Goal: Task Accomplishment & Management: Use online tool/utility

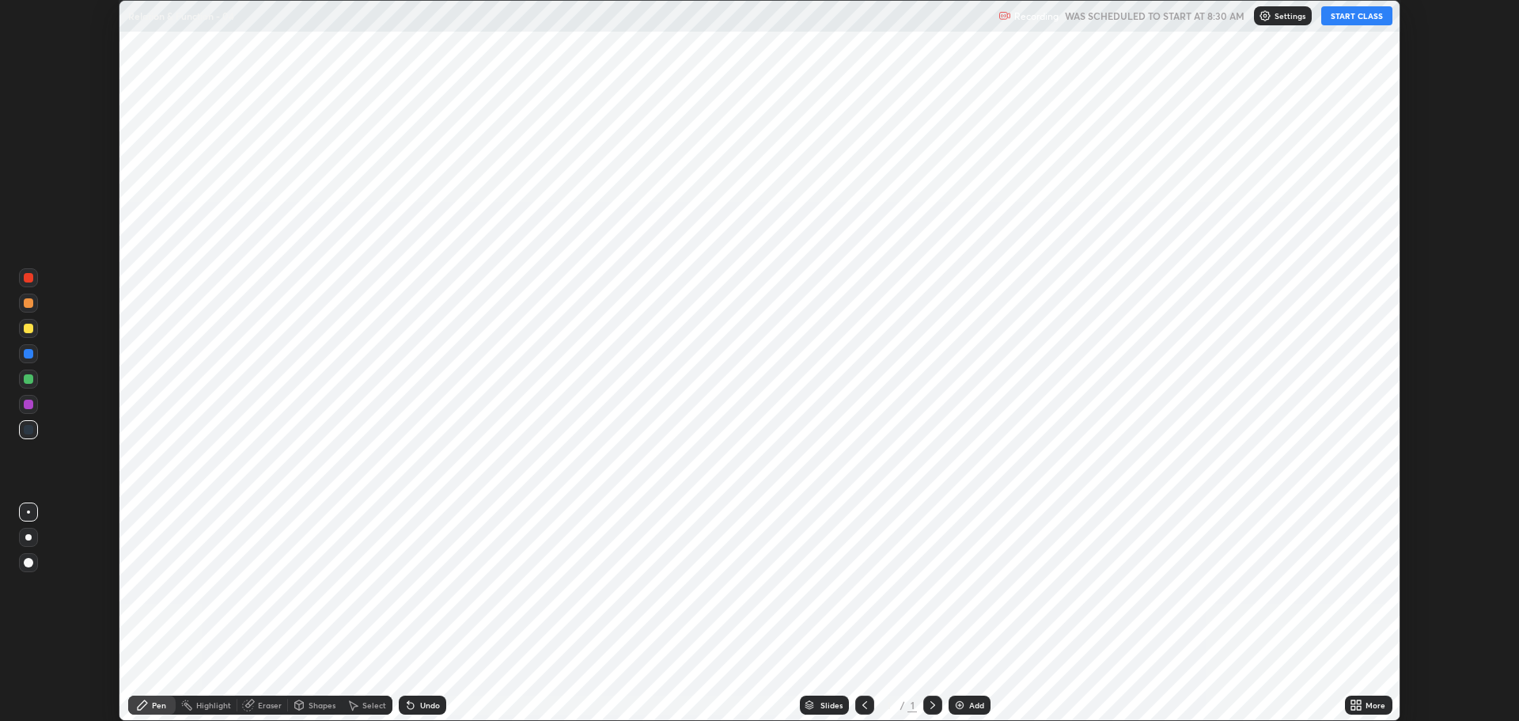
scroll to position [721, 1518]
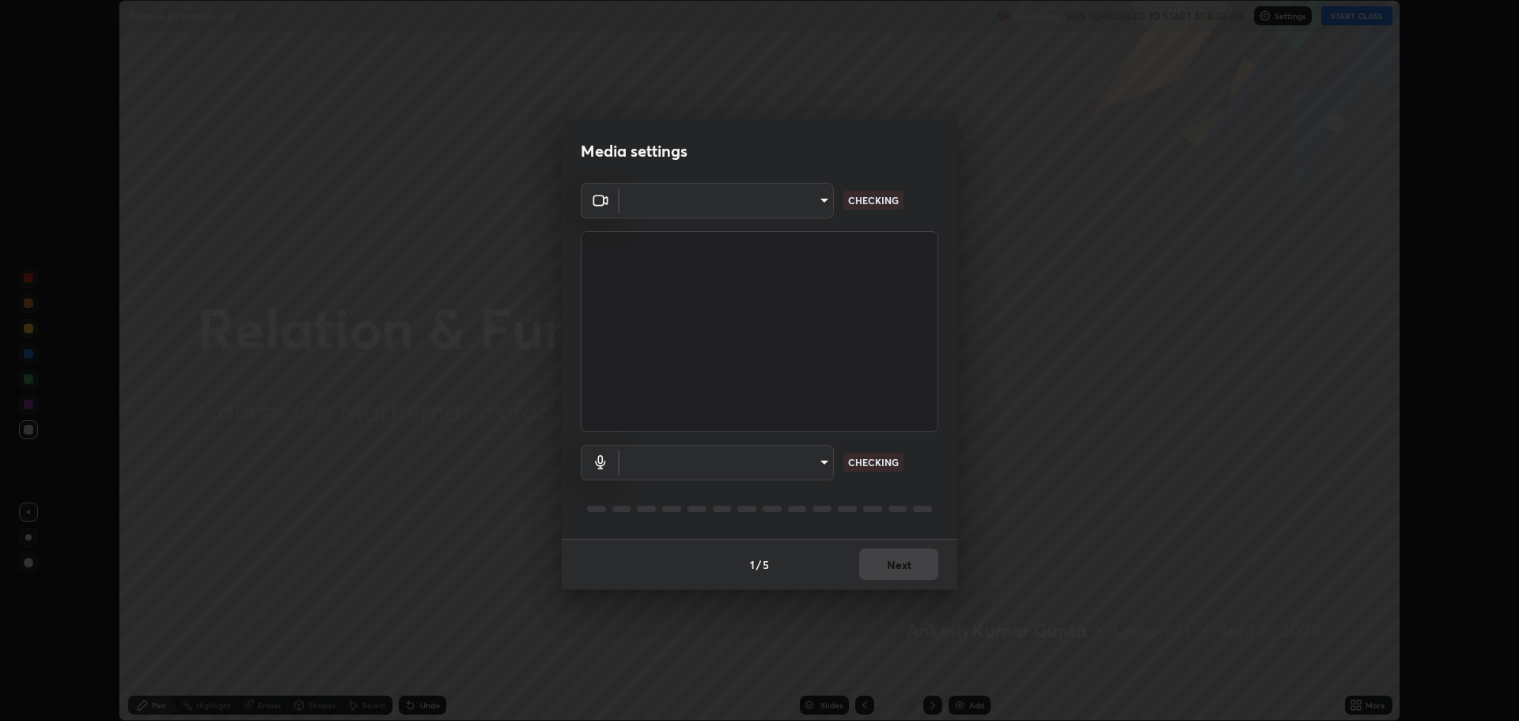
type input "818fcefd3fddf3d091a7478ec67eb8981ca9e8ab5665e76ce228af1b2ffa74de"
type input "default"
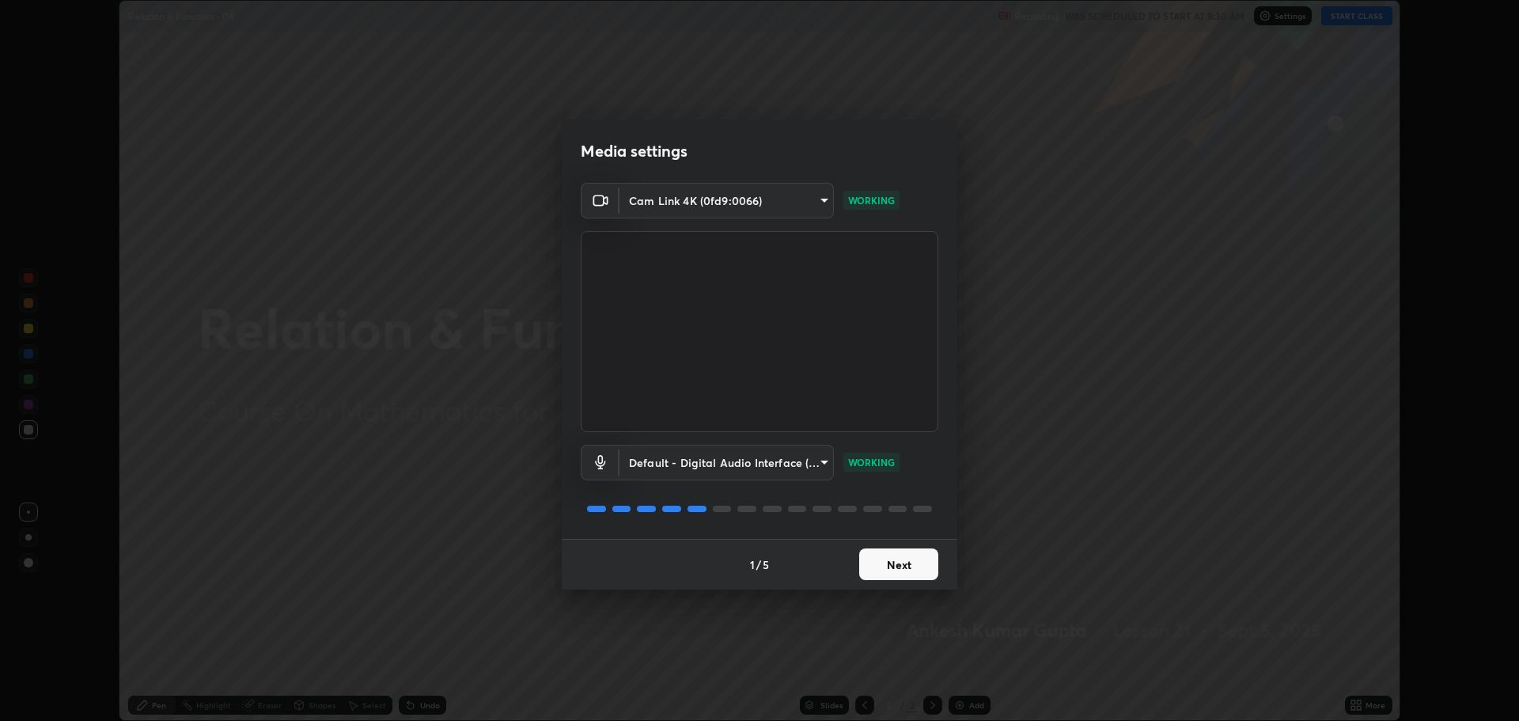
click at [890, 564] on button "Next" at bounding box center [898, 564] width 79 height 32
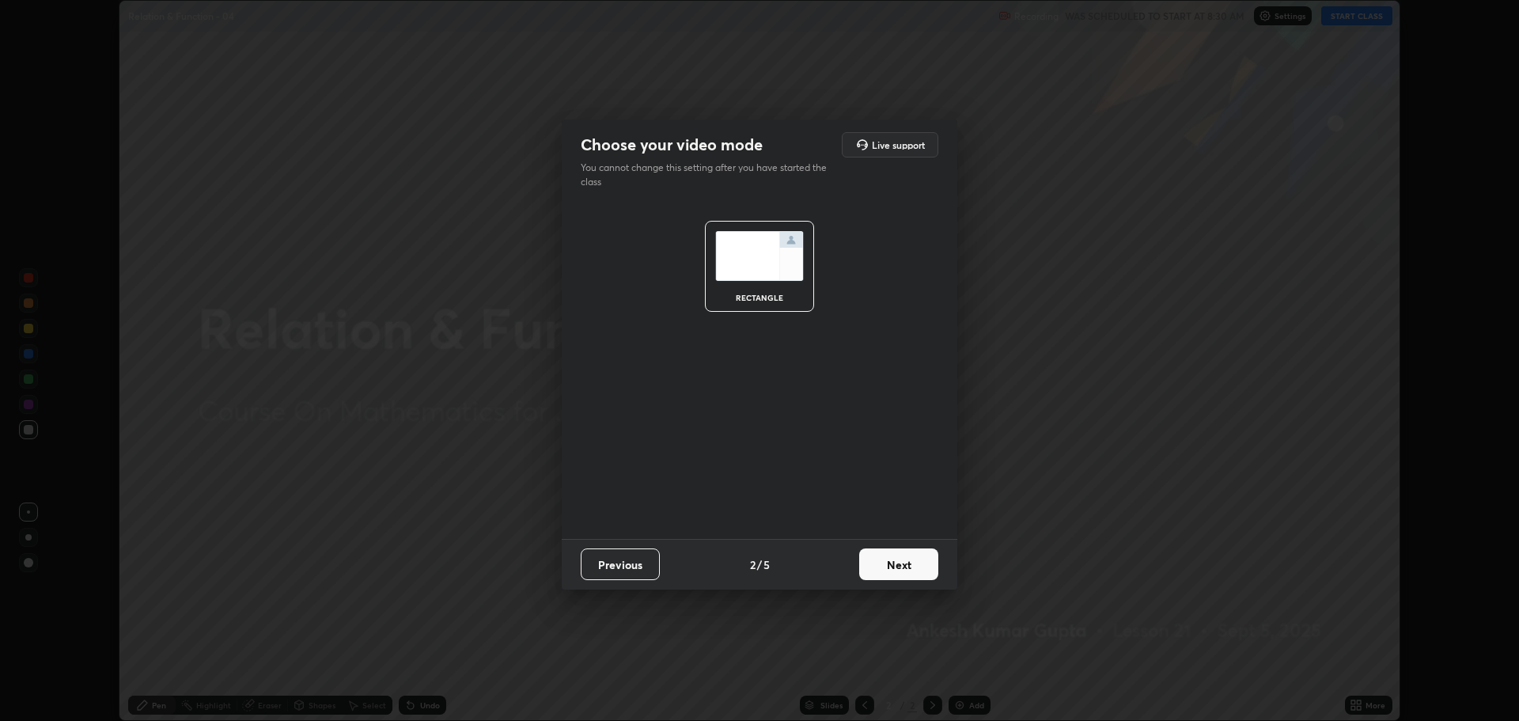
click at [880, 567] on button "Next" at bounding box center [898, 564] width 79 height 32
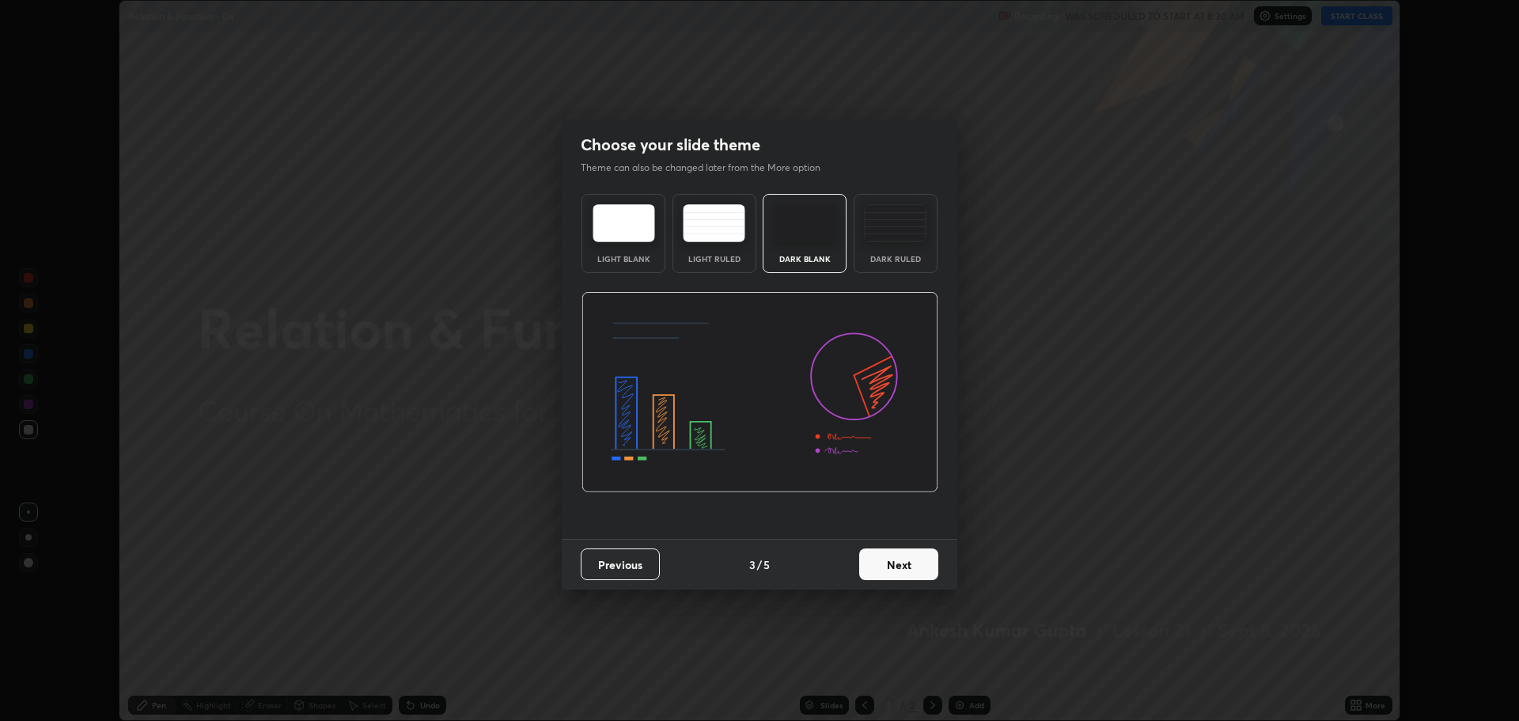
click at [883, 567] on button "Next" at bounding box center [898, 564] width 79 height 32
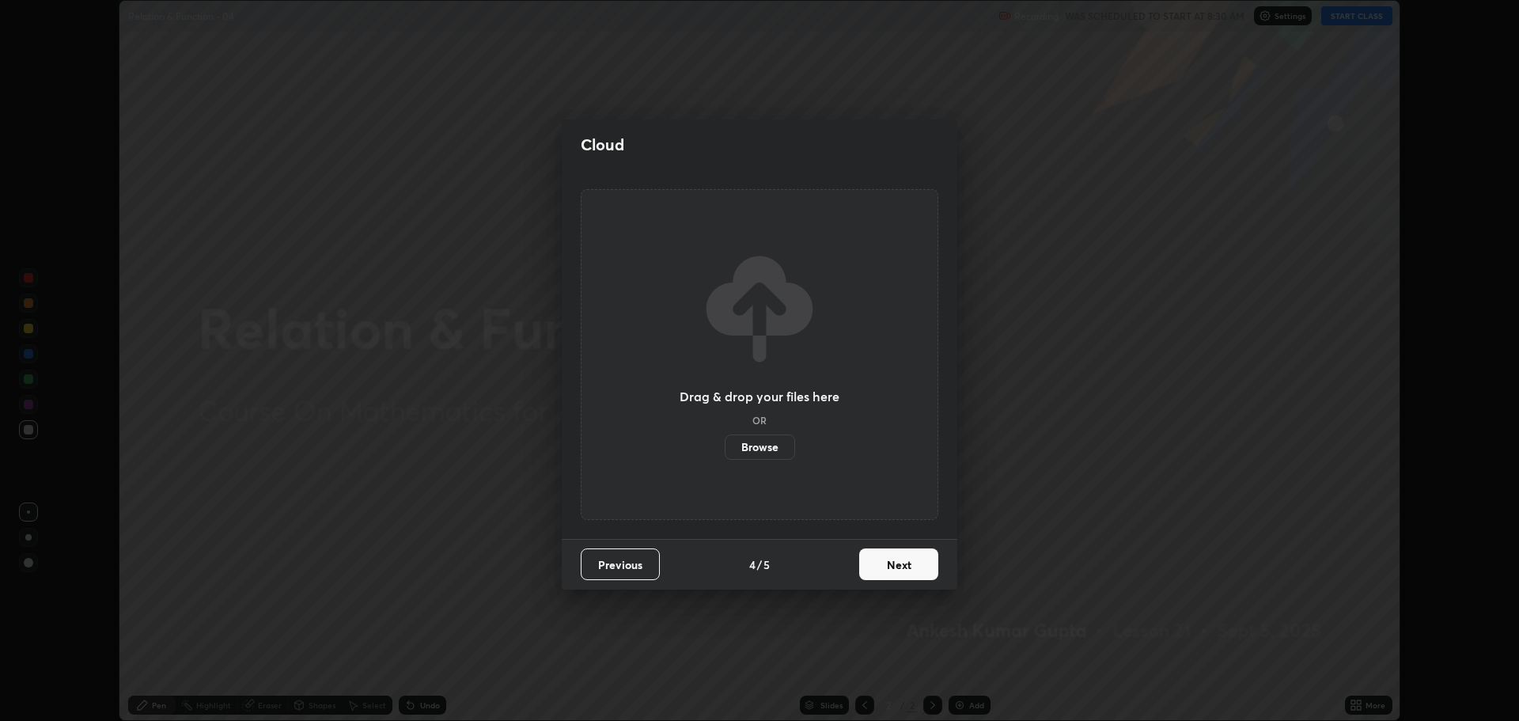
click at [886, 566] on button "Next" at bounding box center [898, 564] width 79 height 32
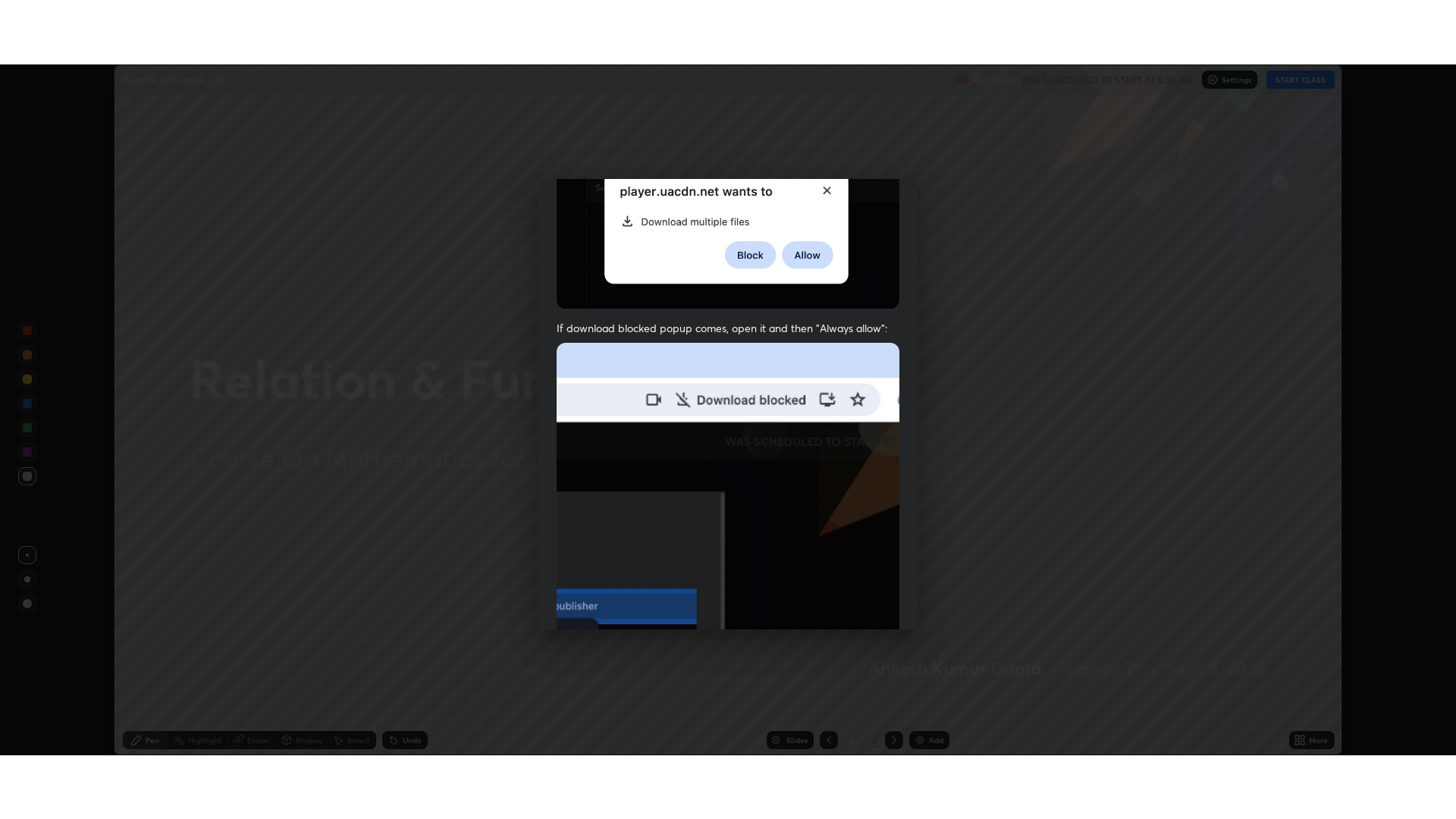
scroll to position [308, 0]
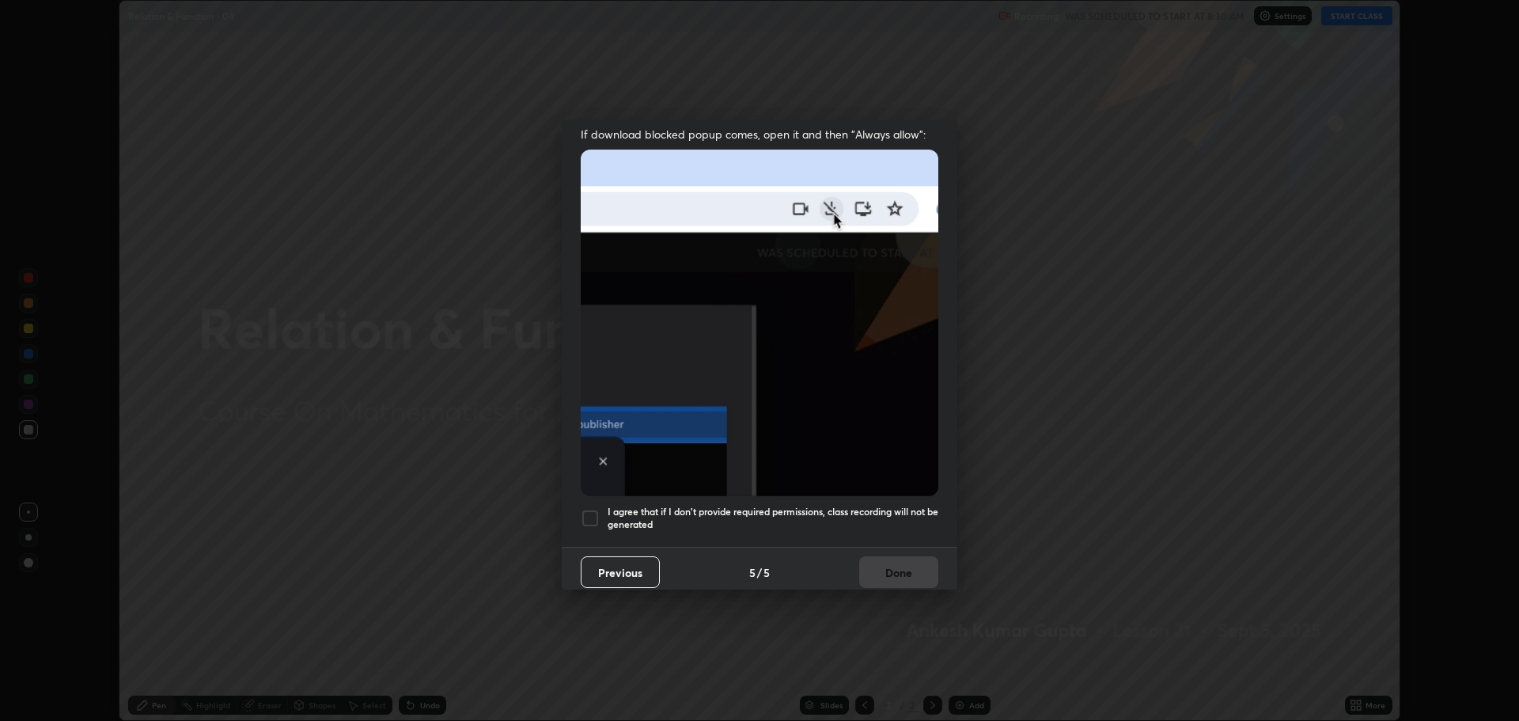
click at [588, 515] on div at bounding box center [590, 518] width 19 height 19
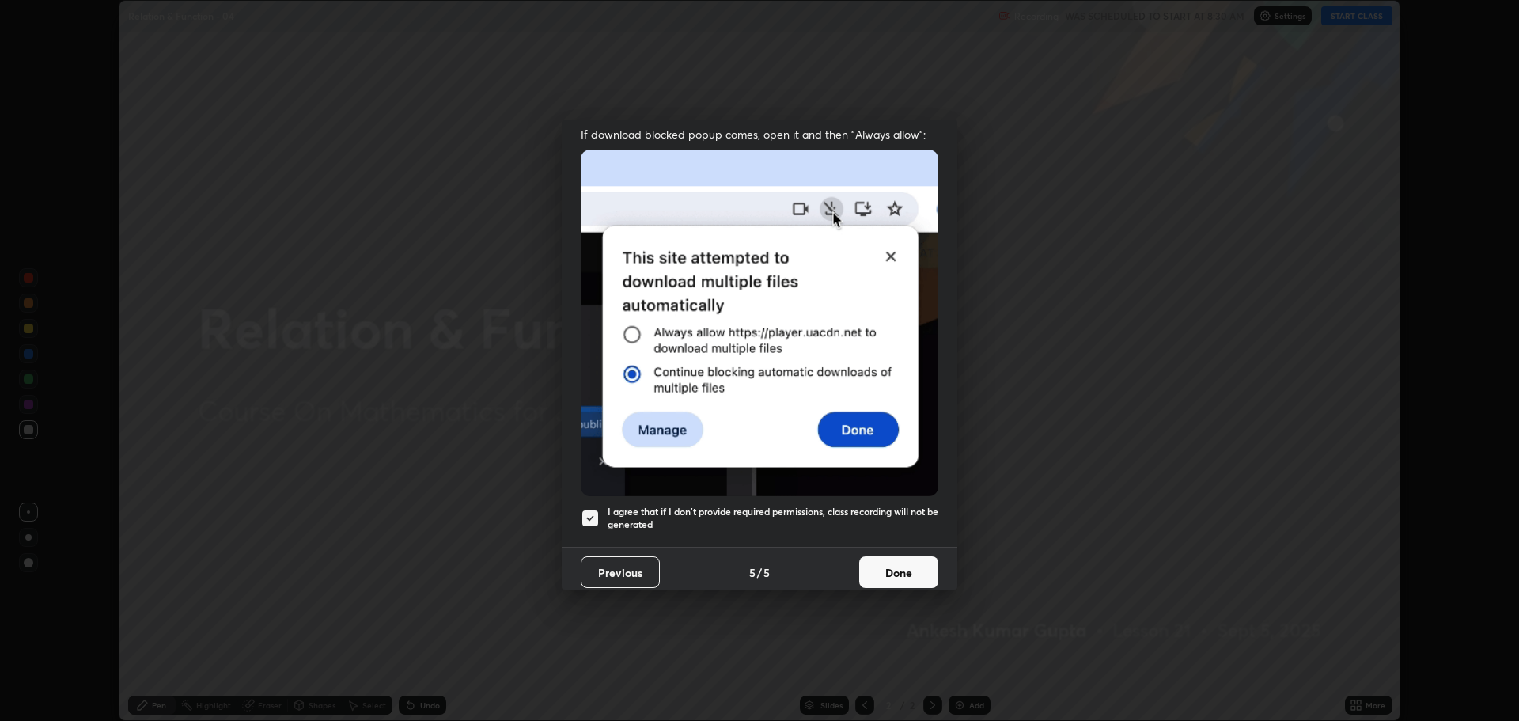
click at [876, 568] on button "Done" at bounding box center [898, 572] width 79 height 32
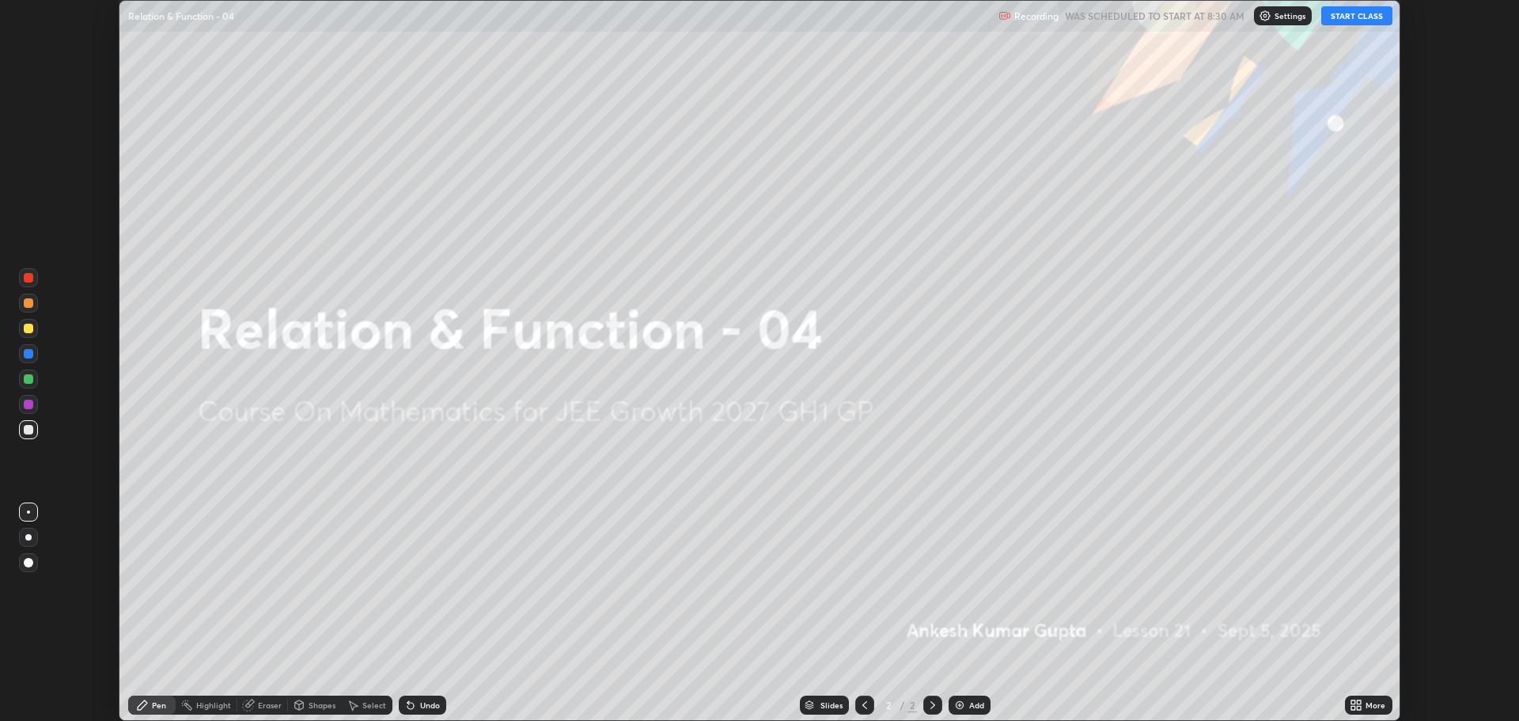
click at [1349, 21] on button "START CLASS" at bounding box center [1356, 15] width 71 height 19
click at [1360, 702] on icon at bounding box center [1359, 702] width 4 height 4
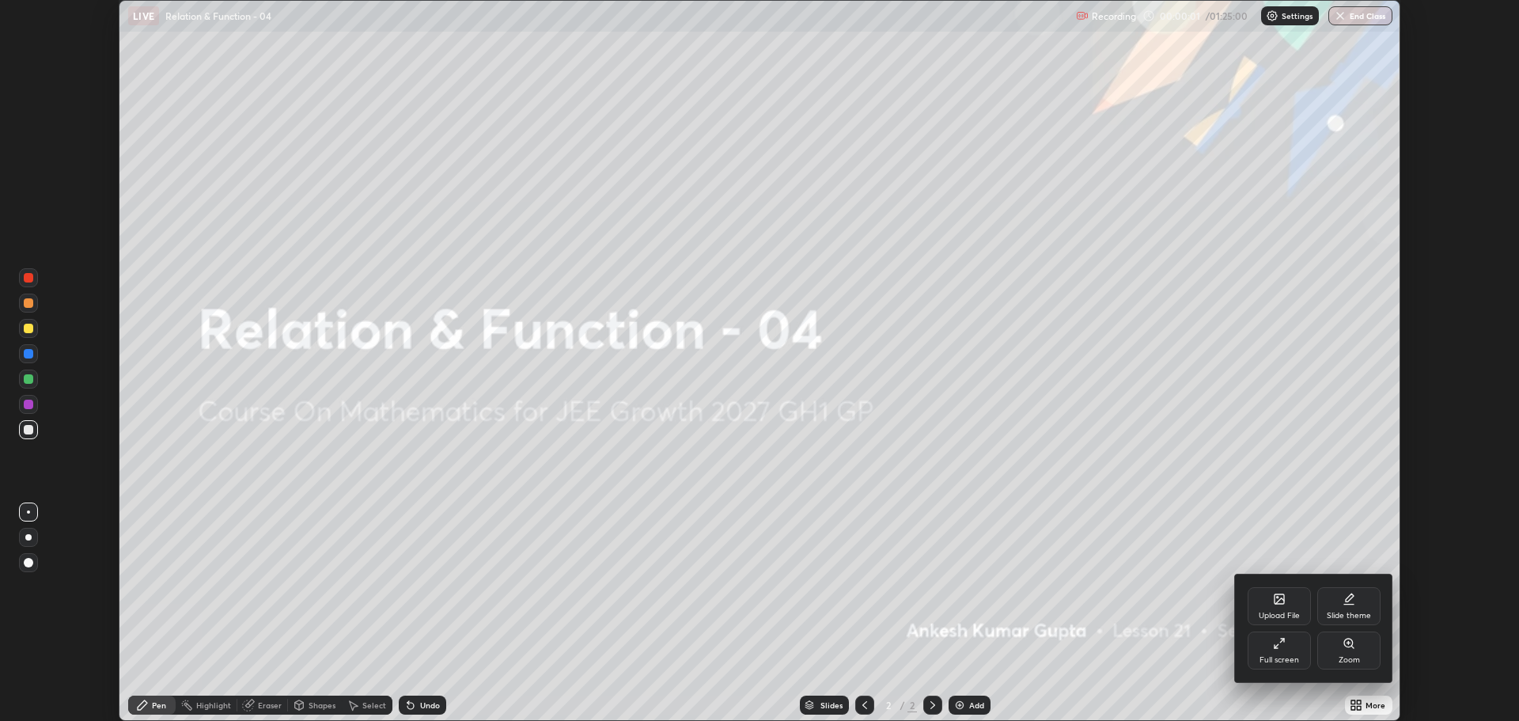
click at [1263, 661] on div "Full screen" at bounding box center [1279, 660] width 40 height 8
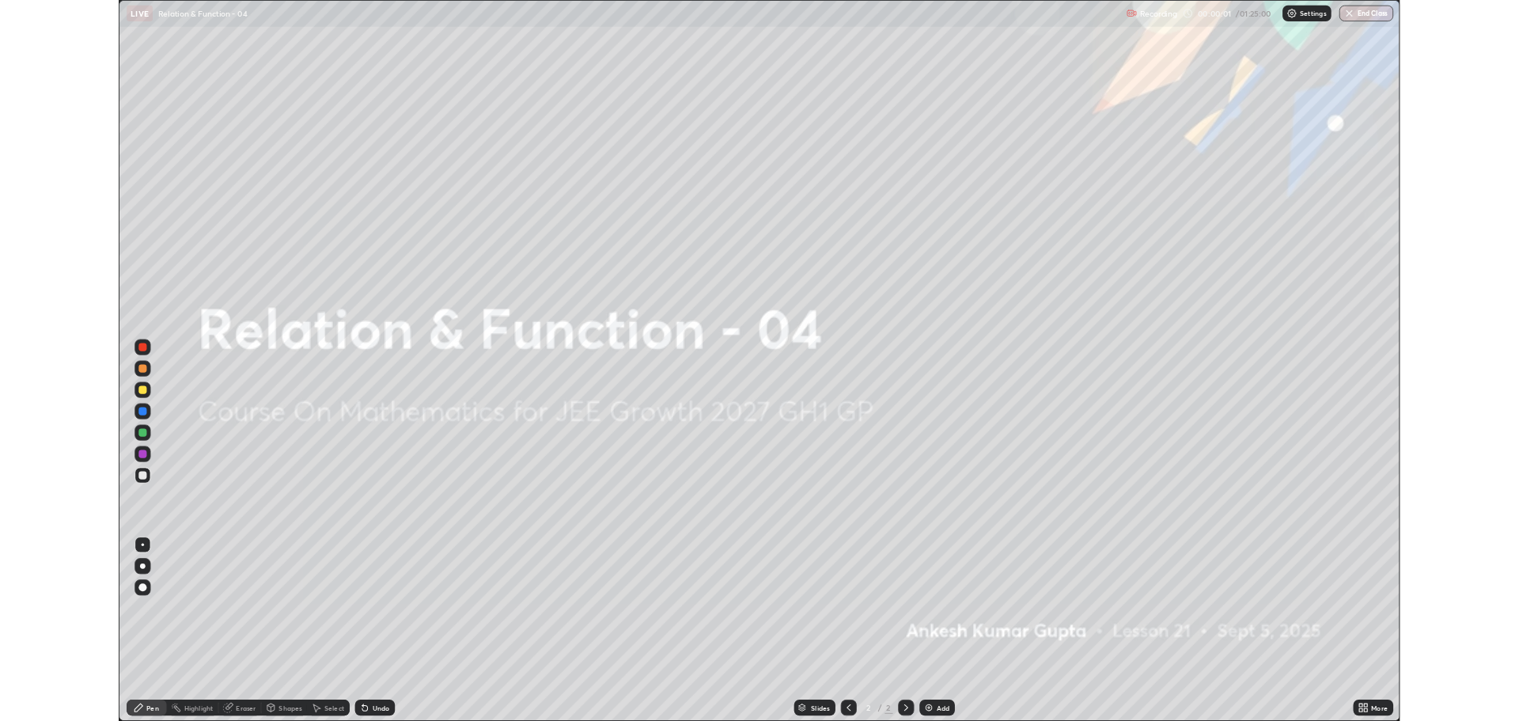
scroll to position [854, 1519]
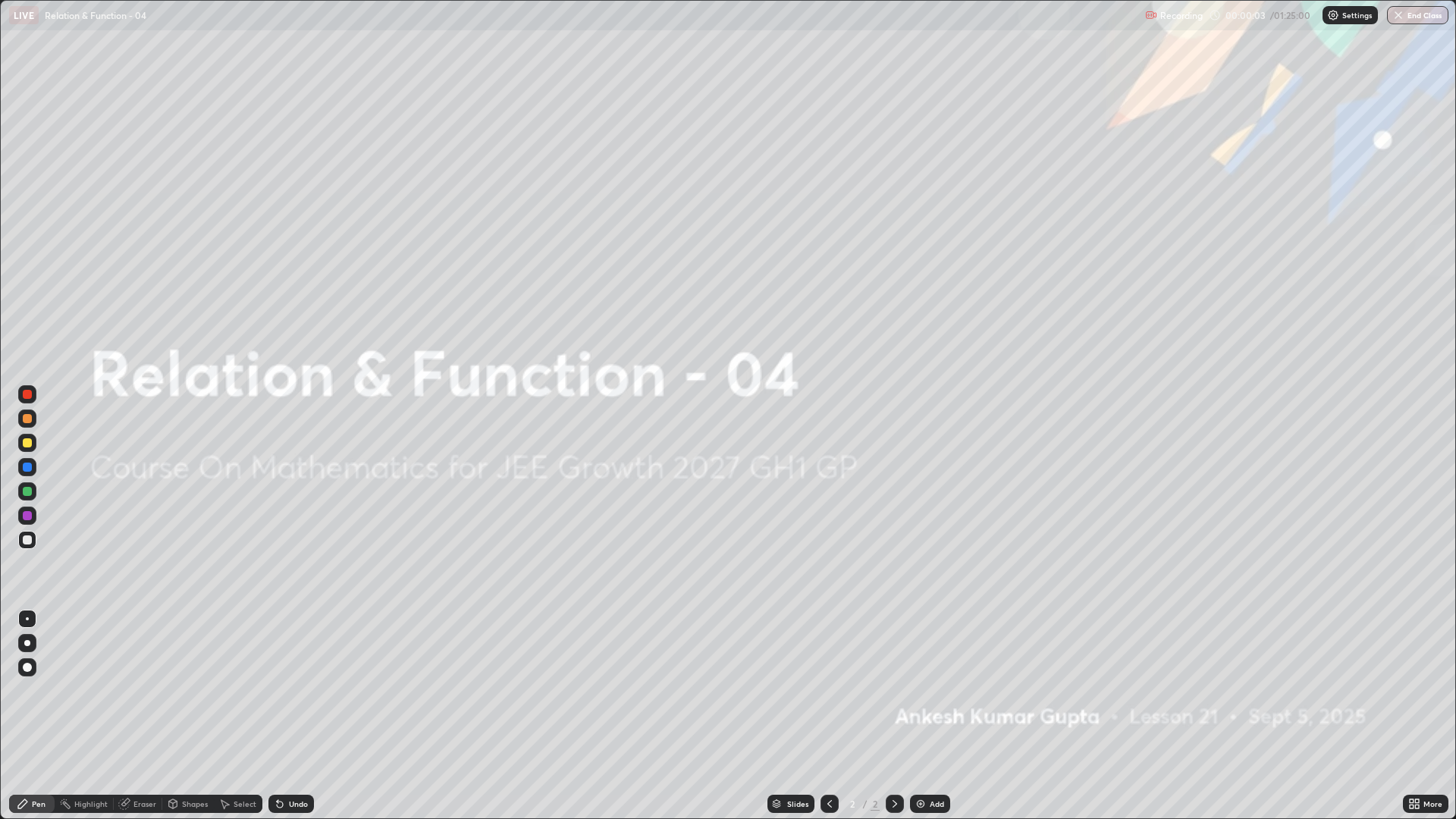
click at [921, 690] on img at bounding box center [920, 804] width 12 height 12
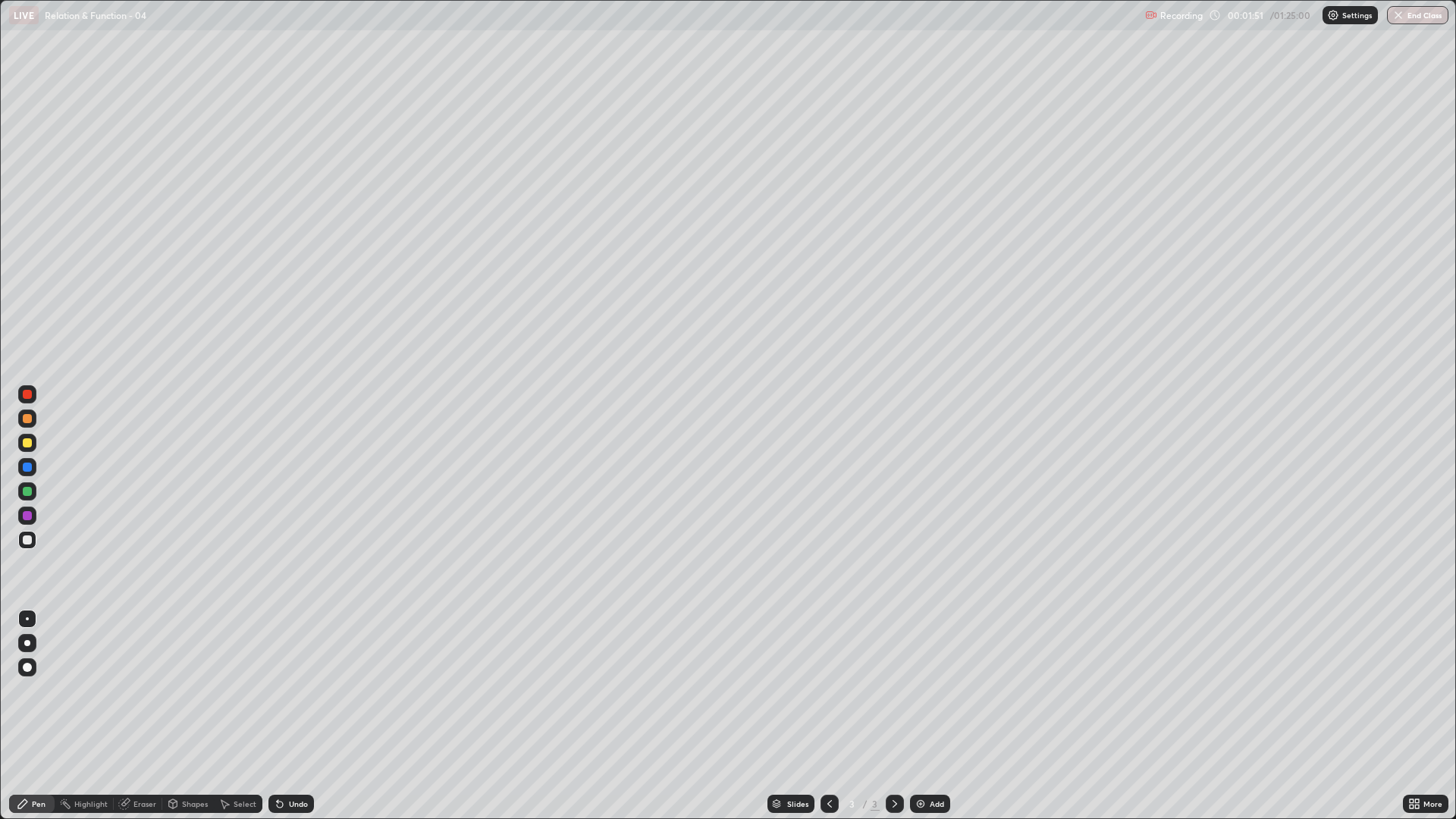
click at [297, 690] on div "Undo" at bounding box center [298, 804] width 19 height 8
click at [927, 690] on div "Add" at bounding box center [930, 804] width 40 height 18
click at [28, 443] on div at bounding box center [27, 442] width 9 height 9
click at [923, 690] on img at bounding box center [920, 804] width 12 height 12
click at [828, 690] on icon at bounding box center [829, 804] width 12 height 12
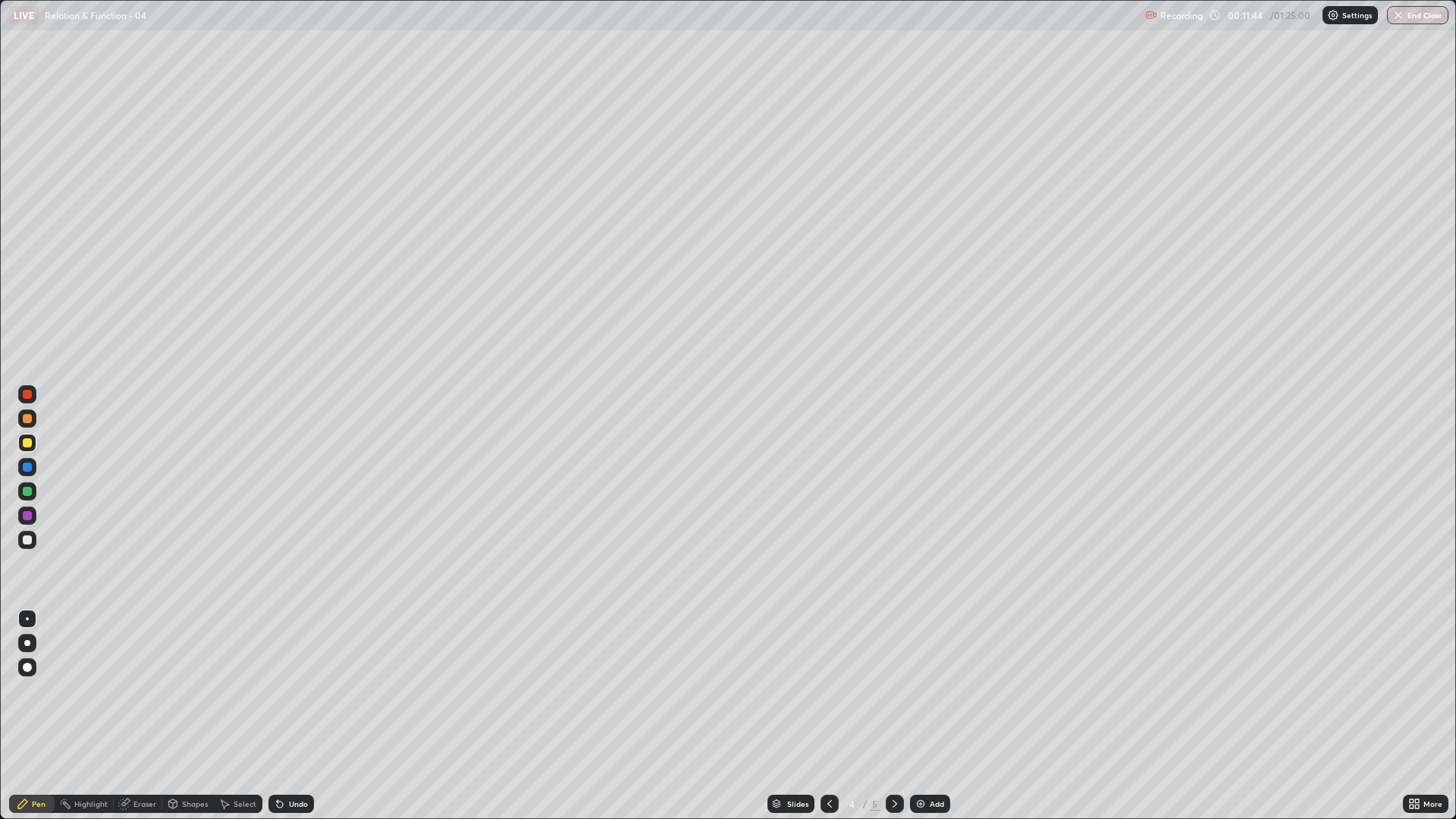
click at [892, 690] on icon at bounding box center [894, 804] width 12 height 12
click at [927, 690] on div "Add" at bounding box center [930, 804] width 40 height 18
click at [136, 690] on div "Eraser" at bounding box center [145, 804] width 23 height 8
click at [42, 690] on div "Pen" at bounding box center [31, 804] width 45 height 18
click at [924, 690] on img at bounding box center [920, 804] width 12 height 12
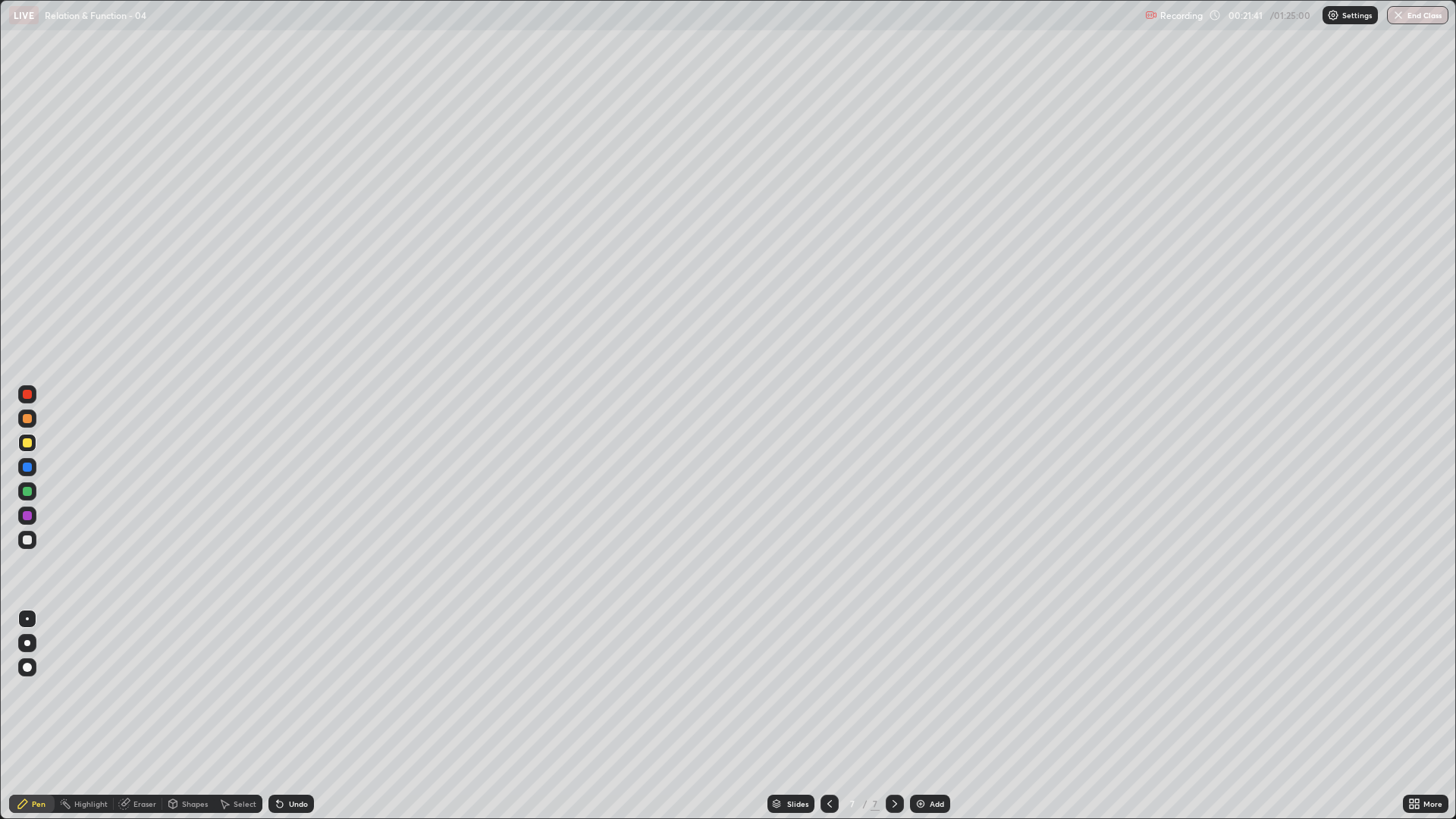
click at [143, 690] on div "Eraser" at bounding box center [145, 804] width 23 height 8
click at [28, 690] on div "Pen" at bounding box center [31, 804] width 45 height 18
click at [138, 690] on div "Eraser" at bounding box center [145, 804] width 23 height 8
click at [32, 690] on div "Pen" at bounding box center [31, 804] width 45 height 18
click at [136, 690] on div "Eraser" at bounding box center [138, 804] width 49 height 18
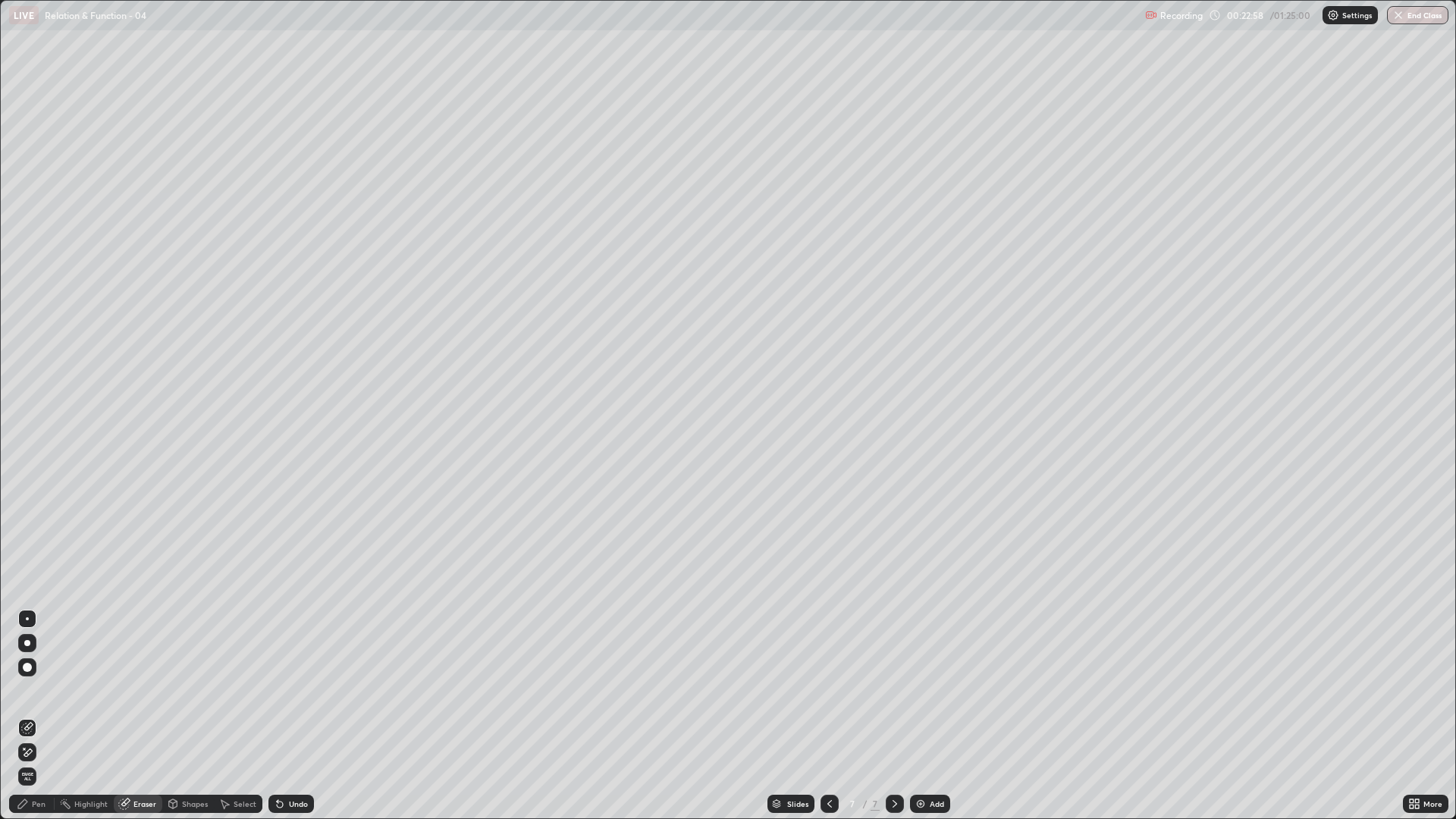
click at [31, 690] on div "Pen" at bounding box center [31, 804] width 45 height 18
click at [828, 690] on icon at bounding box center [829, 804] width 12 height 12
click at [828, 690] on icon at bounding box center [829, 804] width 5 height 8
click at [821, 690] on div at bounding box center [829, 804] width 18 height 18
click at [893, 690] on icon at bounding box center [894, 804] width 12 height 12
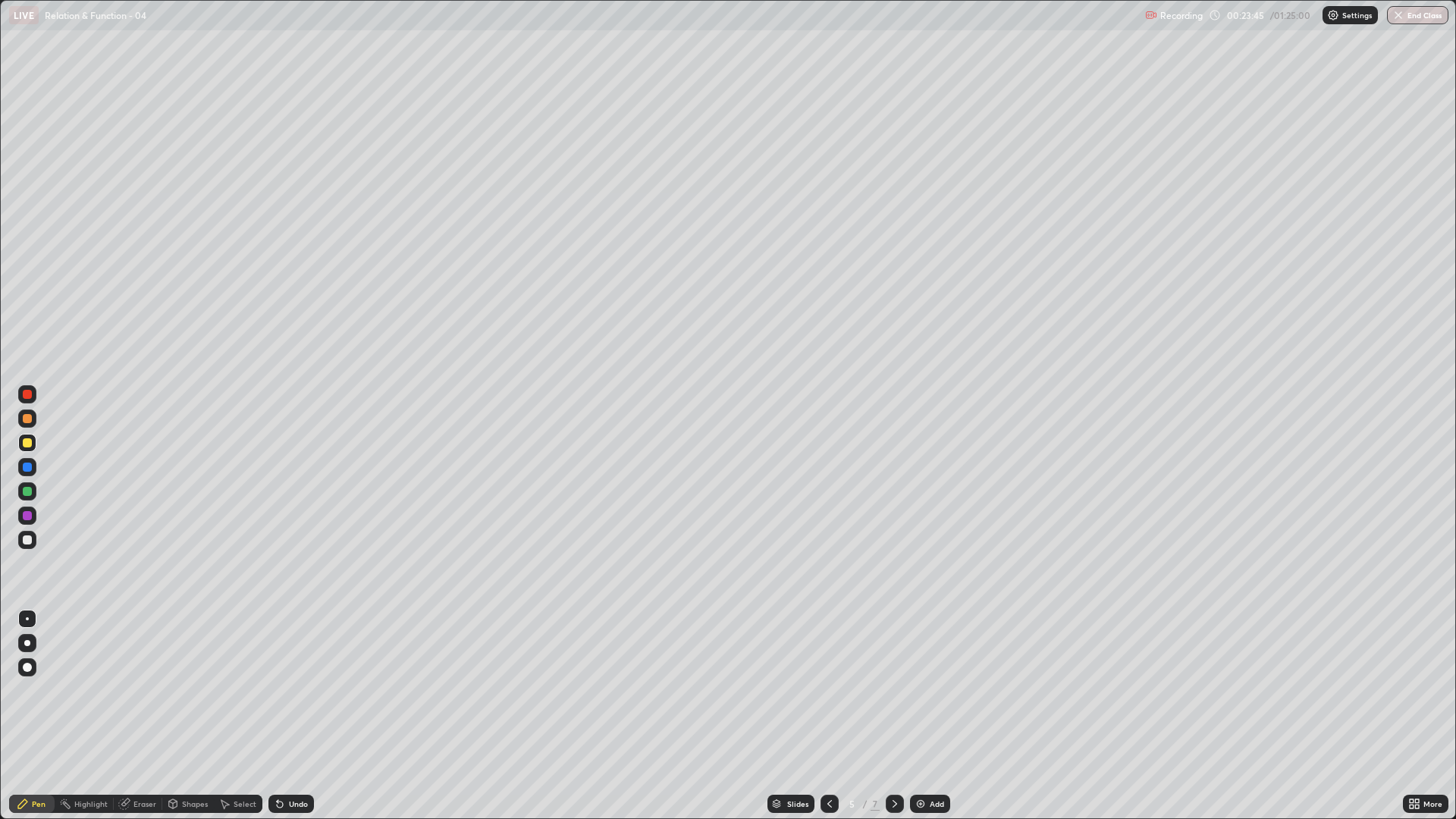
click at [893, 690] on icon at bounding box center [894, 804] width 12 height 12
click at [894, 690] on icon at bounding box center [894, 804] width 5 height 8
click at [19, 546] on div at bounding box center [27, 540] width 18 height 18
click at [922, 690] on img at bounding box center [920, 804] width 12 height 12
click at [277, 690] on icon at bounding box center [280, 805] width 6 height 6
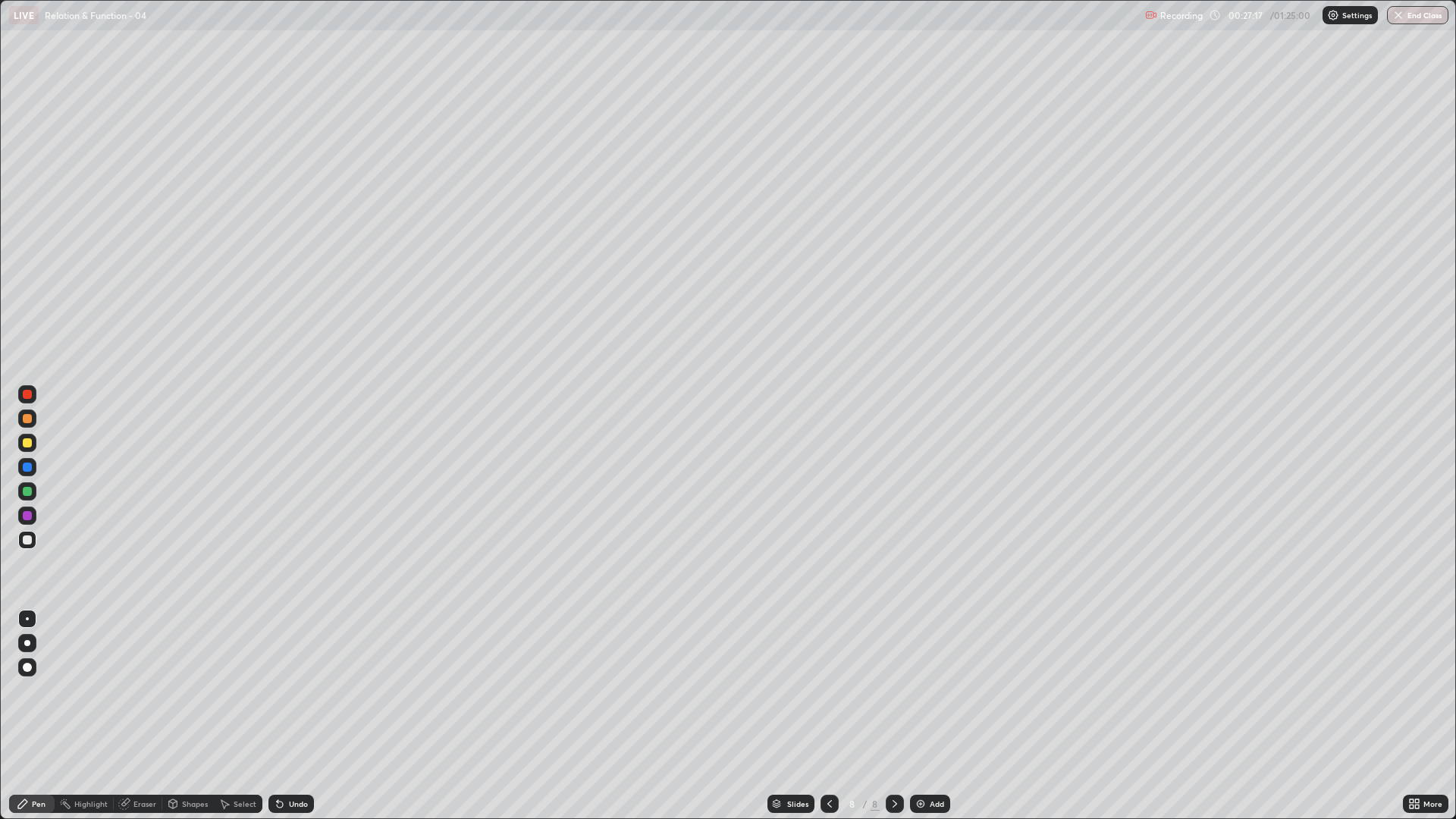
click at [279, 690] on icon at bounding box center [280, 805] width 6 height 6
click at [292, 690] on div "Undo" at bounding box center [298, 804] width 19 height 8
click at [934, 690] on div "Add" at bounding box center [930, 804] width 40 height 18
click at [24, 439] on div at bounding box center [27, 442] width 9 height 9
click at [140, 690] on div "Eraser" at bounding box center [145, 804] width 23 height 8
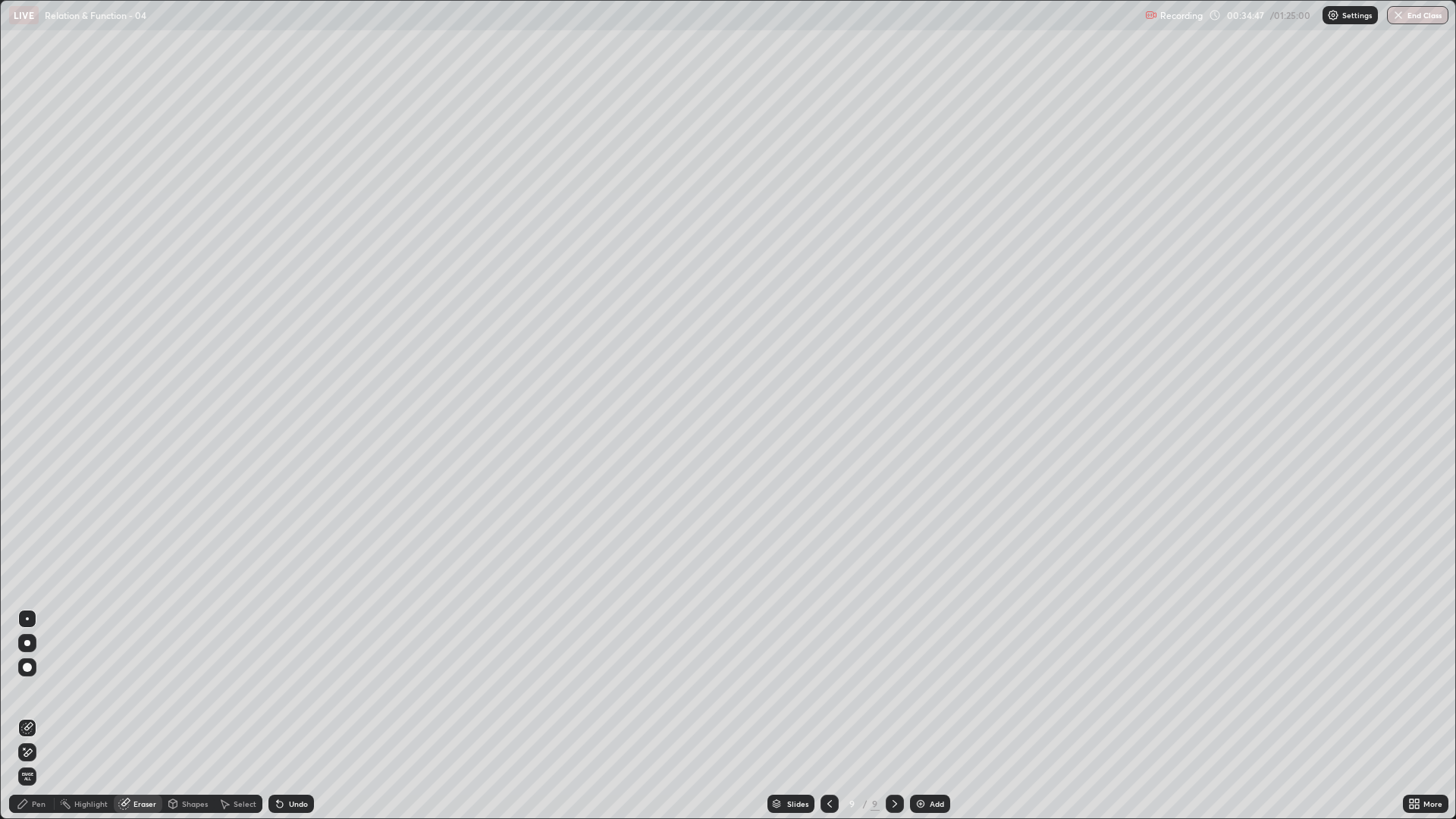
click at [38, 690] on div "Pen" at bounding box center [38, 804] width 13 height 8
click at [31, 547] on div at bounding box center [27, 540] width 18 height 18
click at [926, 690] on div "Add" at bounding box center [930, 804] width 40 height 18
click at [281, 690] on div "Undo" at bounding box center [290, 804] width 45 height 18
click at [295, 690] on div "Undo" at bounding box center [290, 804] width 45 height 18
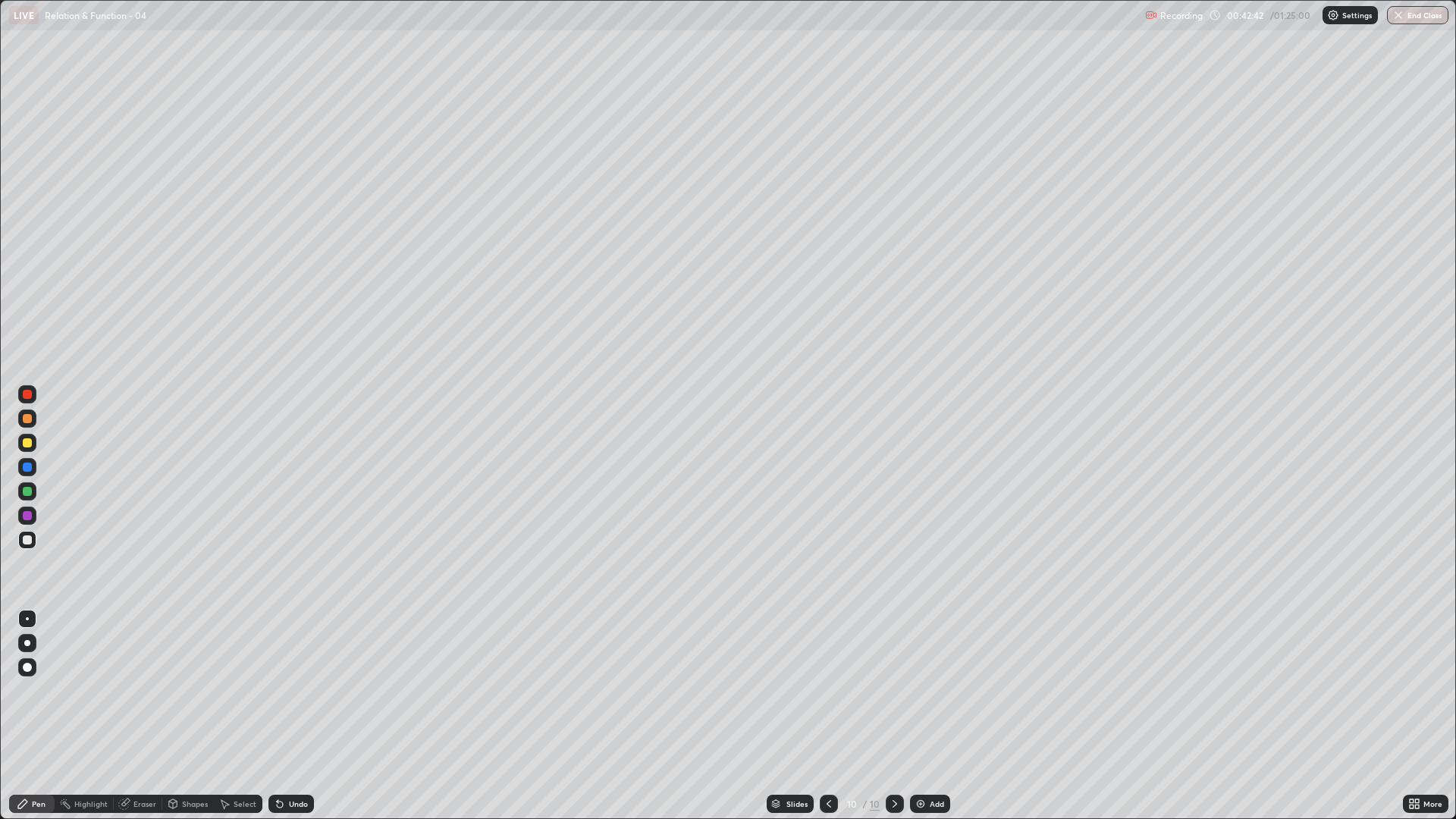
click at [135, 690] on div "Eraser" at bounding box center [138, 804] width 49 height 18
click at [39, 690] on div "Pen" at bounding box center [38, 804] width 13 height 8
click at [927, 690] on div "Add" at bounding box center [930, 804] width 40 height 18
click at [827, 690] on icon at bounding box center [829, 804] width 5 height 8
click at [828, 690] on icon at bounding box center [829, 804] width 12 height 12
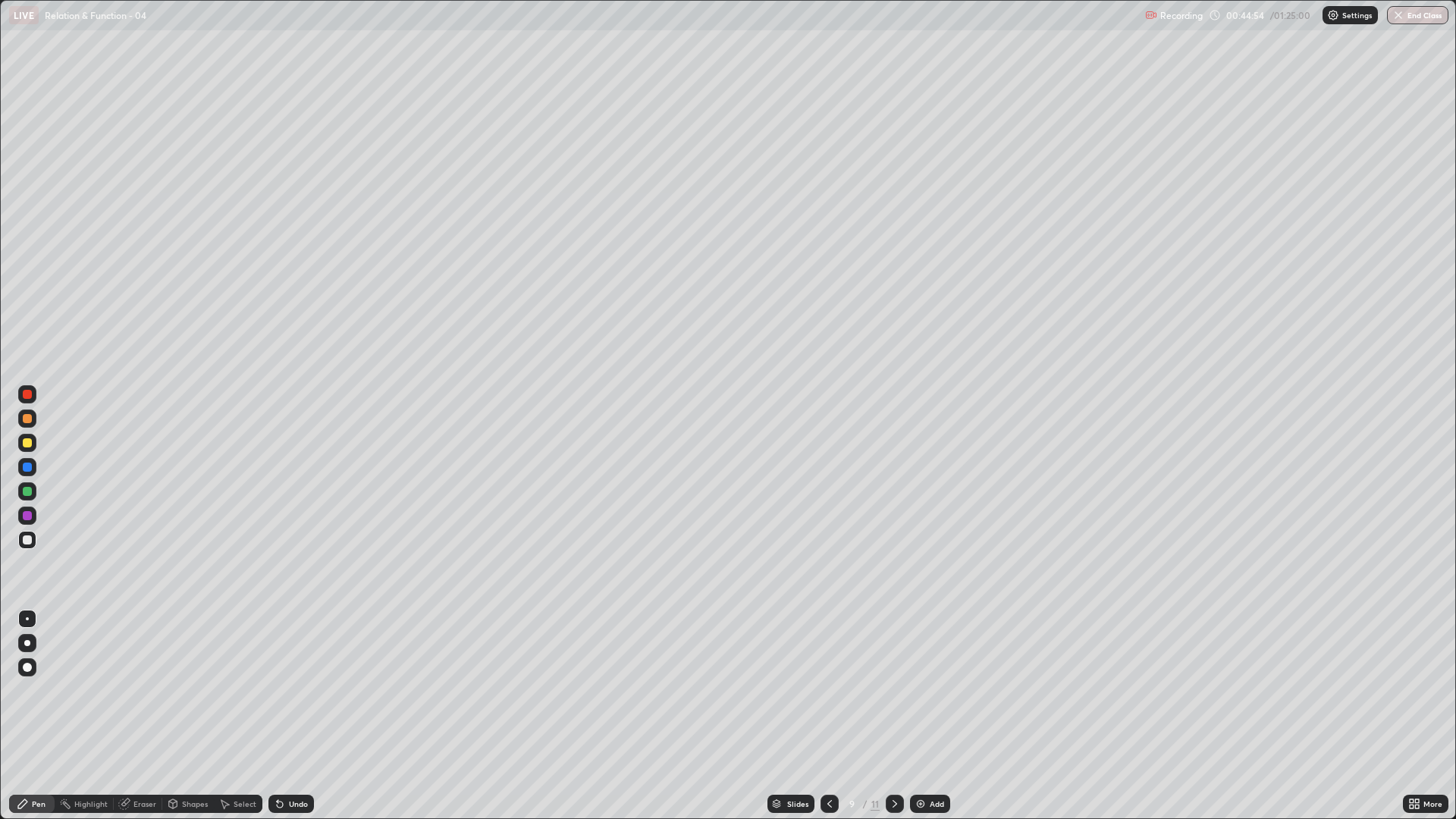
click at [827, 690] on icon at bounding box center [829, 804] width 5 height 8
click at [828, 690] on icon at bounding box center [829, 804] width 12 height 12
click at [893, 690] on icon at bounding box center [894, 804] width 12 height 12
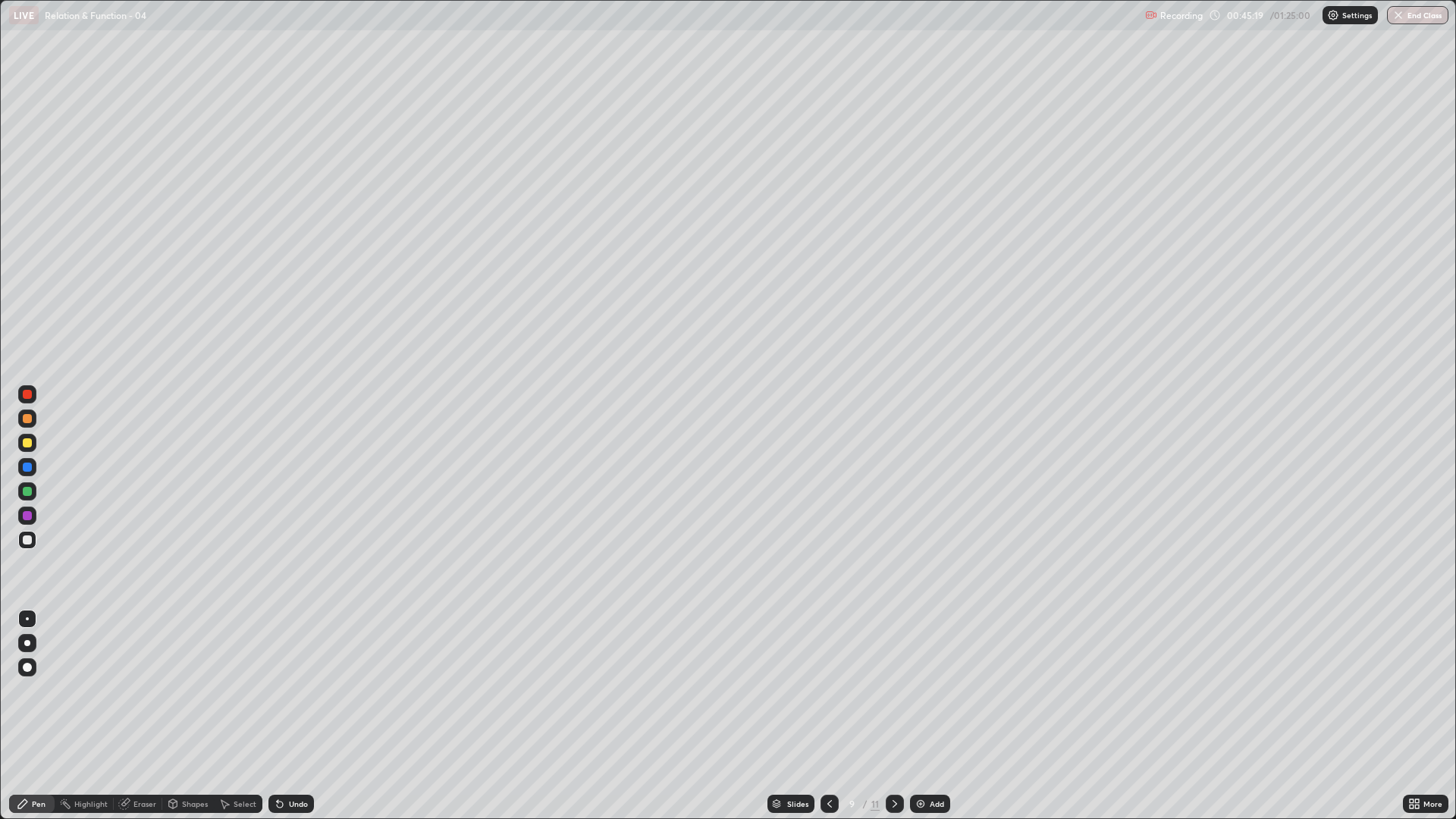
click at [893, 690] on icon at bounding box center [894, 804] width 12 height 12
click at [894, 690] on icon at bounding box center [894, 804] width 5 height 8
click at [27, 441] on div at bounding box center [27, 442] width 9 height 9
click at [25, 474] on div at bounding box center [27, 467] width 18 height 18
click at [927, 690] on div "Add" at bounding box center [930, 804] width 40 height 18
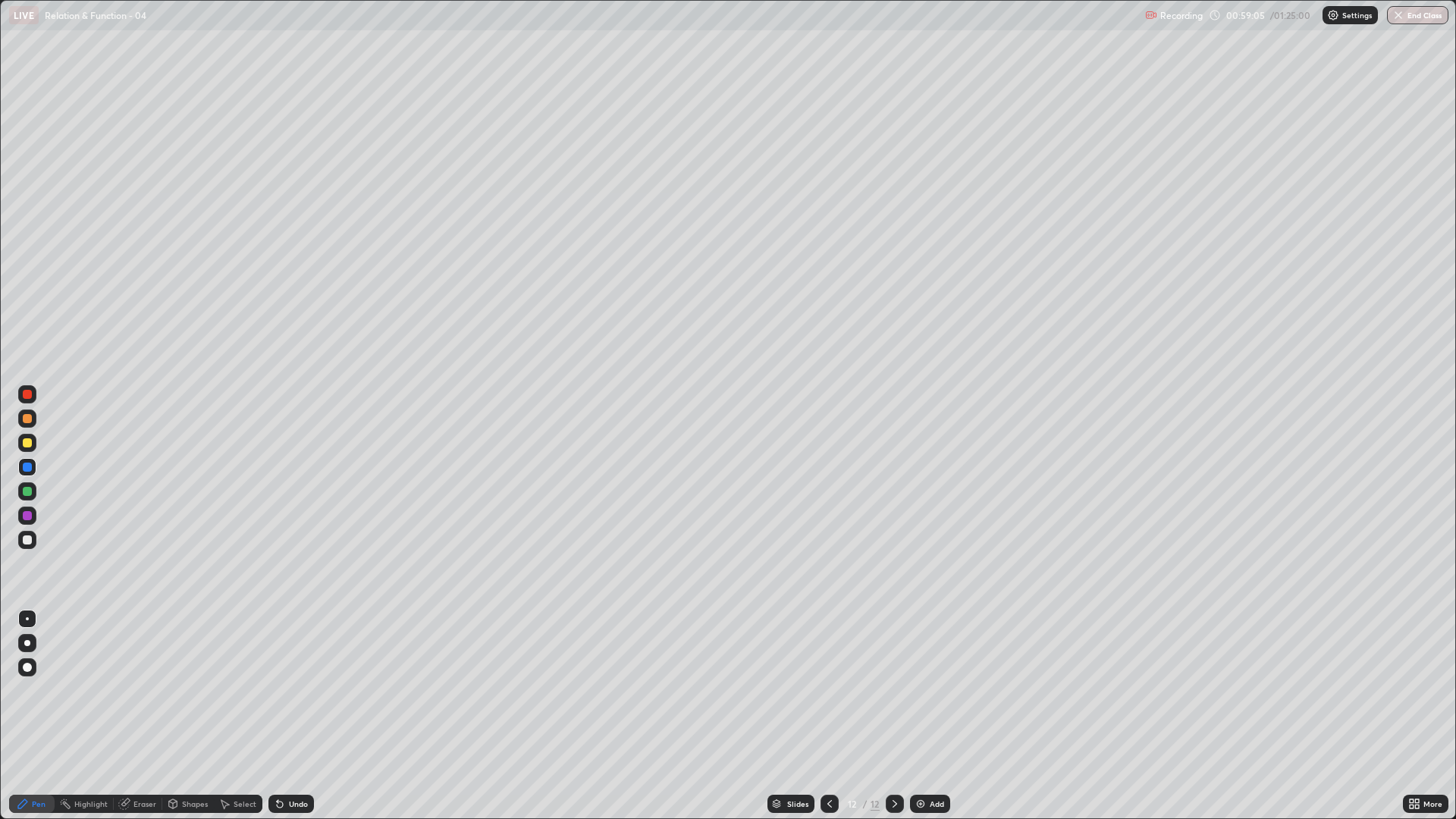
click at [25, 443] on div at bounding box center [27, 442] width 9 height 9
click at [834, 690] on div at bounding box center [829, 805] width 18 height 31
click at [139, 690] on div "Eraser" at bounding box center [145, 804] width 23 height 8
click at [27, 533] on div "Erase all" at bounding box center [27, 410] width 36 height 759
click at [40, 690] on div "Pen" at bounding box center [31, 804] width 45 height 18
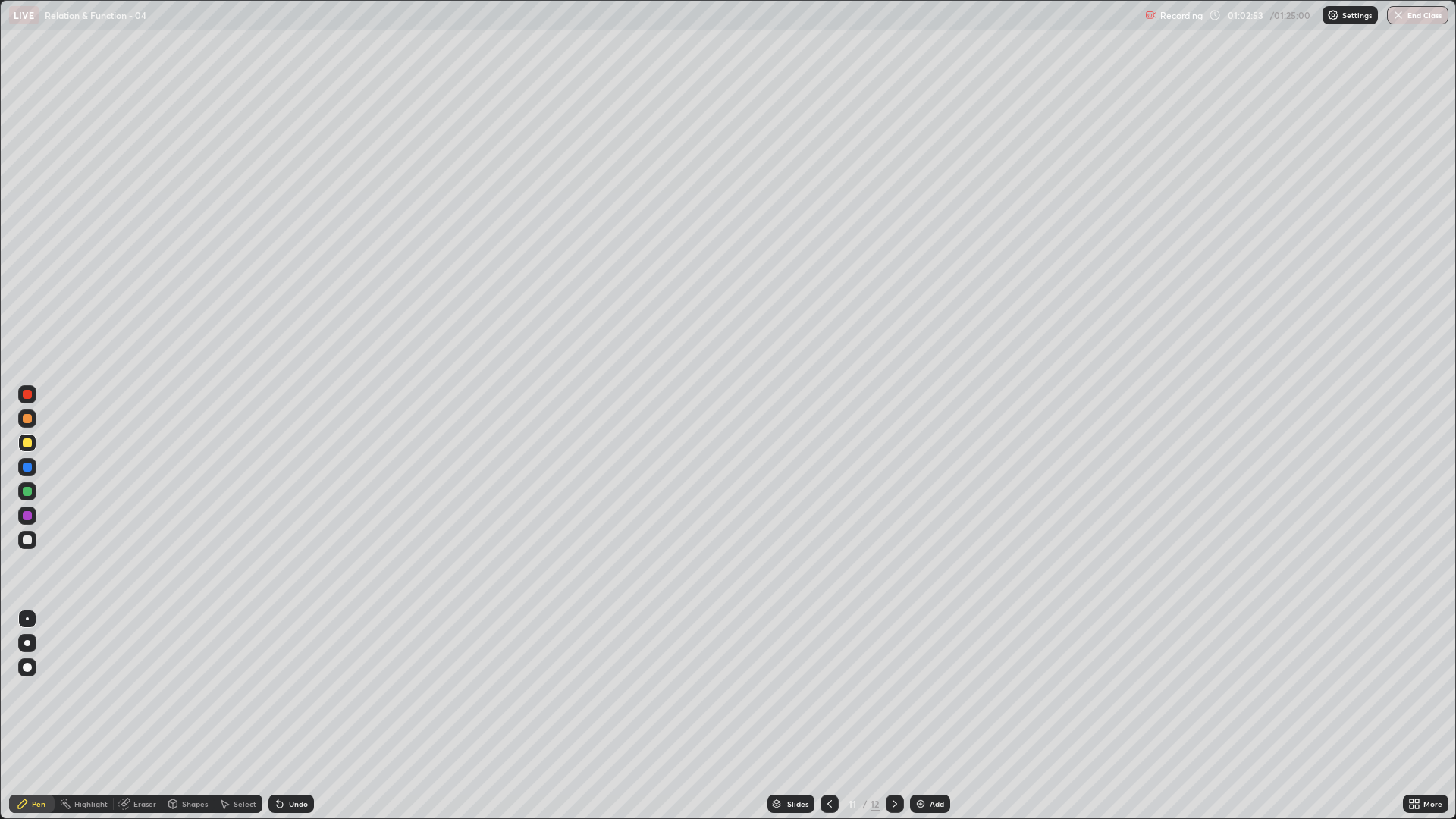
click at [27, 514] on div at bounding box center [27, 515] width 9 height 9
click at [143, 690] on div "Eraser" at bounding box center [145, 804] width 23 height 8
click at [136, 690] on div "Eraser" at bounding box center [145, 804] width 23 height 8
click at [894, 690] on icon at bounding box center [894, 804] width 12 height 12
click at [38, 690] on div "Pen" at bounding box center [38, 804] width 13 height 8
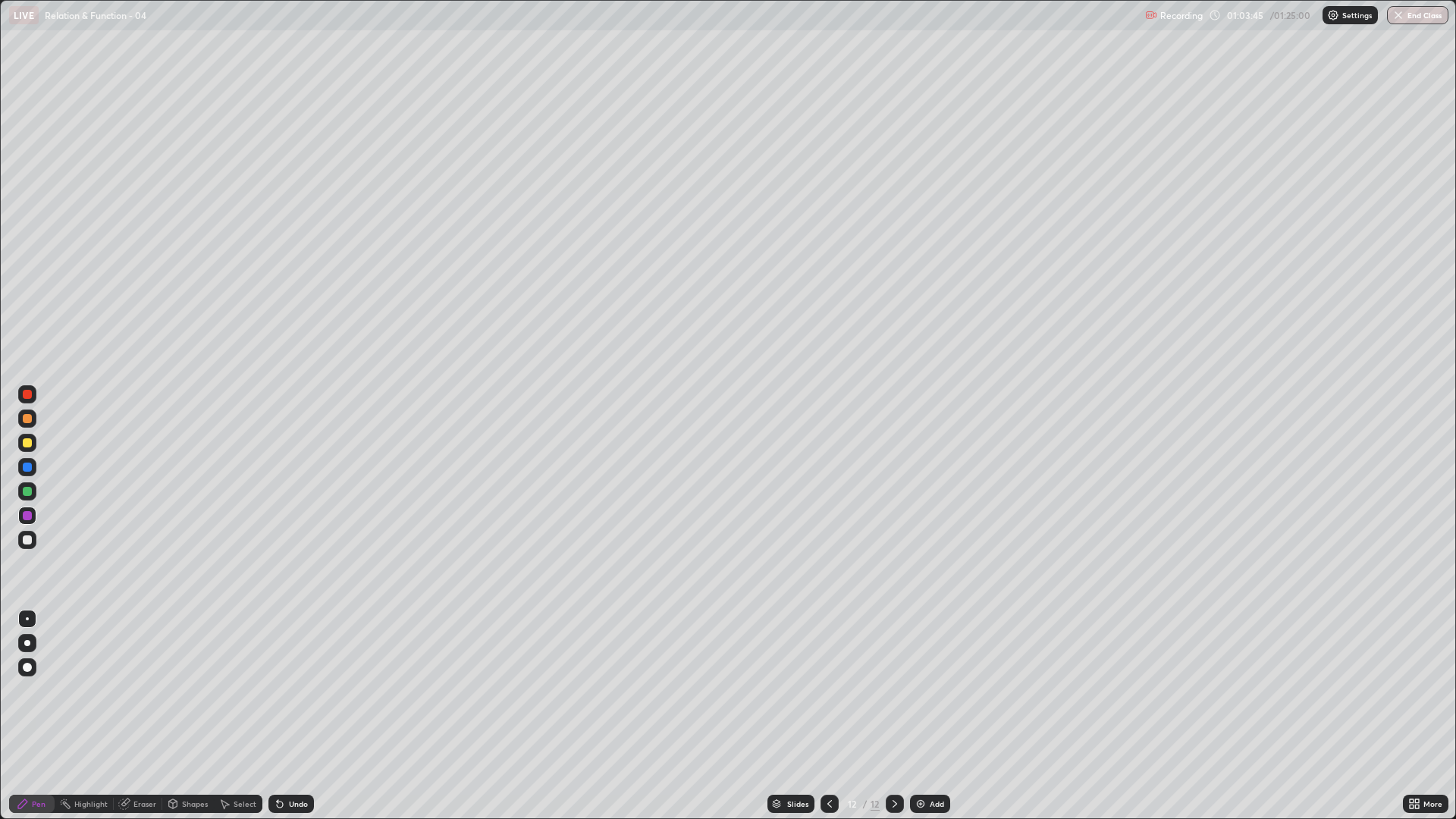
click at [23, 549] on div at bounding box center [27, 540] width 18 height 18
click at [277, 690] on icon at bounding box center [280, 805] width 6 height 6
click at [293, 690] on div "Undo" at bounding box center [298, 804] width 19 height 8
click at [292, 690] on div "Undo" at bounding box center [290, 804] width 45 height 18
click at [289, 690] on div "Undo" at bounding box center [298, 804] width 19 height 8
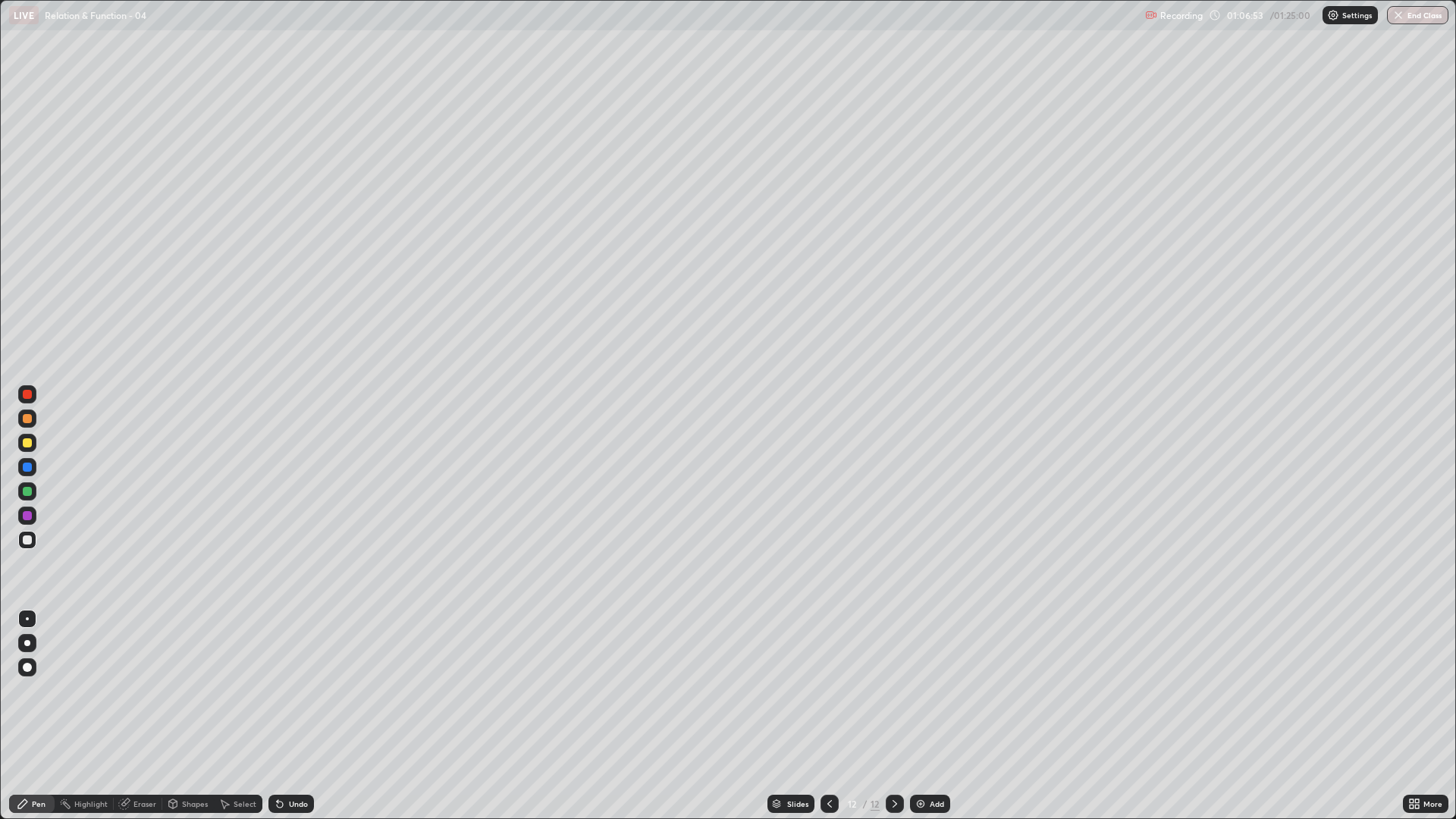
click at [922, 690] on img at bounding box center [920, 804] width 12 height 12
click at [234, 690] on div "Select" at bounding box center [245, 804] width 23 height 8
click at [183, 690] on div "Shapes" at bounding box center [195, 804] width 26 height 8
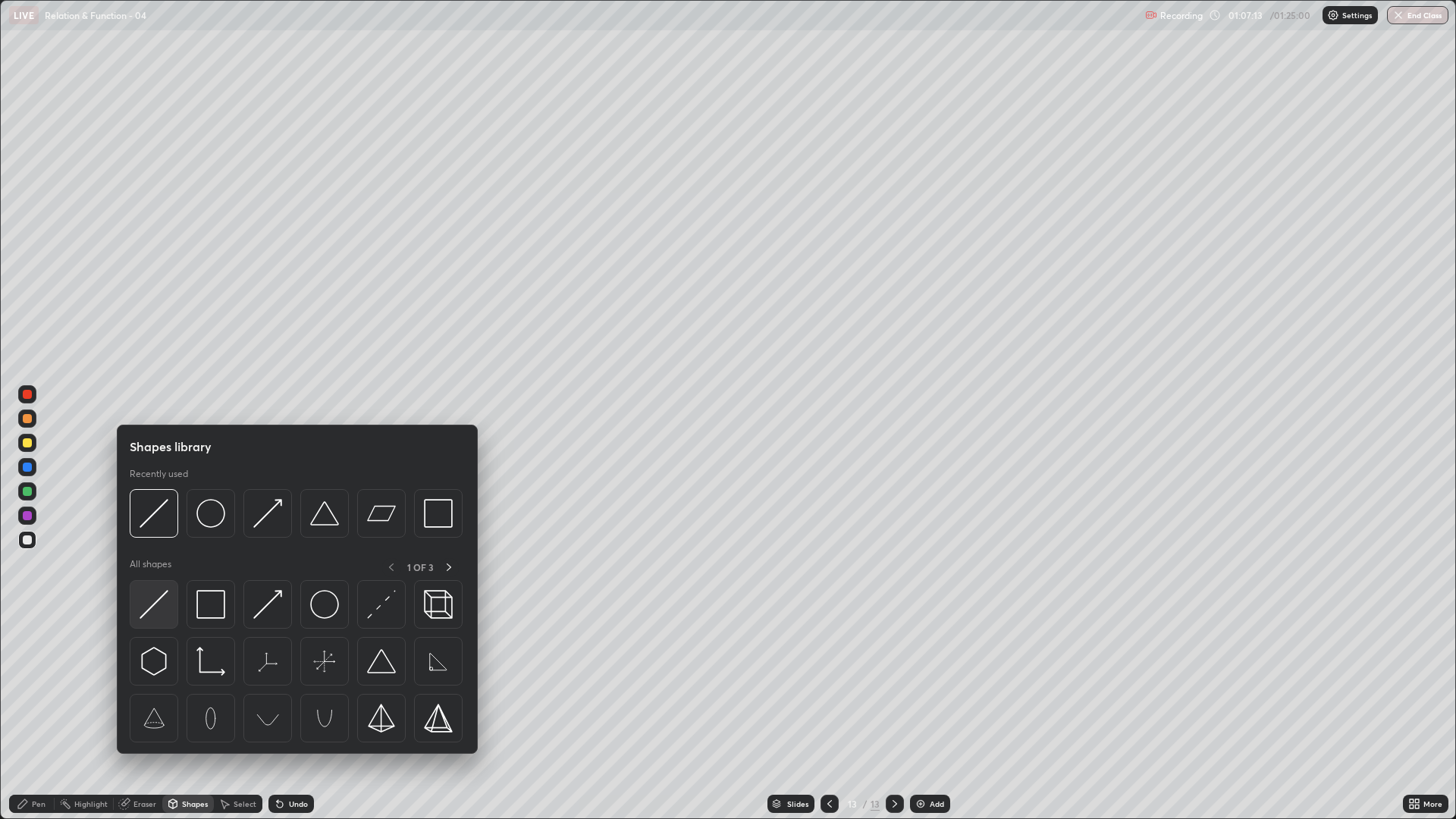
click at [147, 604] on img at bounding box center [154, 604] width 29 height 29
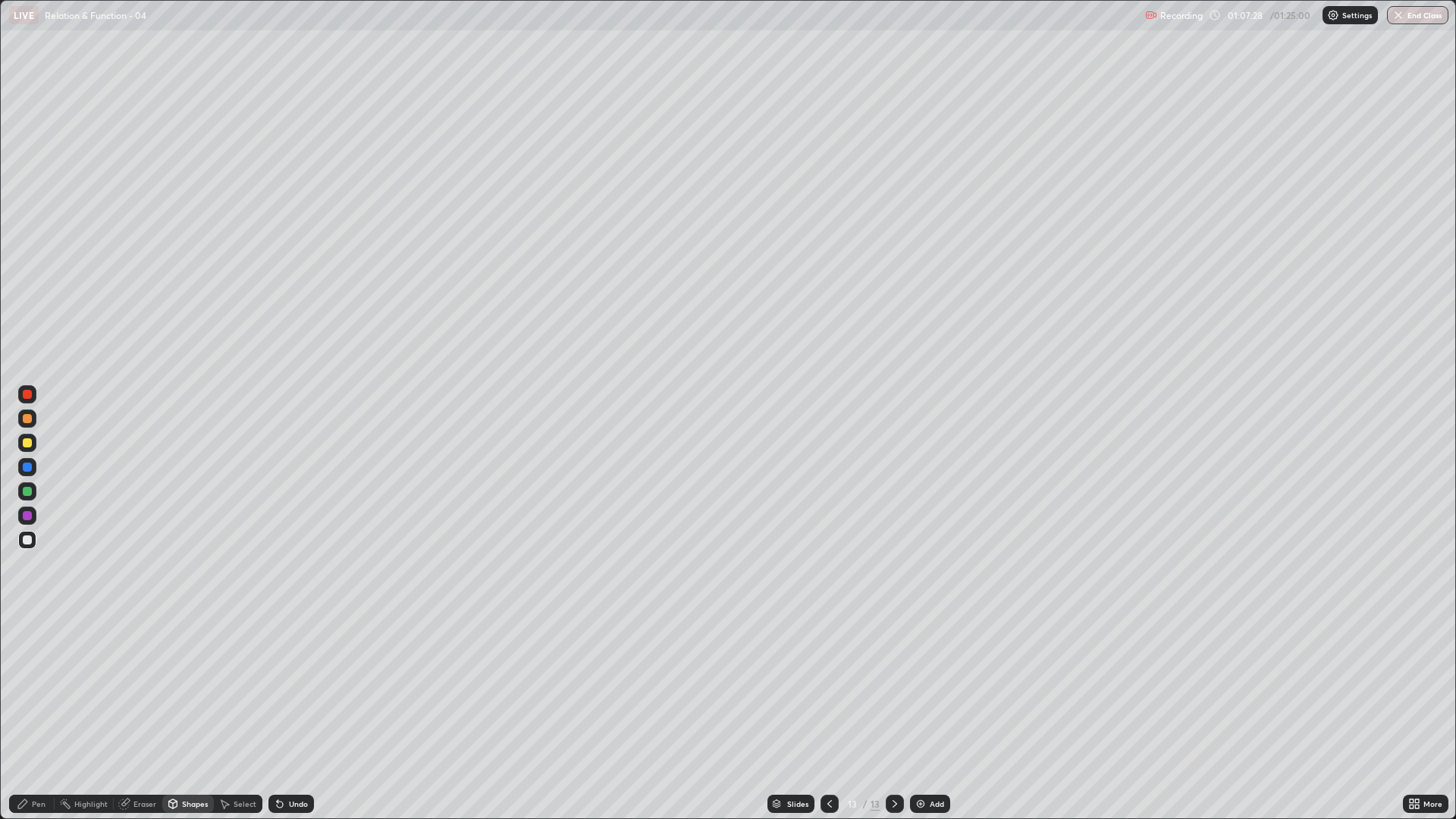
click at [42, 690] on div "Pen" at bounding box center [38, 804] width 13 height 8
click at [32, 433] on div at bounding box center [27, 442] width 18 height 18
click at [284, 690] on icon at bounding box center [280, 804] width 12 height 12
click at [289, 690] on div "Undo" at bounding box center [298, 804] width 19 height 8
click at [140, 690] on div "Eraser" at bounding box center [145, 804] width 23 height 8
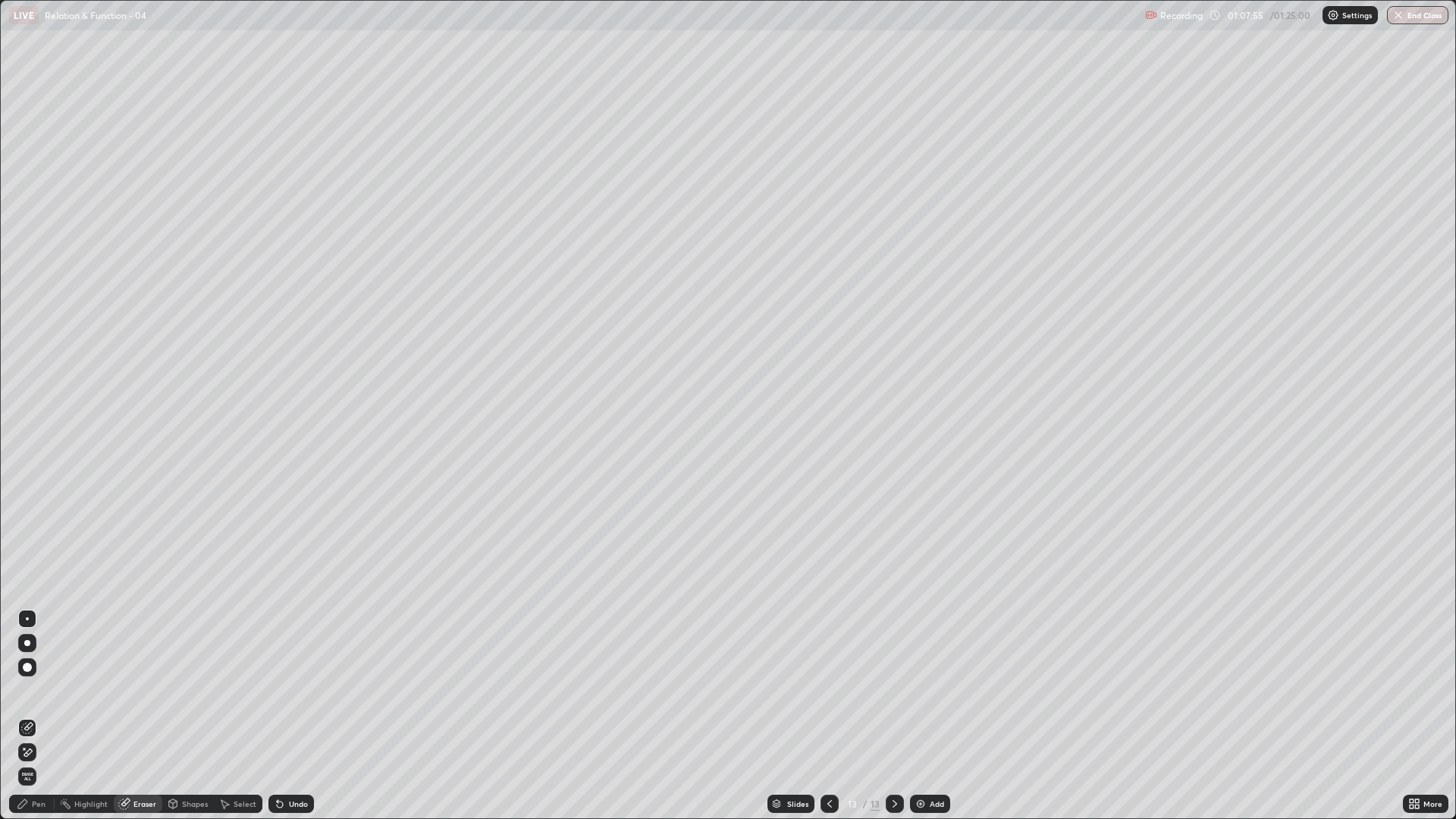
click at [35, 690] on div "Pen" at bounding box center [31, 804] width 45 height 18
click at [138, 690] on div "Eraser" at bounding box center [145, 804] width 23 height 8
click at [36, 690] on div "Pen" at bounding box center [31, 804] width 45 height 18
click at [150, 690] on div "Eraser" at bounding box center [138, 804] width 49 height 18
click at [38, 690] on div "Pen" at bounding box center [31, 804] width 45 height 18
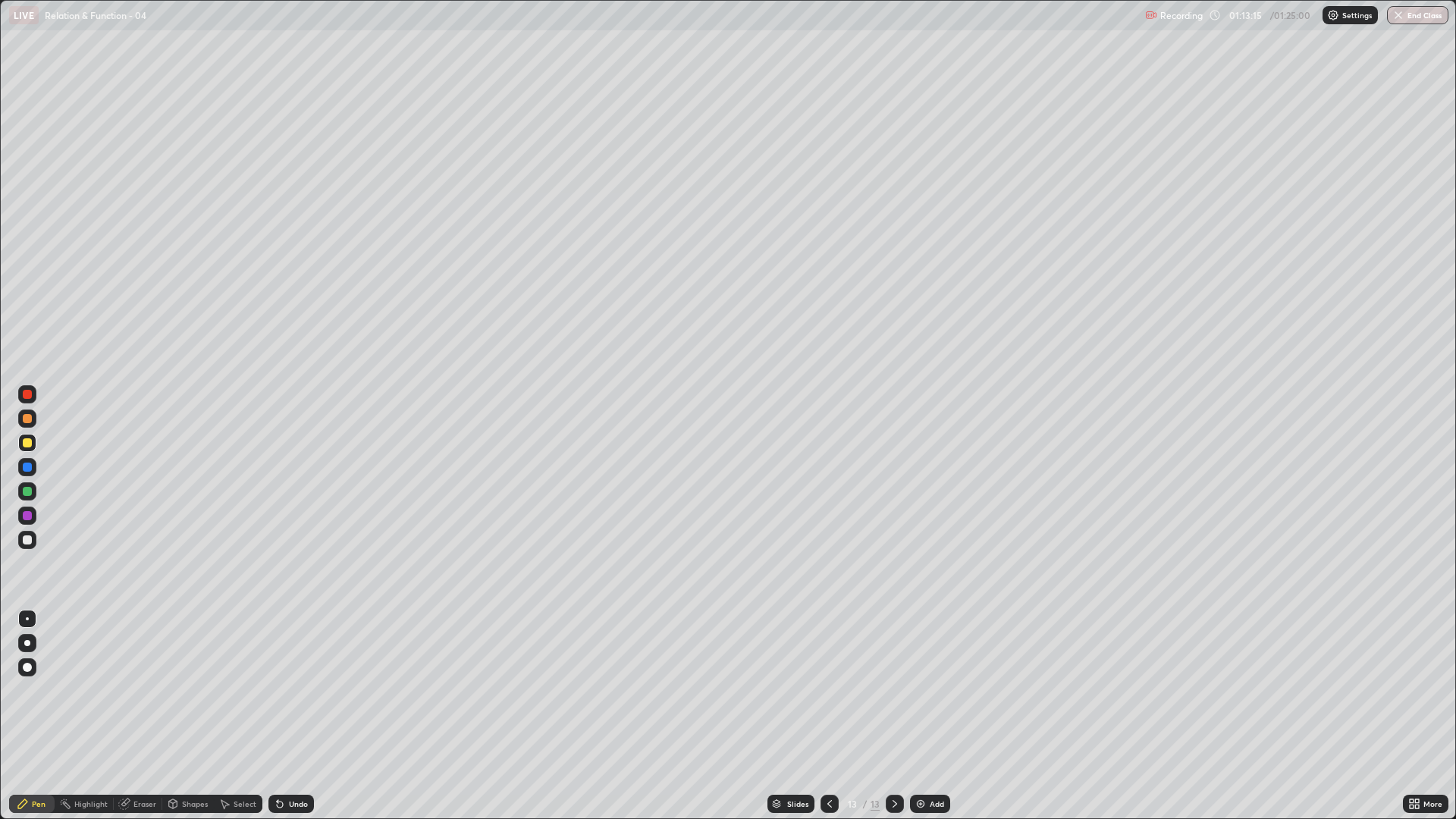
click at [143, 690] on div "Eraser" at bounding box center [145, 804] width 23 height 8
click at [33, 690] on div "Pen" at bounding box center [31, 804] width 45 height 18
click at [289, 690] on div "Undo" at bounding box center [298, 804] width 19 height 8
click at [923, 690] on img at bounding box center [920, 804] width 12 height 12
click at [290, 690] on div "Undo" at bounding box center [298, 804] width 19 height 8
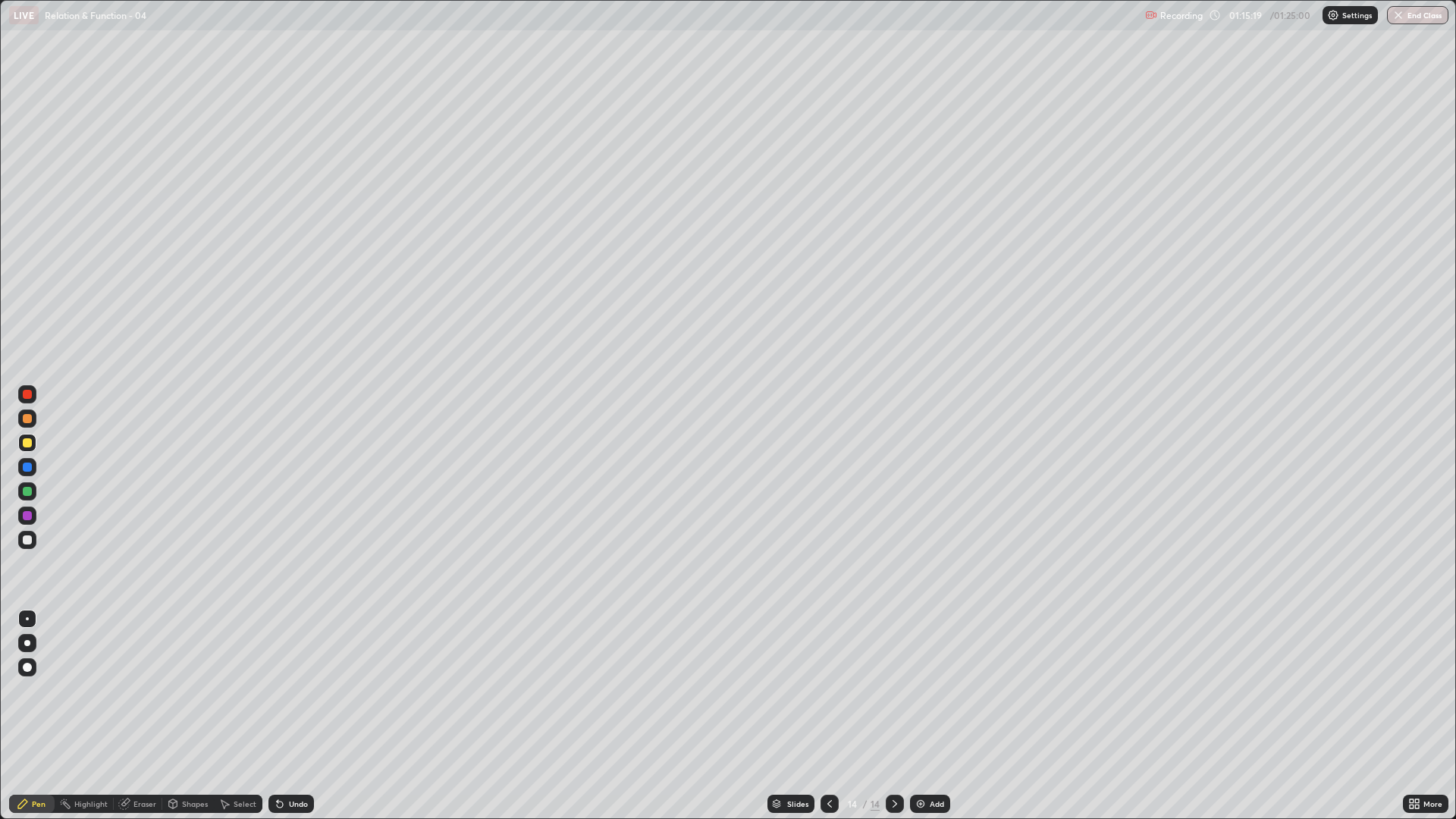
click at [140, 690] on div "Eraser" at bounding box center [138, 804] width 49 height 18
click at [21, 690] on icon at bounding box center [22, 804] width 12 height 12
click at [146, 690] on div "Eraser" at bounding box center [145, 804] width 23 height 8
click at [38, 690] on div "Pen" at bounding box center [38, 804] width 13 height 8
click at [136, 690] on div "Eraser" at bounding box center [138, 804] width 49 height 18
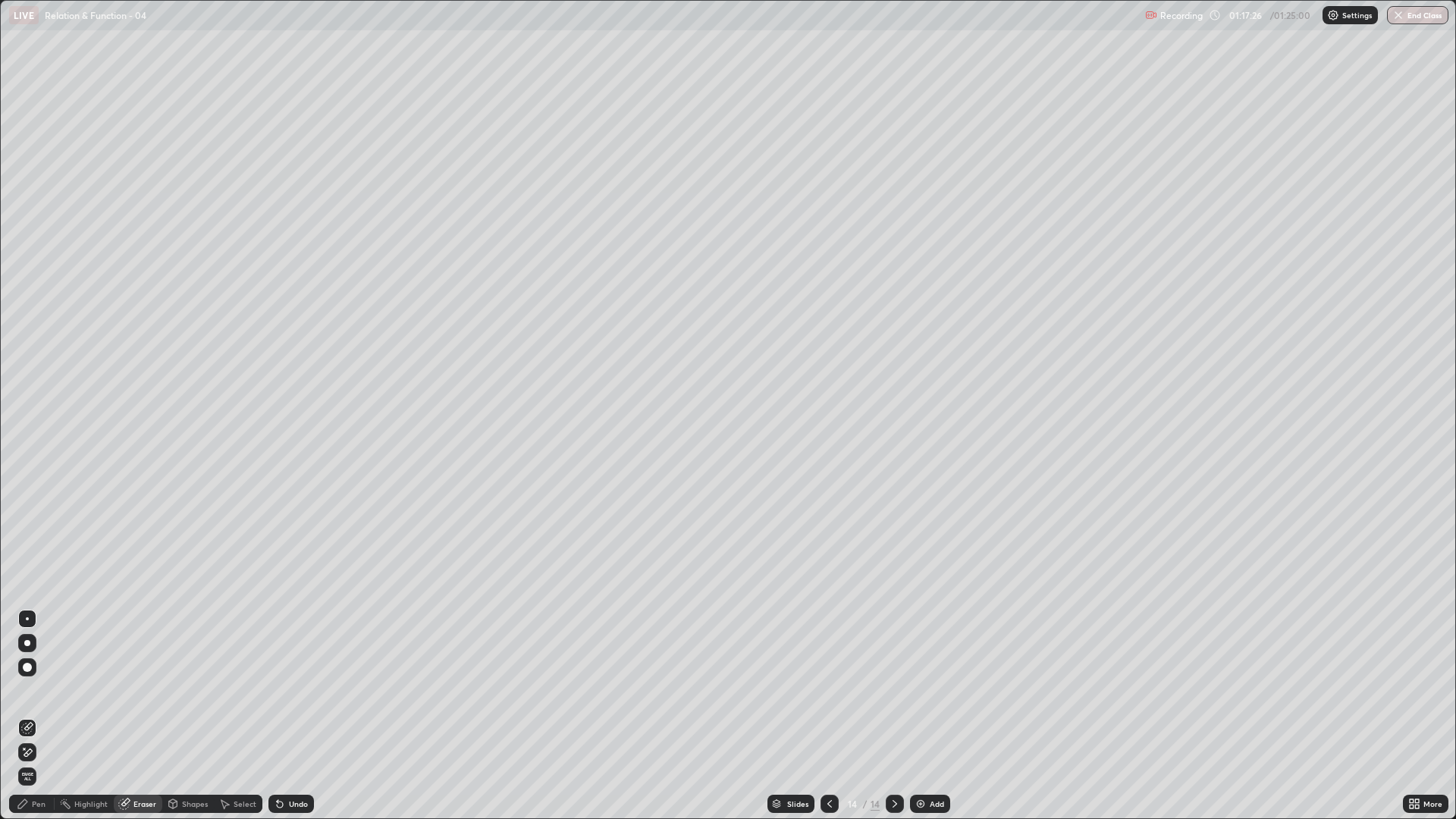
click at [28, 690] on div "Pen" at bounding box center [31, 804] width 45 height 18
click at [143, 690] on div "Eraser" at bounding box center [145, 804] width 23 height 8
click at [52, 690] on div "Pen" at bounding box center [31, 804] width 45 height 18
click at [141, 690] on div "Eraser" at bounding box center [145, 804] width 23 height 8
click at [18, 690] on icon at bounding box center [22, 804] width 12 height 12
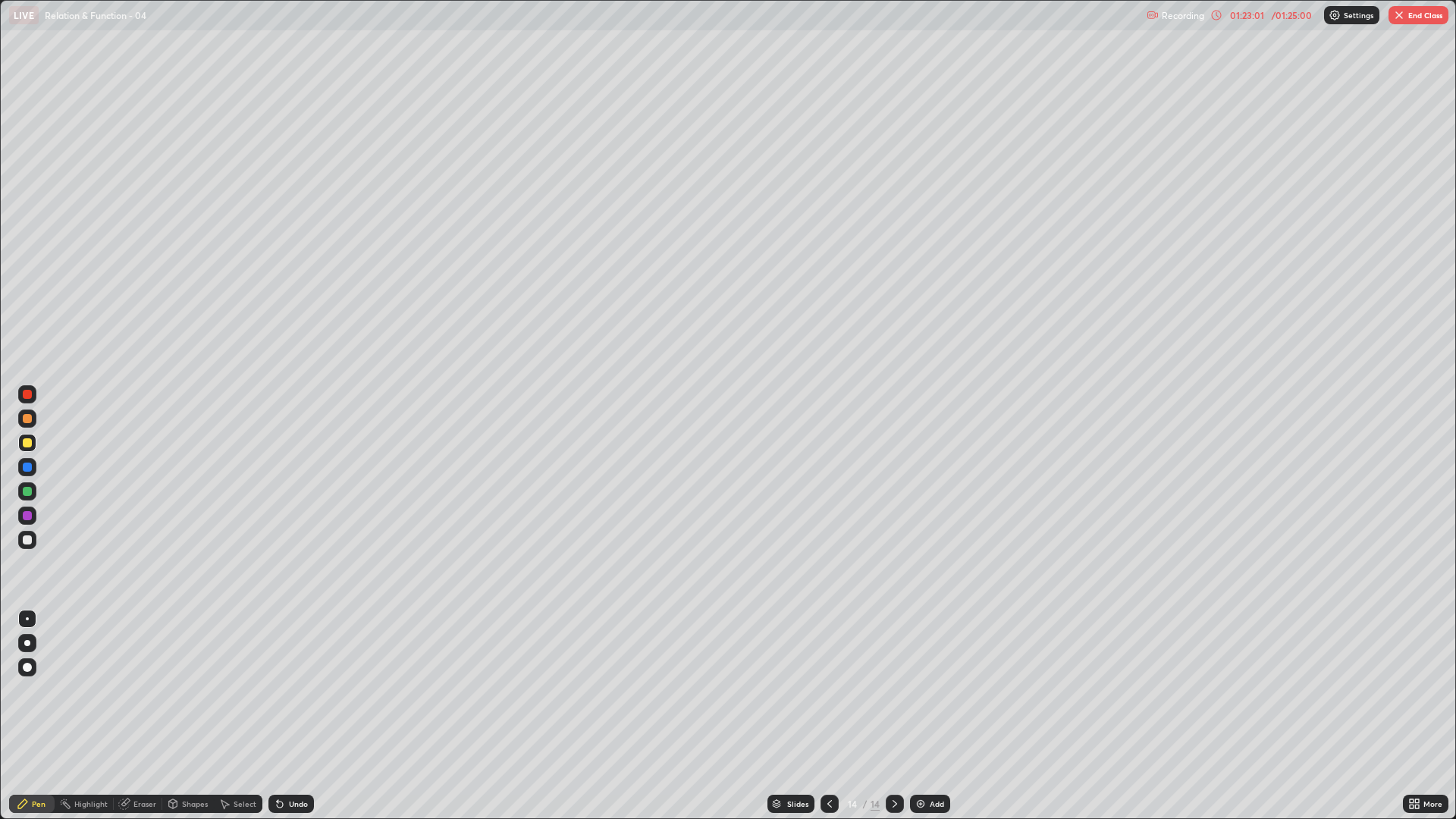
click at [190, 690] on div "Shapes" at bounding box center [195, 804] width 26 height 8
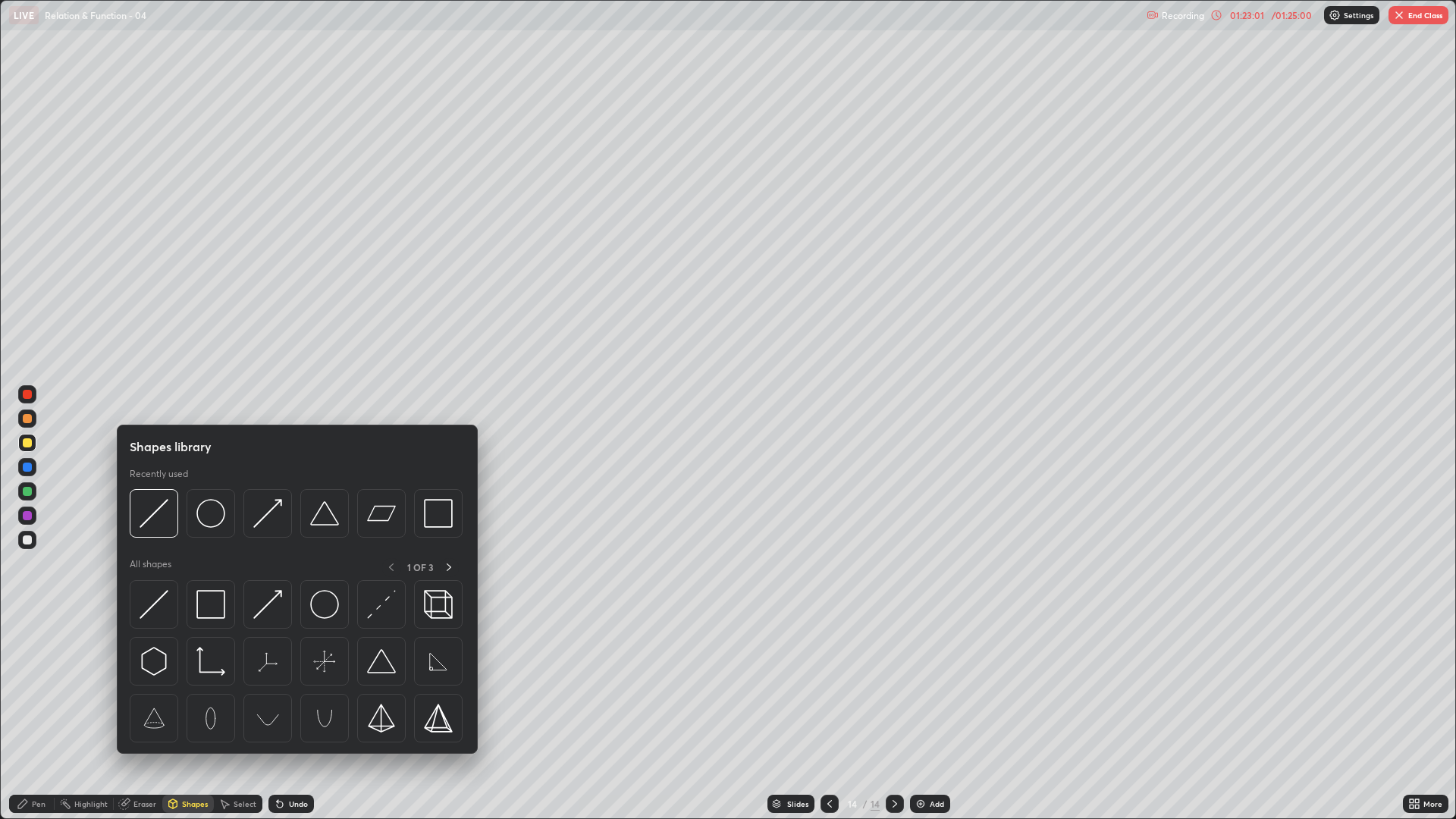
click at [143, 690] on div "Eraser" at bounding box center [145, 804] width 23 height 8
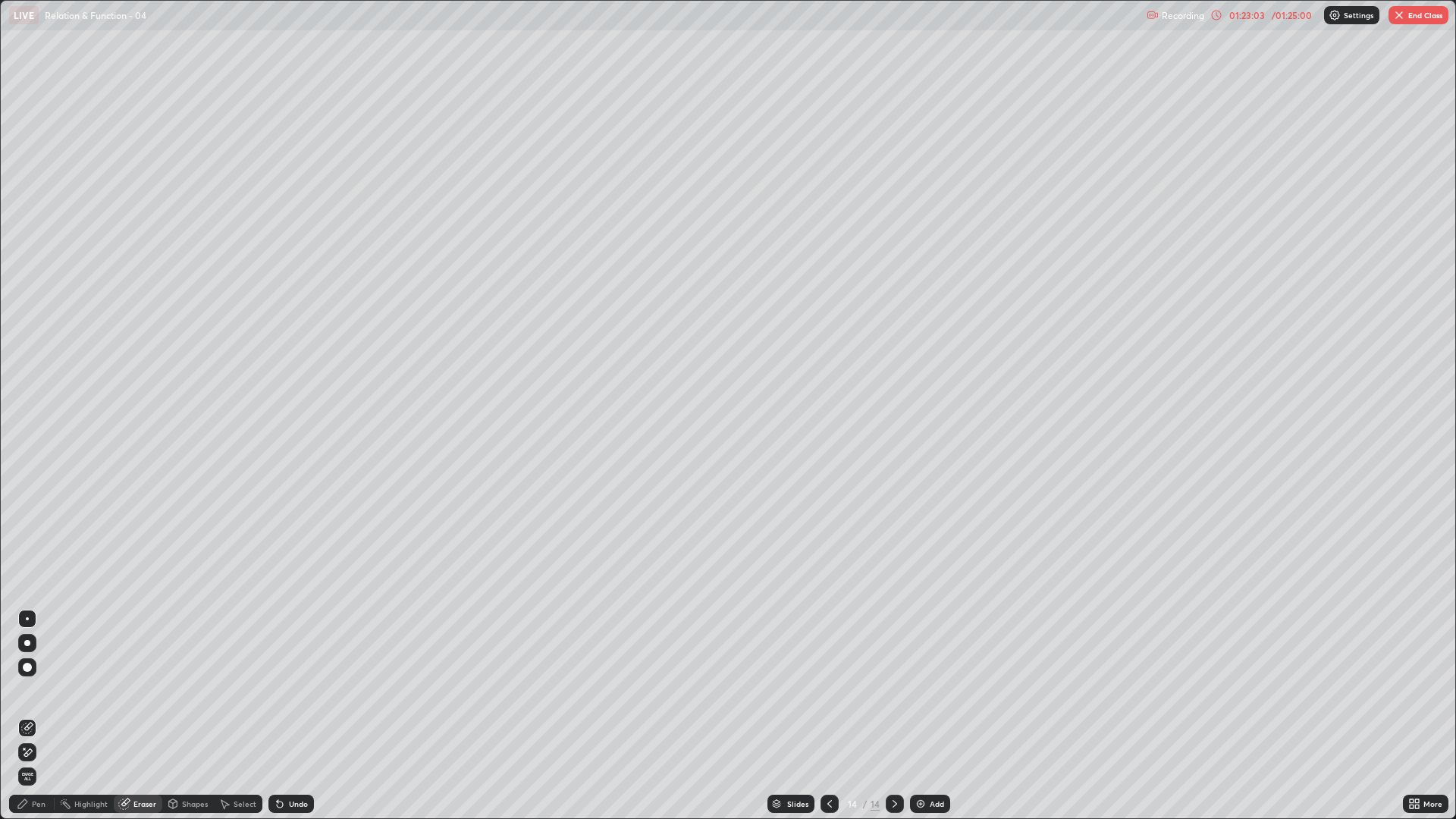
click at [16, 690] on icon at bounding box center [22, 804] width 12 height 12
click at [138, 690] on div "Eraser" at bounding box center [138, 804] width 49 height 18
click at [40, 690] on div "Pen" at bounding box center [31, 804] width 45 height 18
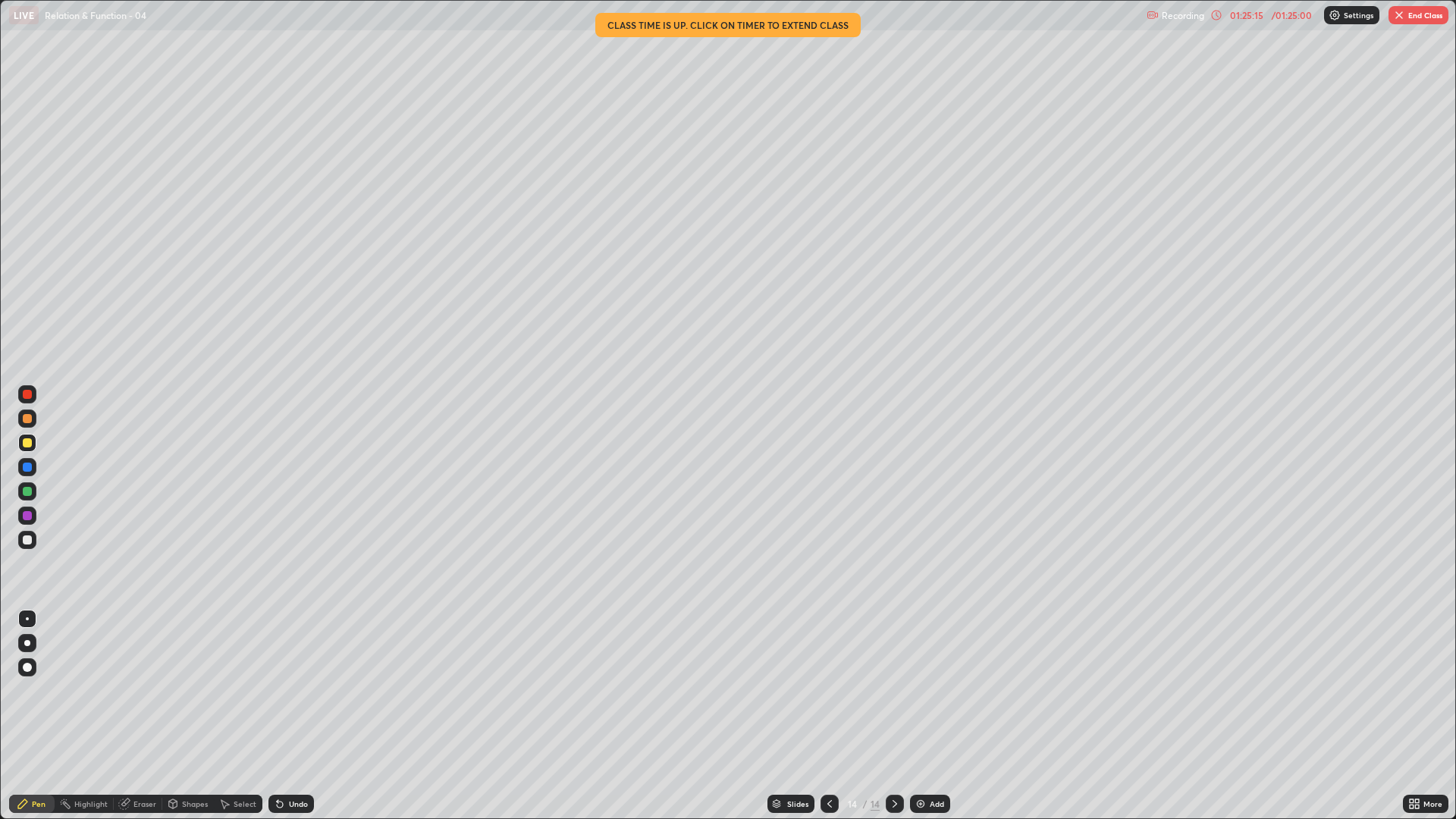
click at [1409, 12] on button "End Class" at bounding box center [1418, 14] width 59 height 18
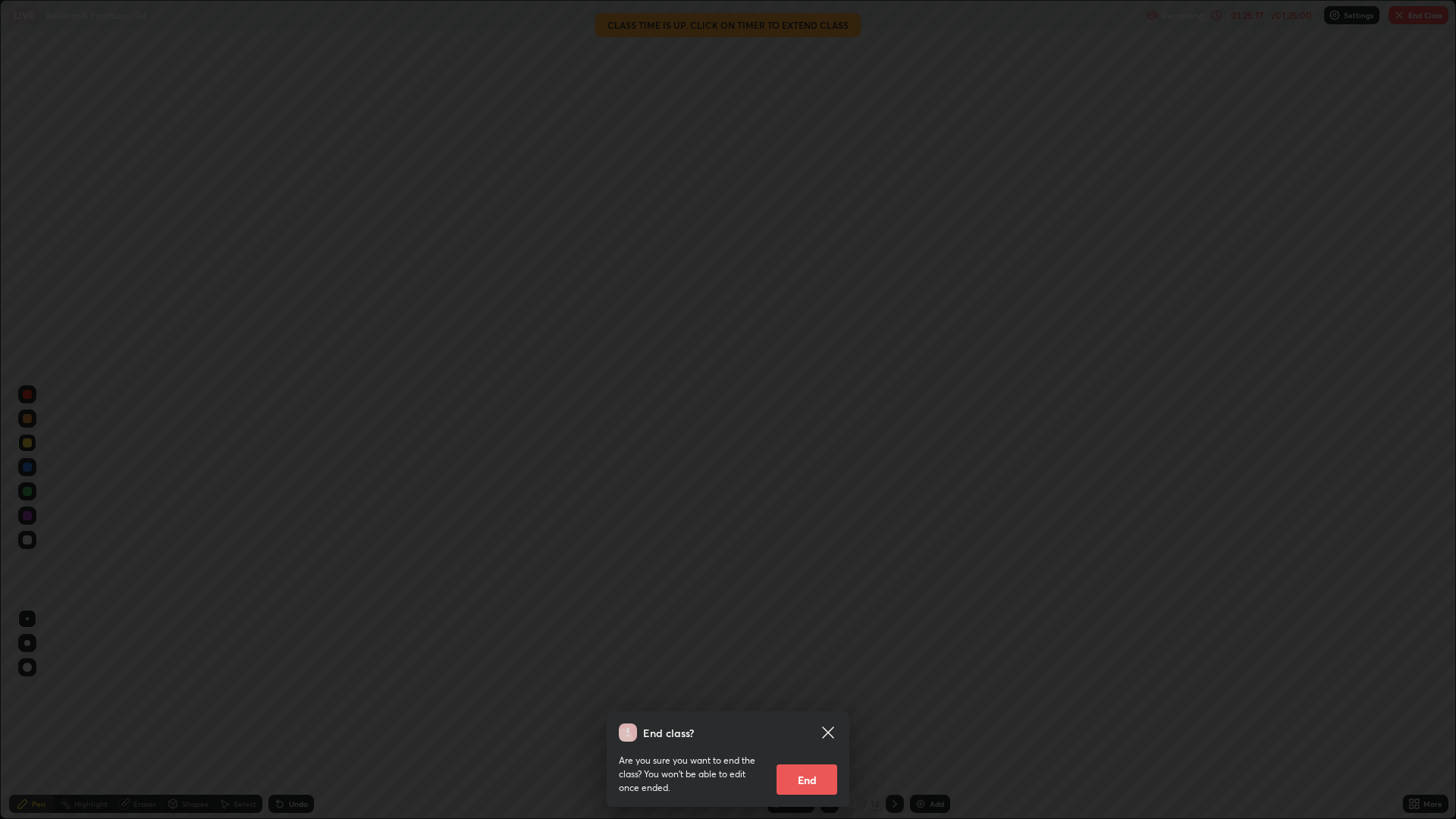
click at [808, 690] on button "End" at bounding box center [806, 780] width 60 height 31
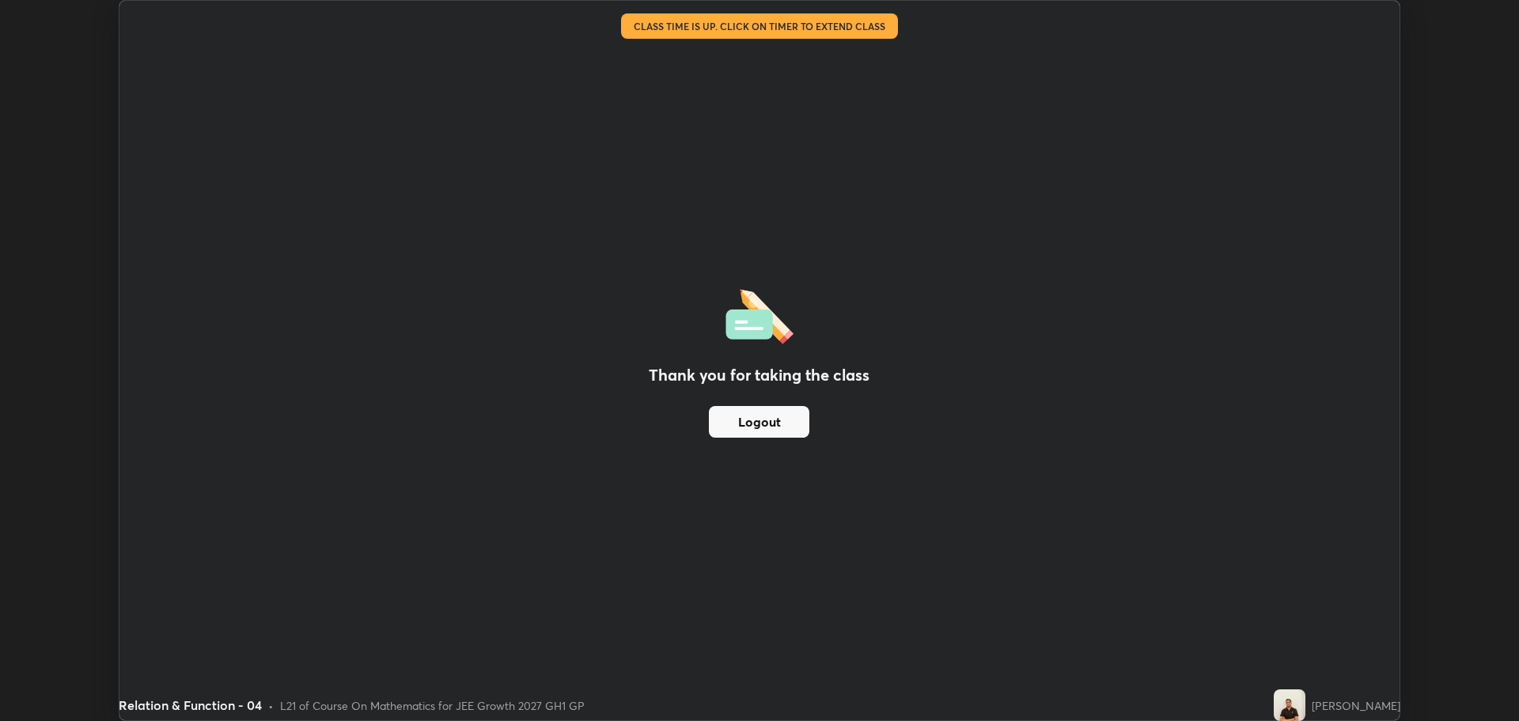
scroll to position [78373, 77575]
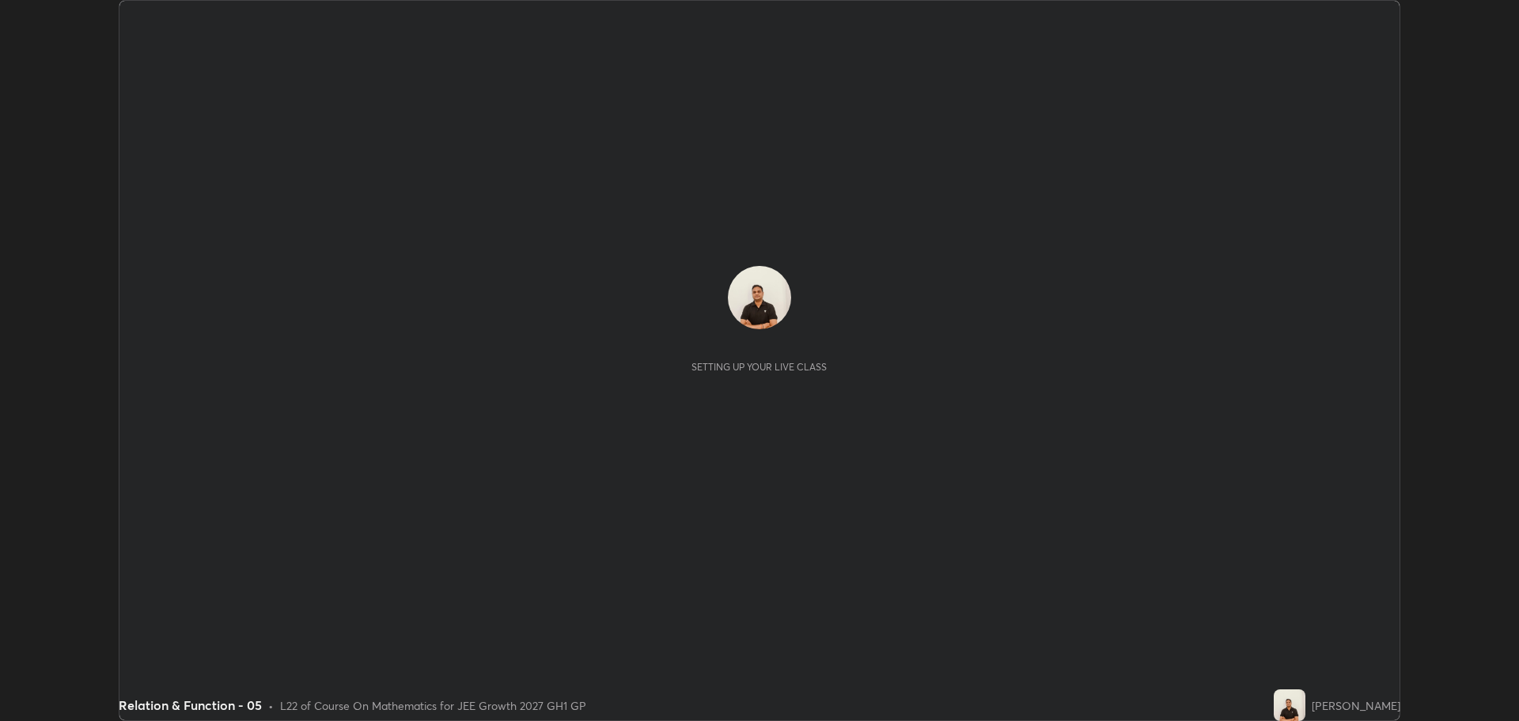
scroll to position [721, 1518]
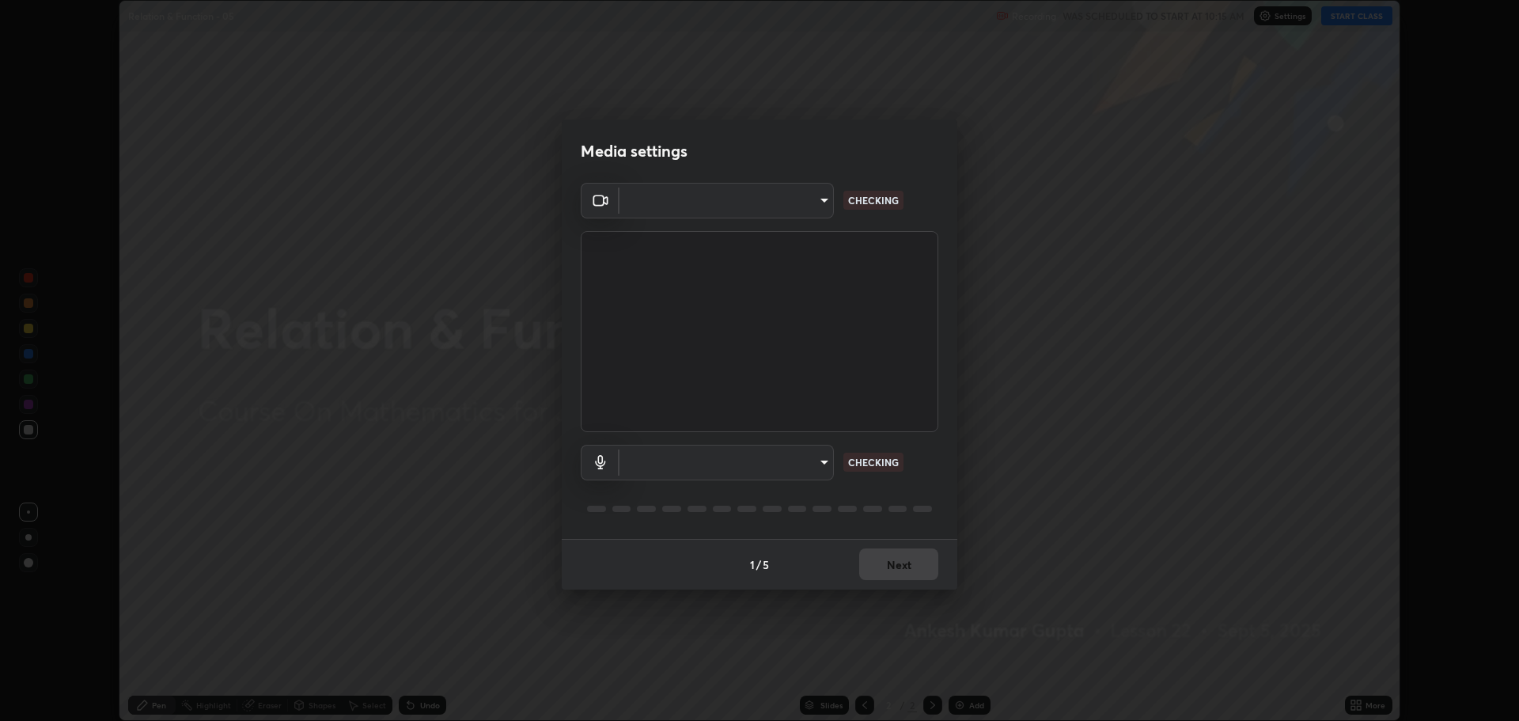
type input "818fcefd3fddf3d091a7478ec67eb8981ca9e8ab5665e76ce228af1b2ffa74de"
type input "default"
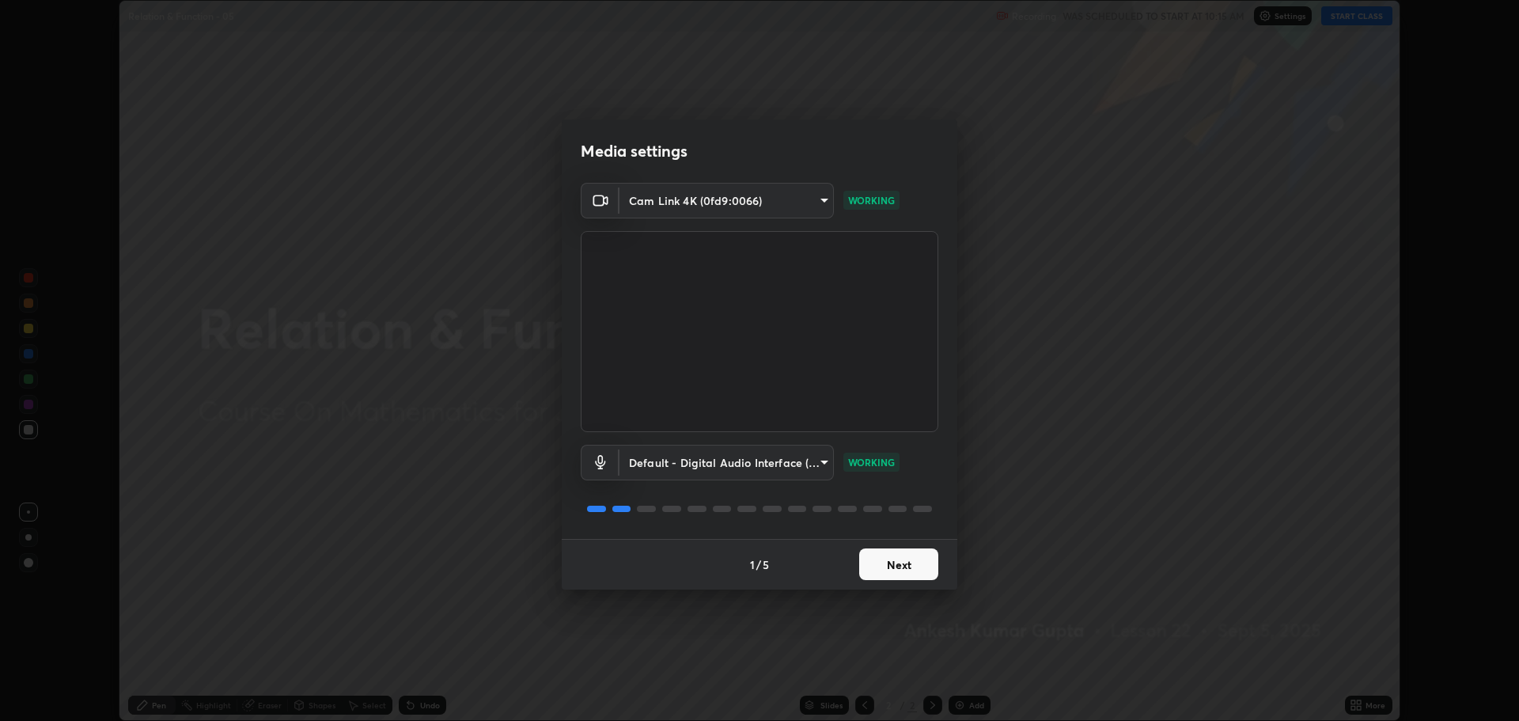
click at [876, 567] on button "Next" at bounding box center [898, 564] width 79 height 32
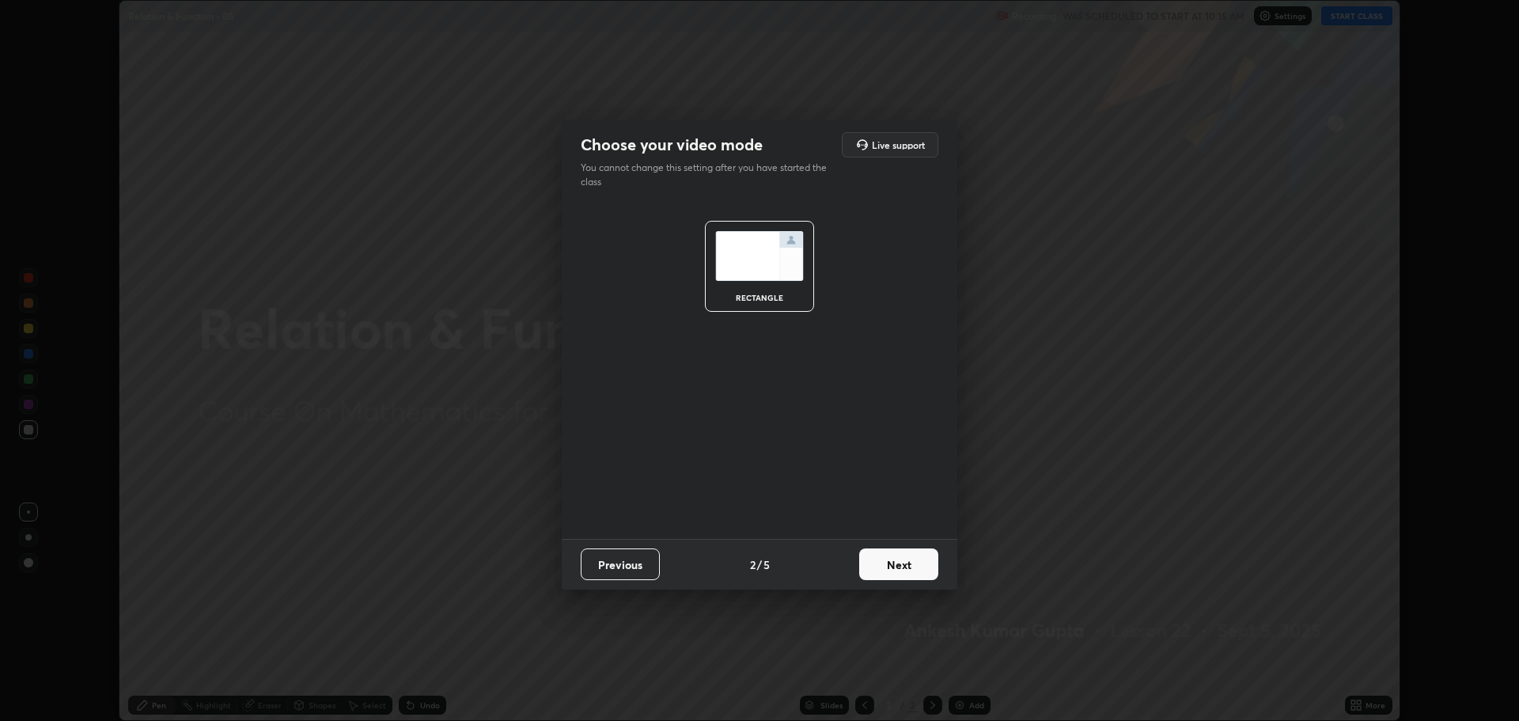
click at [883, 567] on button "Next" at bounding box center [898, 564] width 79 height 32
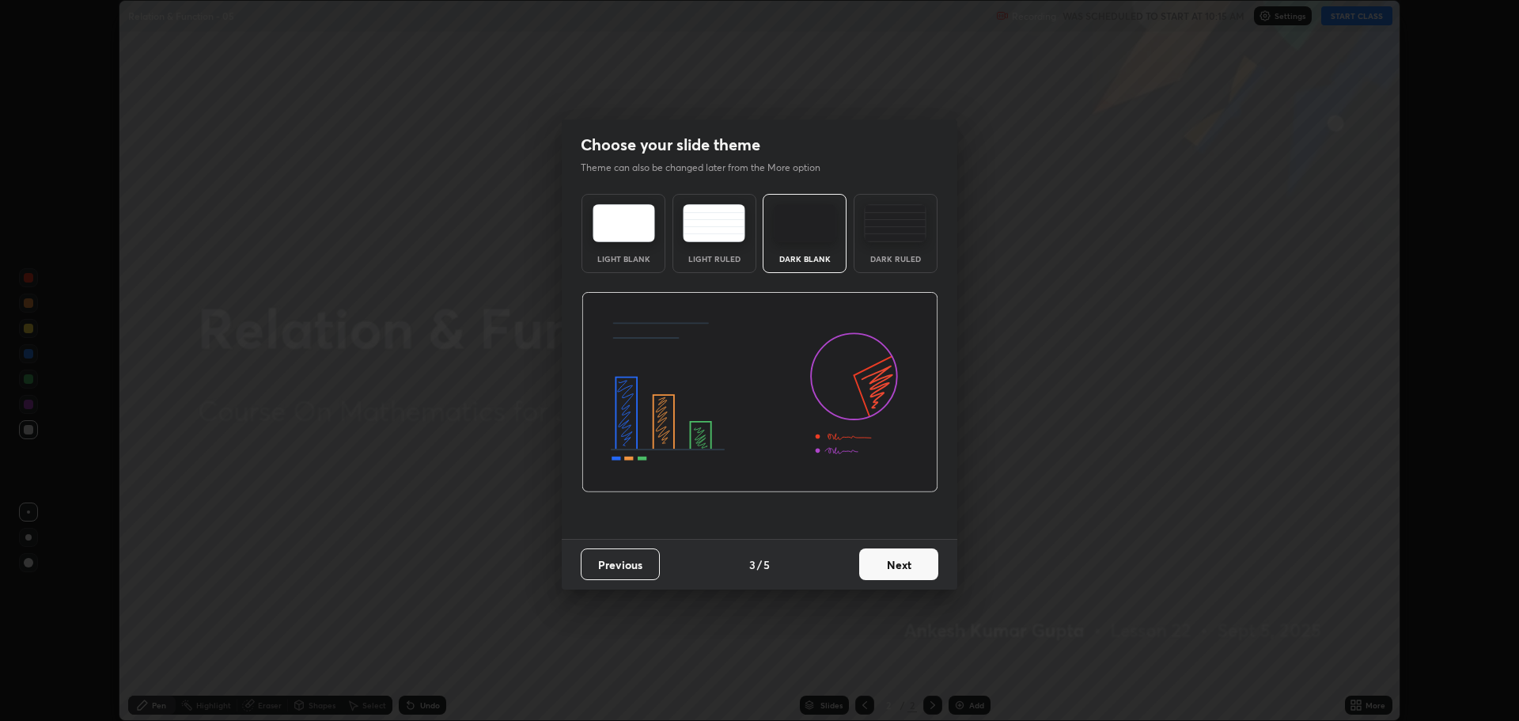
click at [884, 568] on button "Next" at bounding box center [898, 564] width 79 height 32
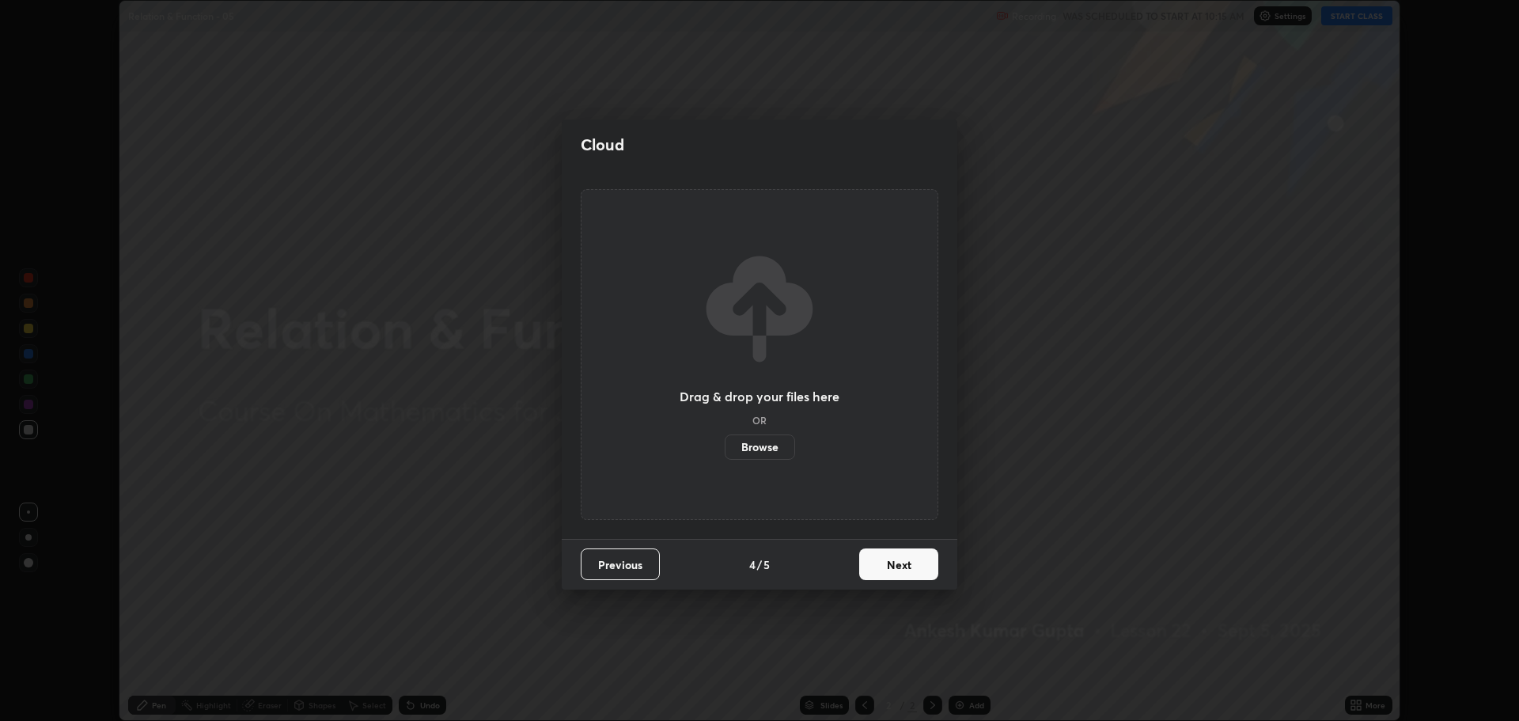
click at [883, 567] on button "Next" at bounding box center [898, 564] width 79 height 32
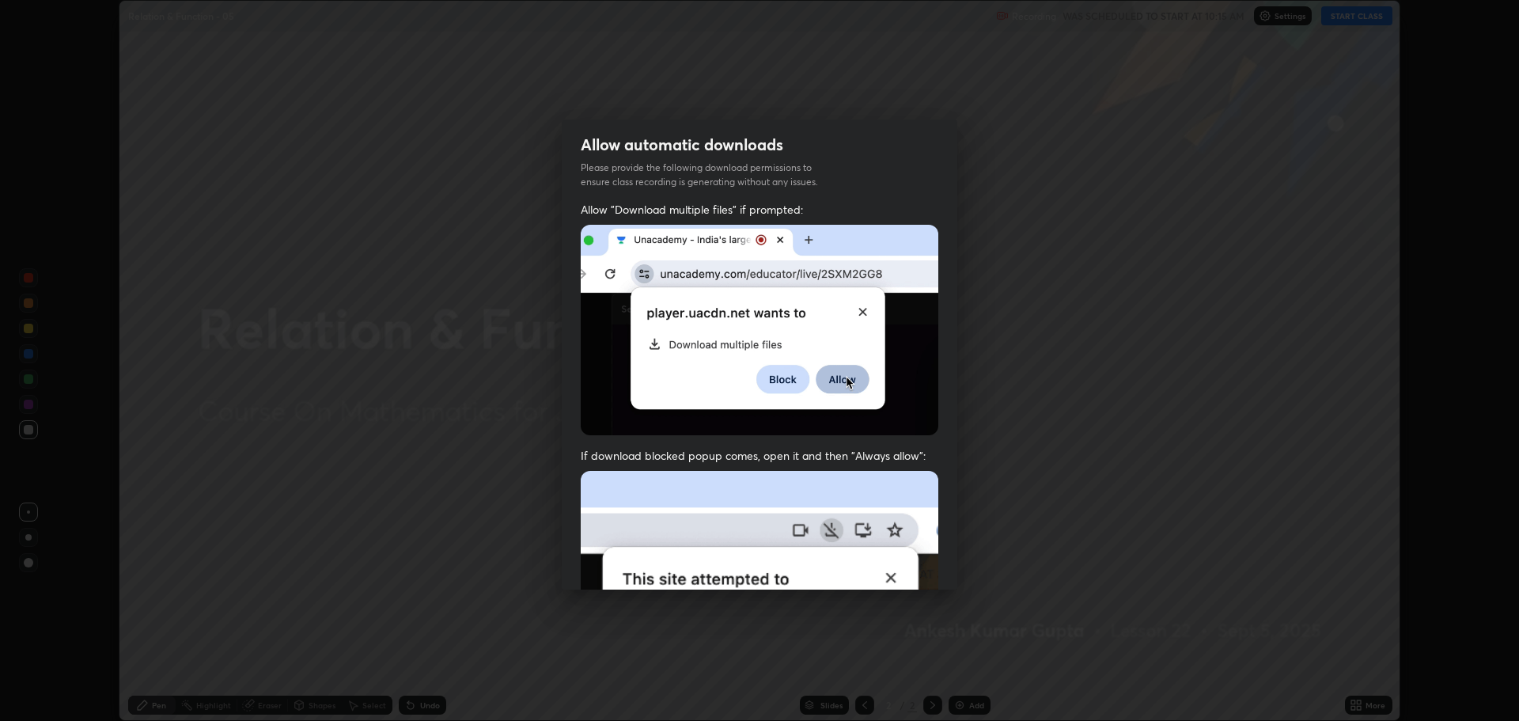
click at [882, 563] on img at bounding box center [760, 644] width 358 height 346
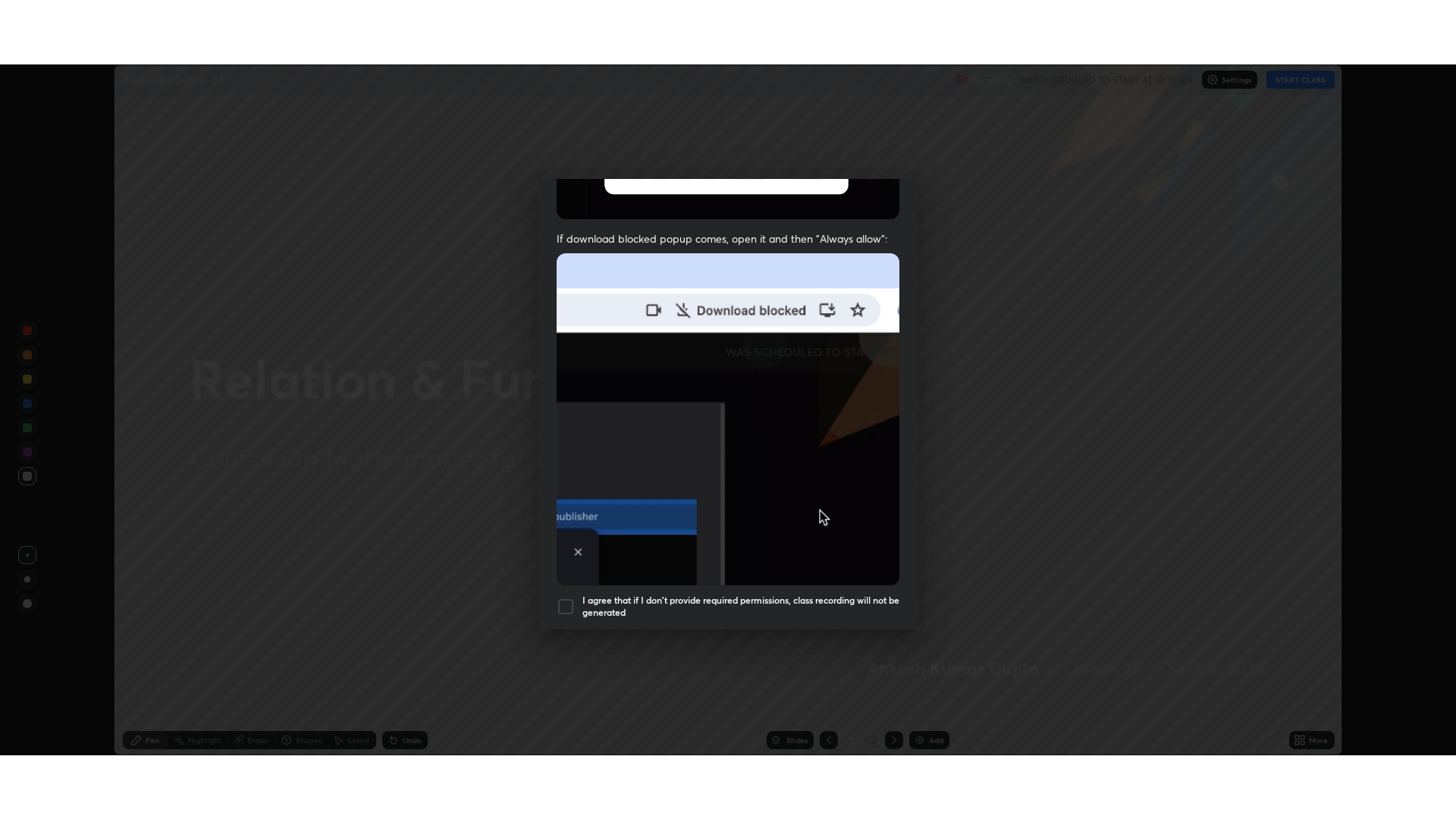
scroll to position [308, 0]
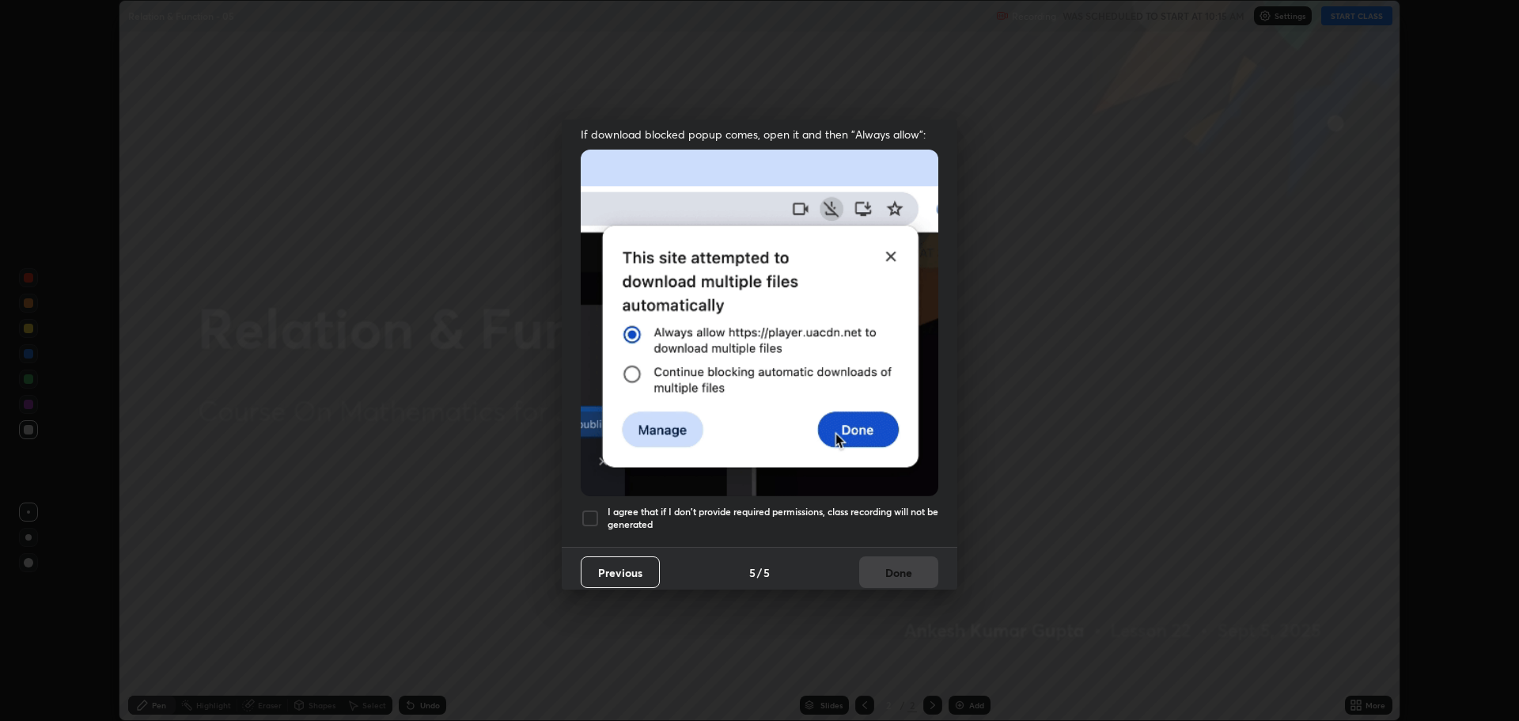
click at [585, 509] on div at bounding box center [590, 518] width 19 height 19
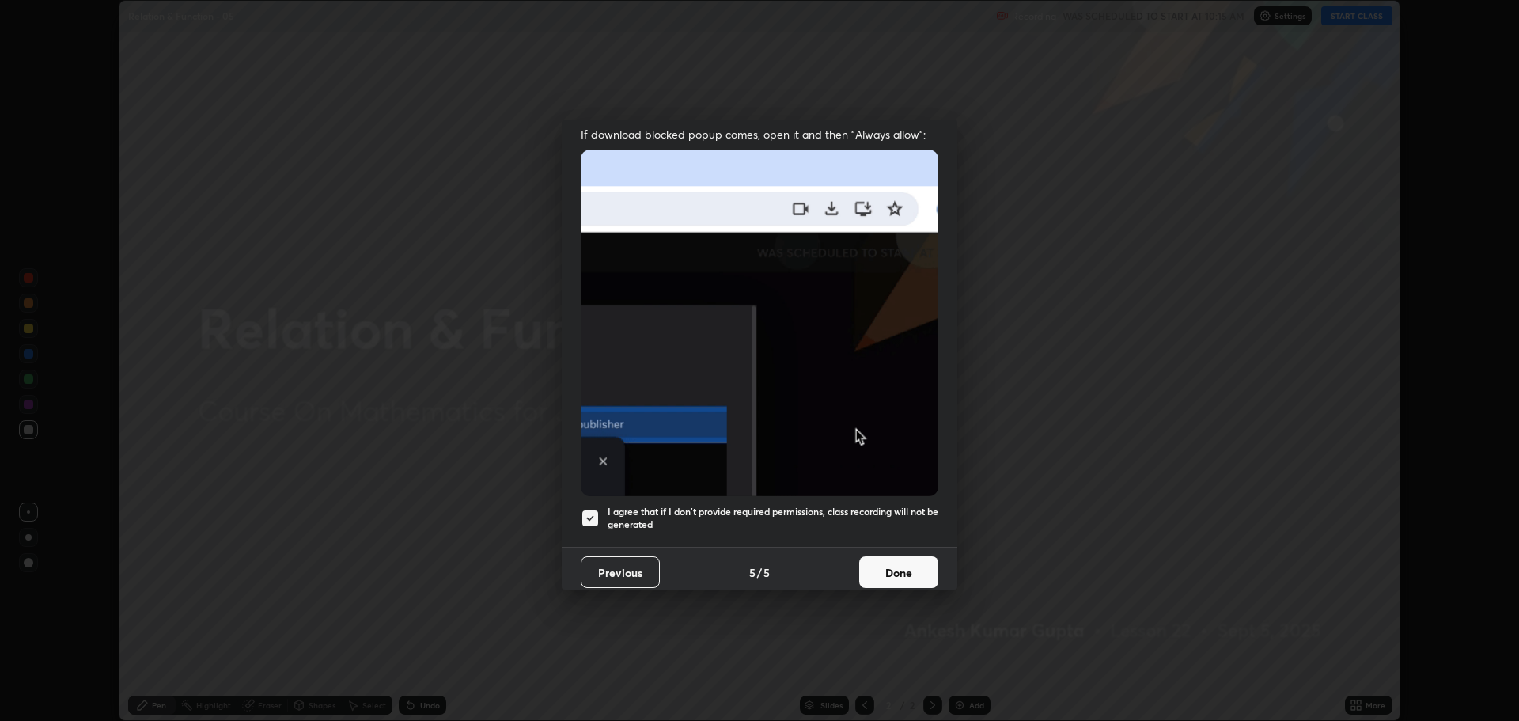
click at [869, 561] on button "Done" at bounding box center [898, 572] width 79 height 32
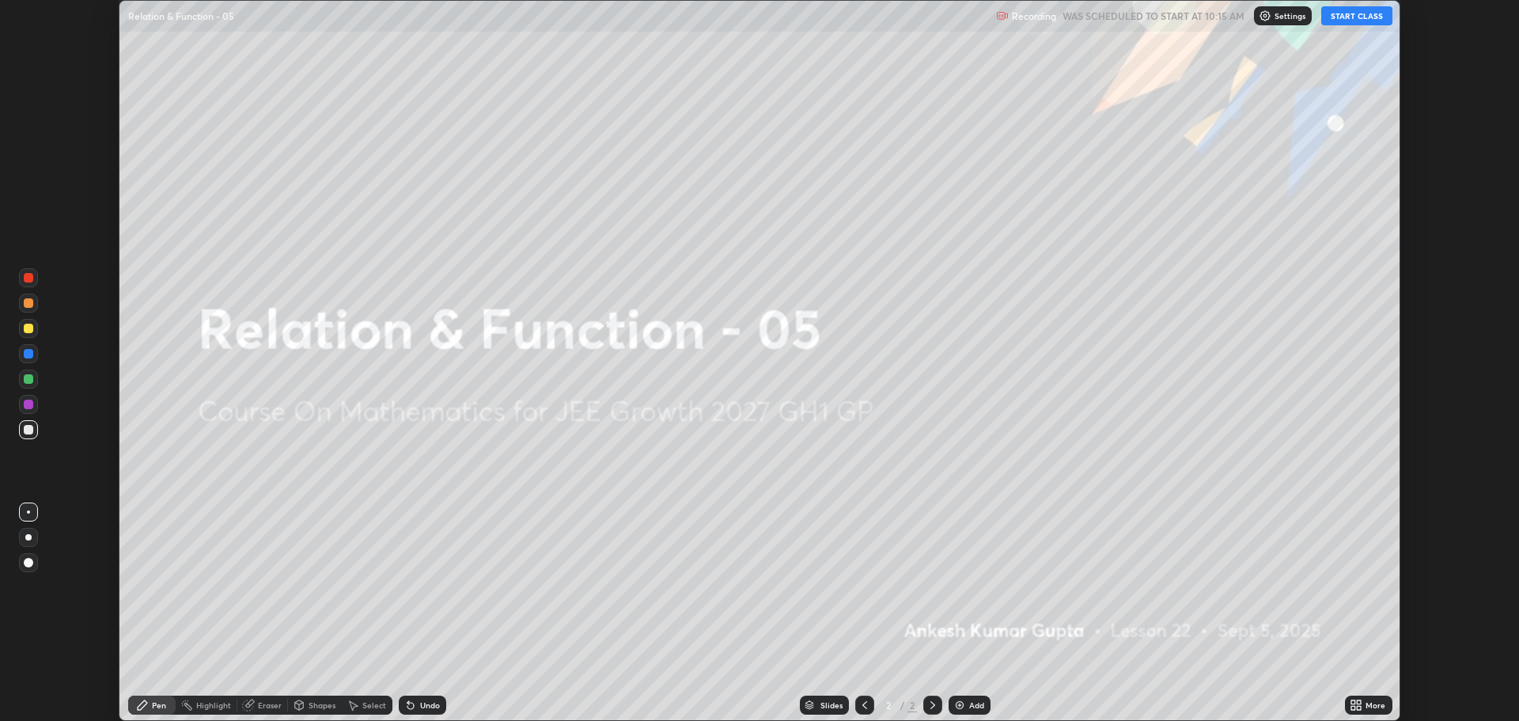
click at [1352, 16] on button "START CLASS" at bounding box center [1356, 15] width 71 height 19
click at [1353, 707] on icon at bounding box center [1353, 708] width 4 height 4
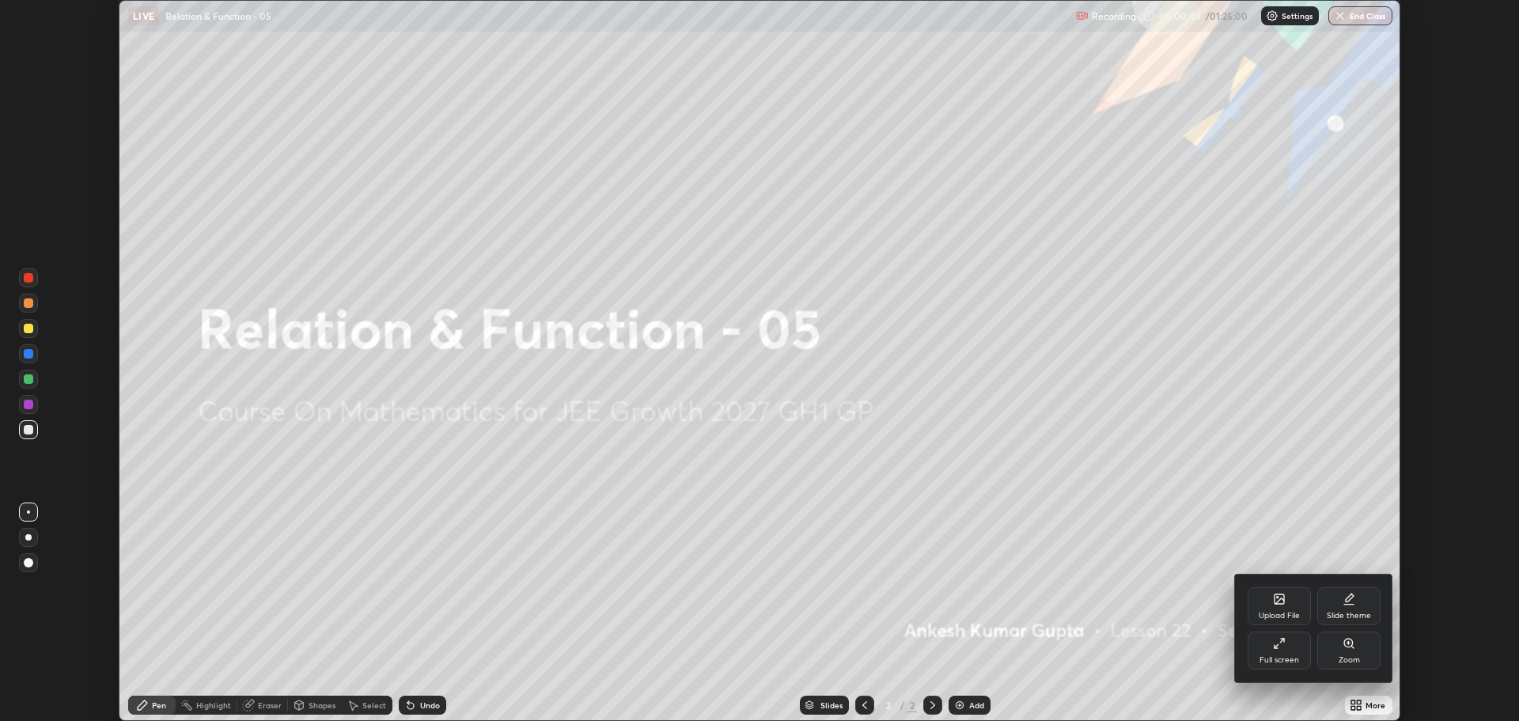
click at [1261, 648] on div "Full screen" at bounding box center [1278, 650] width 63 height 38
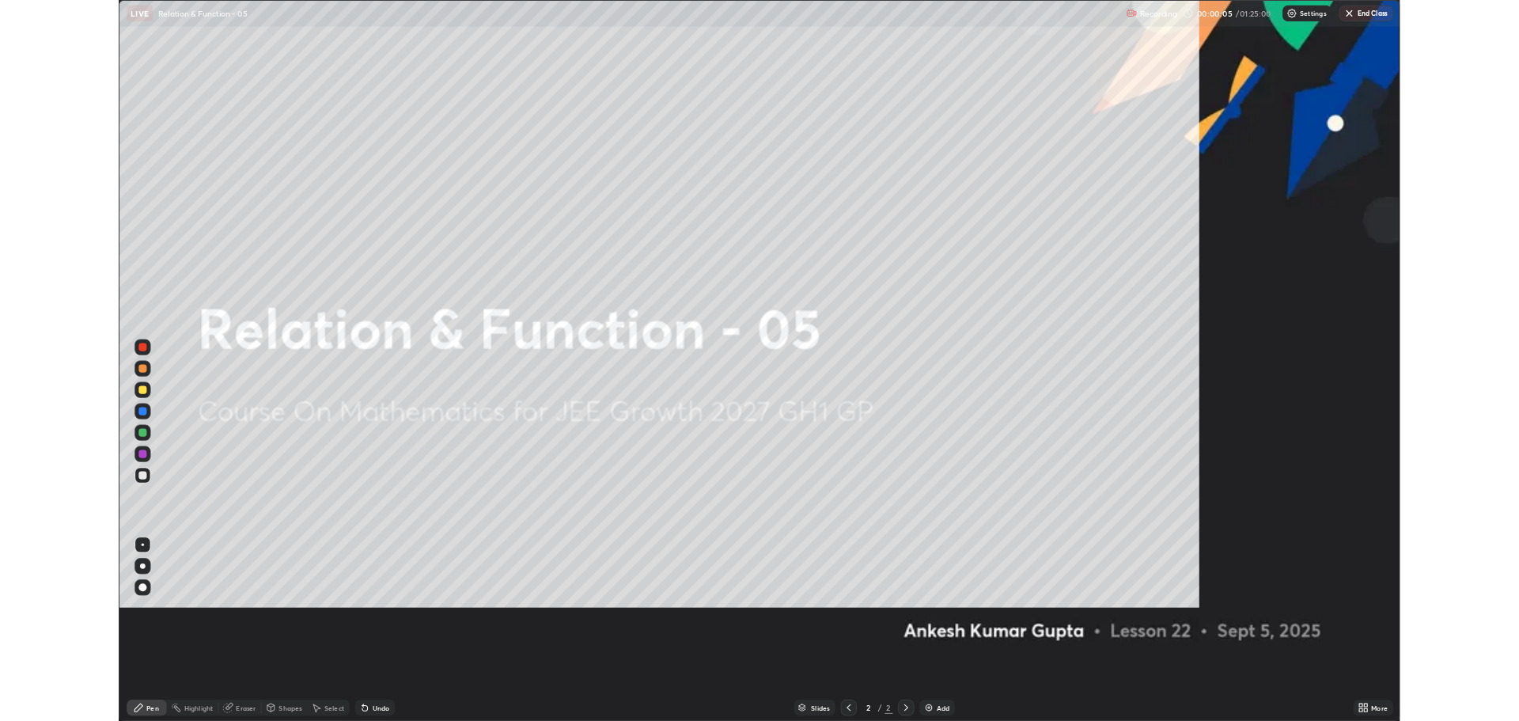
scroll to position [854, 1519]
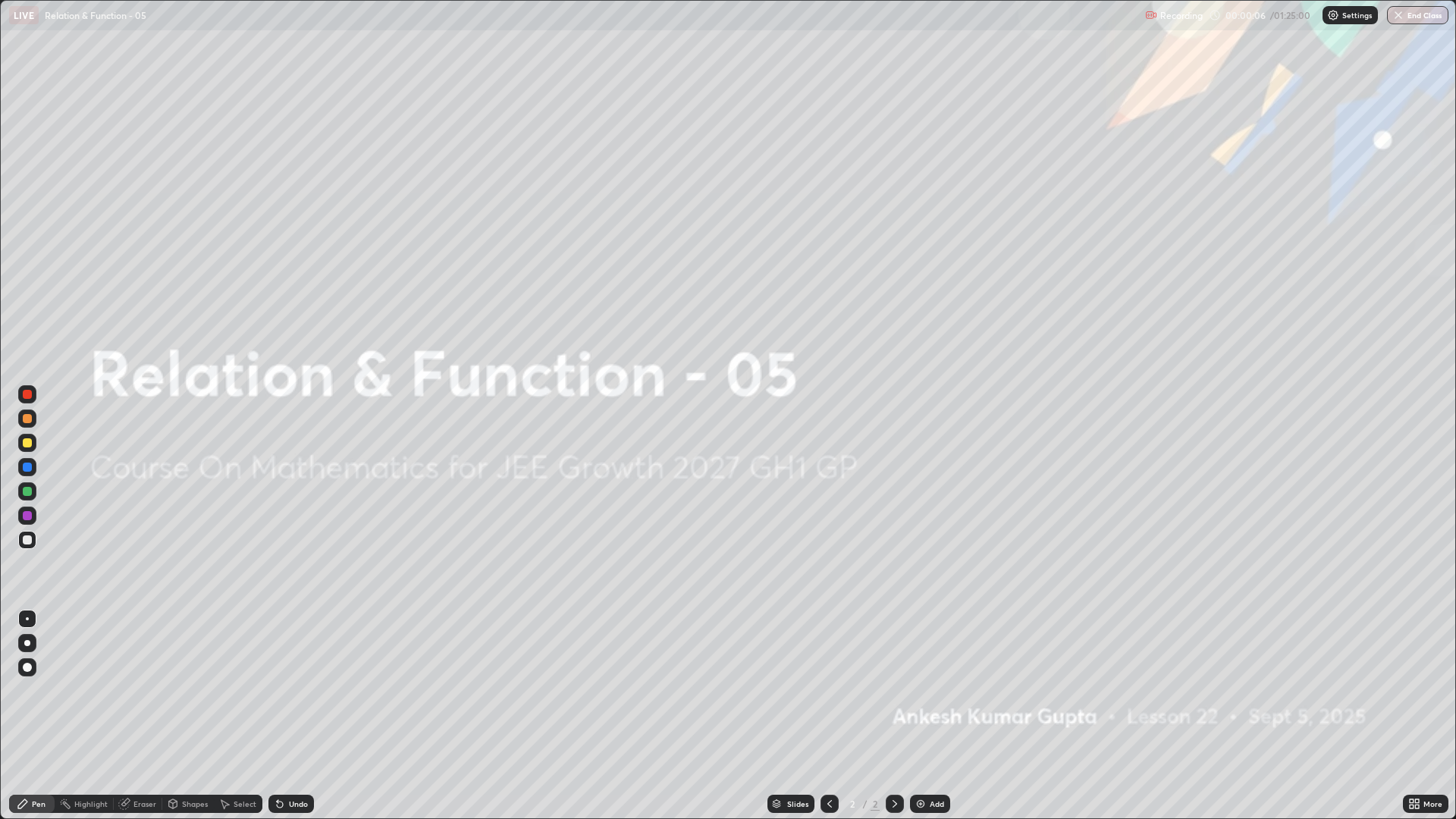
click at [914, 690] on img at bounding box center [920, 804] width 12 height 12
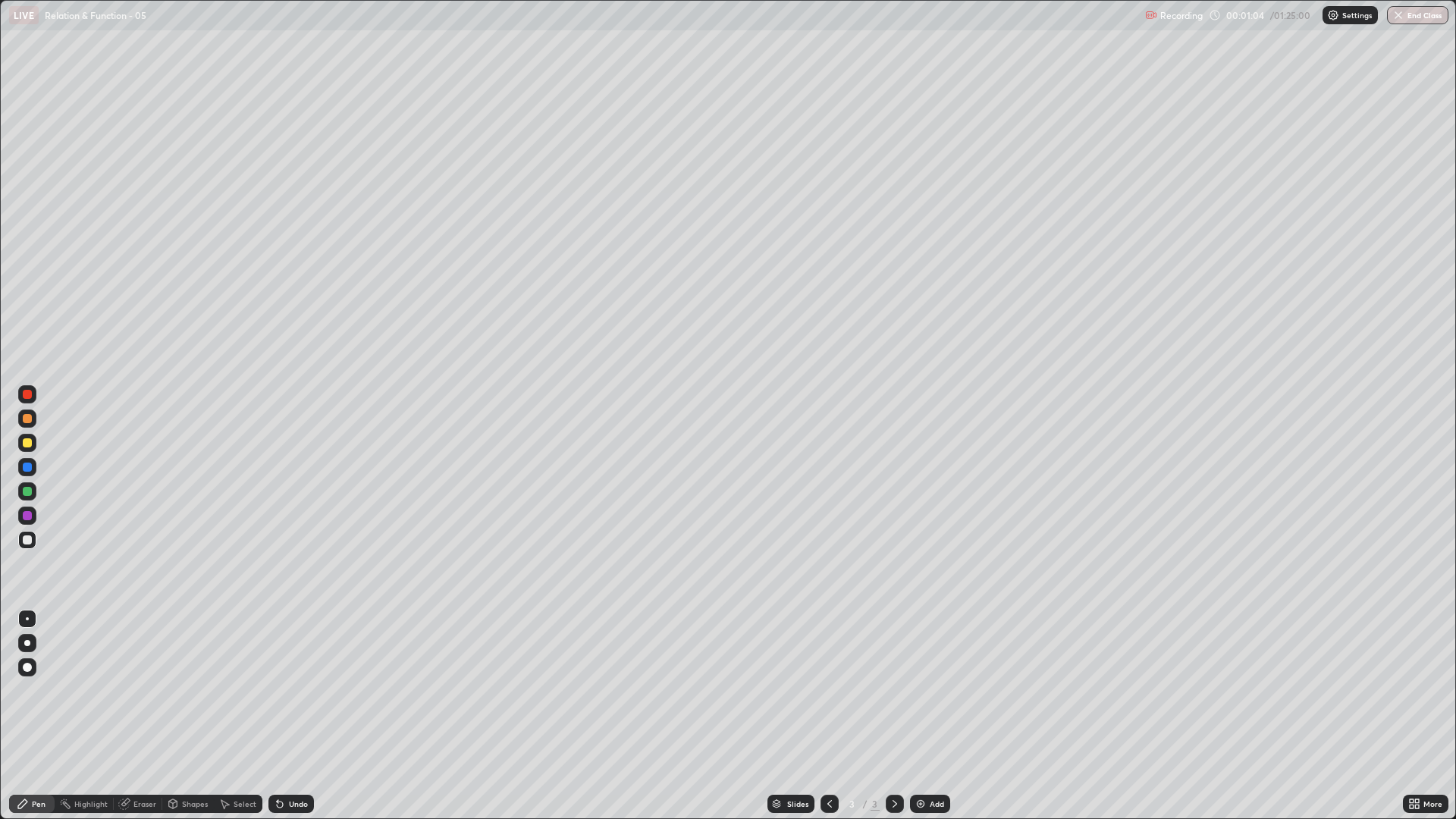
click at [280, 690] on div "Undo" at bounding box center [290, 804] width 45 height 18
click at [289, 690] on div "Undo" at bounding box center [298, 804] width 19 height 8
click at [290, 690] on div "Undo" at bounding box center [290, 804] width 45 height 18
click at [132, 690] on div "Eraser" at bounding box center [138, 804] width 49 height 18
click at [31, 690] on div "Pen" at bounding box center [31, 804] width 45 height 18
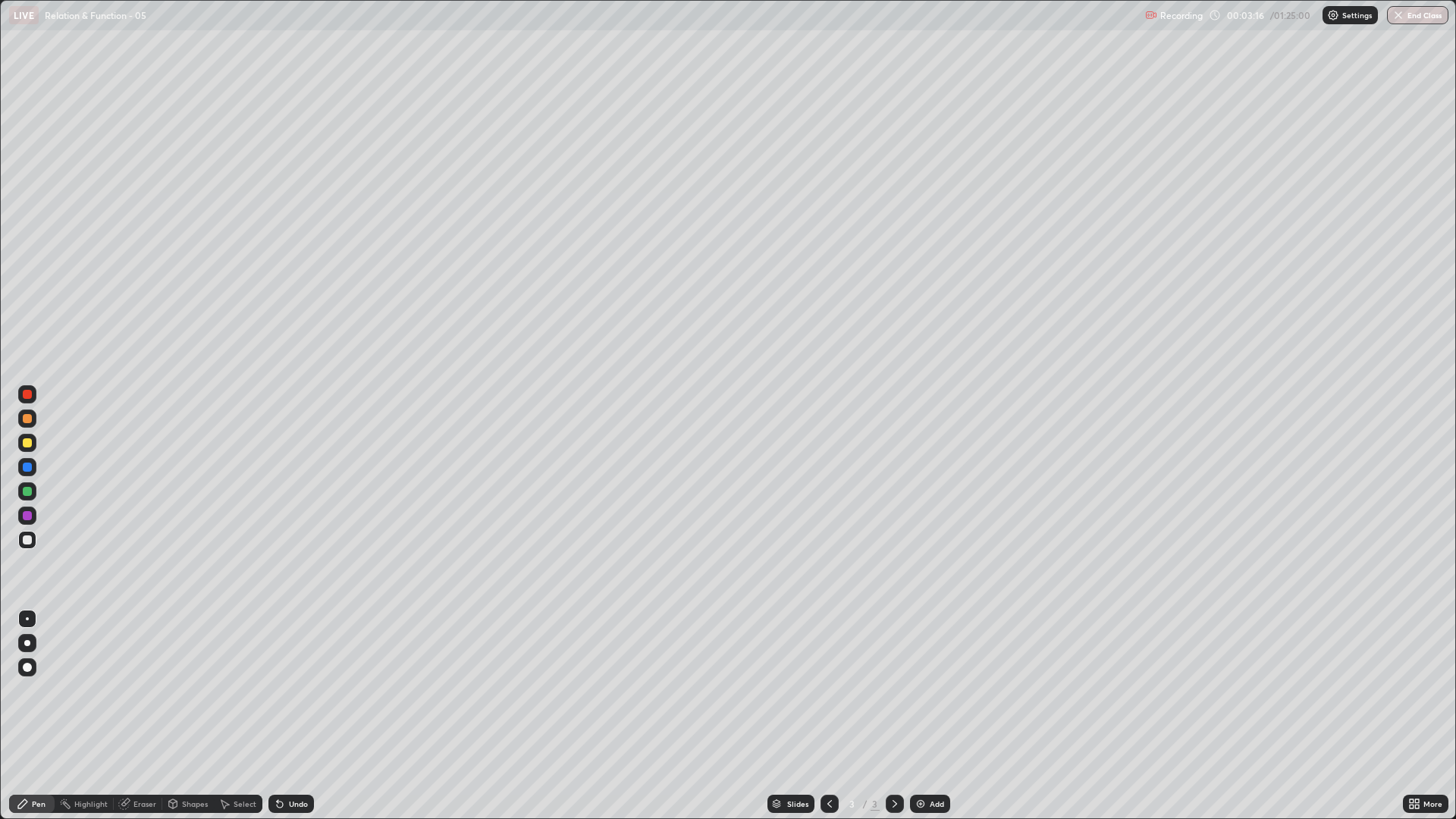
click at [923, 690] on img at bounding box center [920, 804] width 12 height 12
click at [823, 690] on icon at bounding box center [829, 804] width 12 height 12
click at [893, 690] on icon at bounding box center [894, 804] width 12 height 12
click at [825, 690] on icon at bounding box center [829, 804] width 12 height 12
click at [826, 690] on icon at bounding box center [829, 804] width 12 height 12
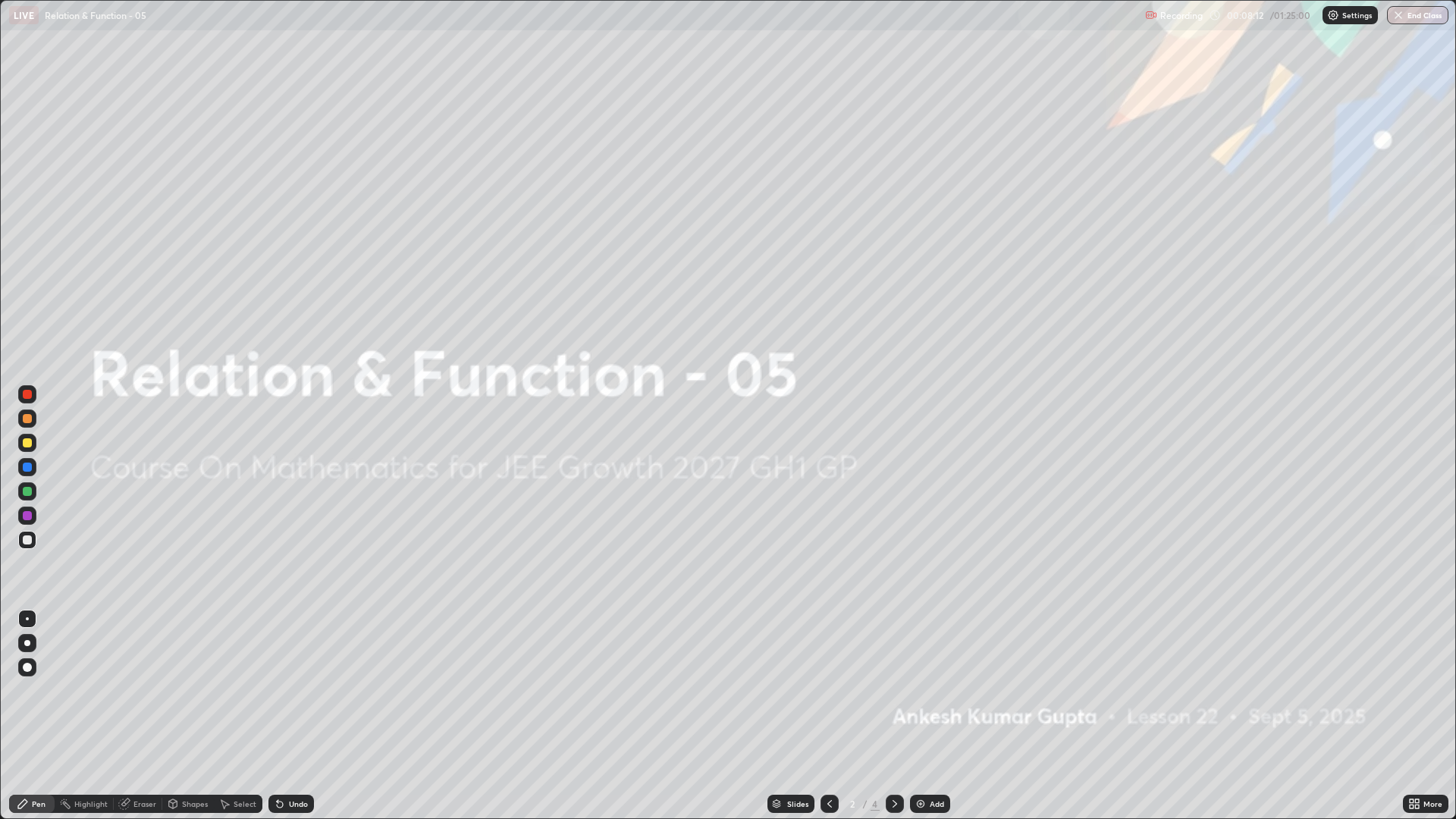
click at [889, 690] on icon at bounding box center [894, 804] width 12 height 12
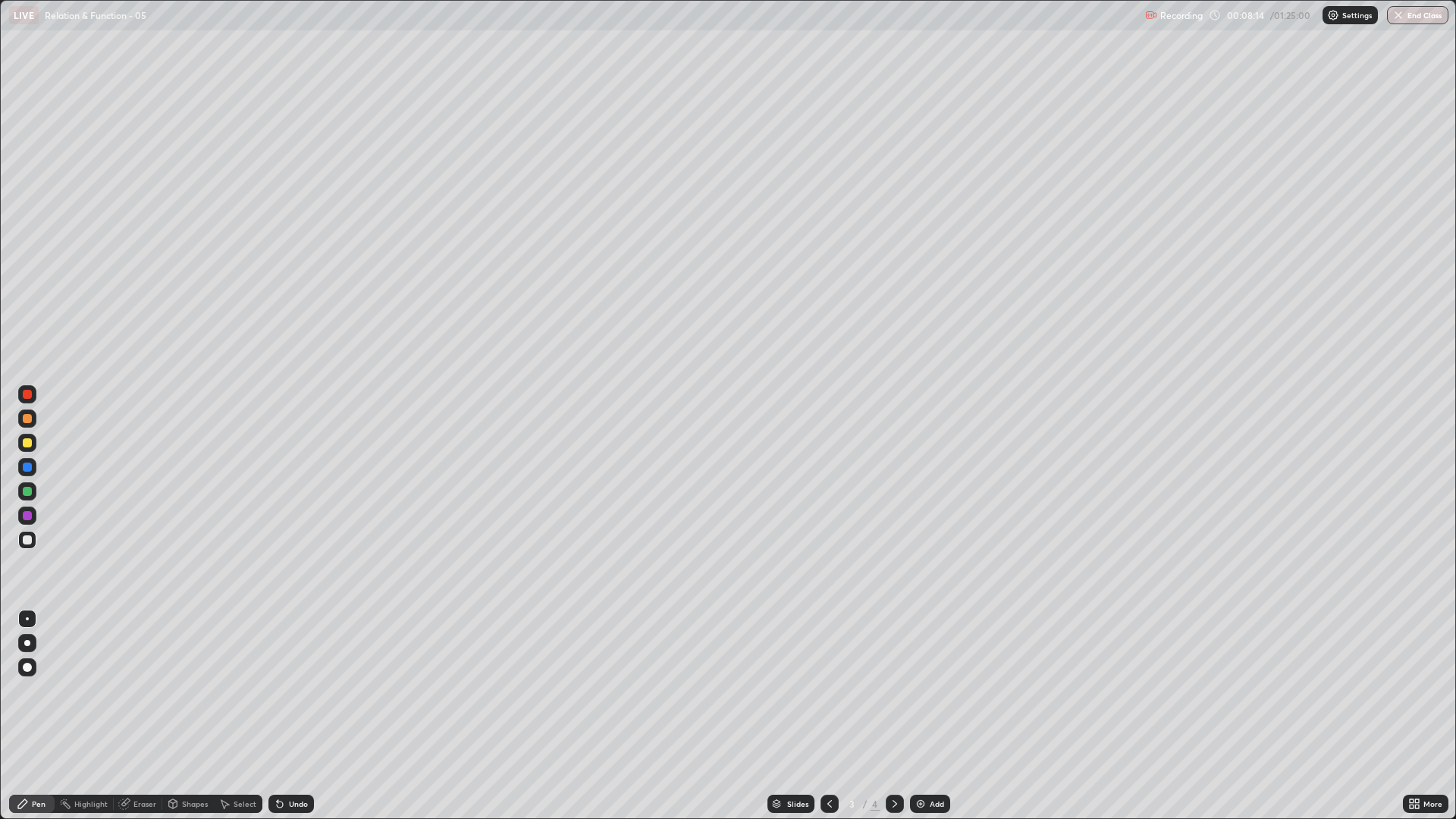
click at [894, 690] on div at bounding box center [894, 804] width 18 height 18
click at [291, 690] on div "Undo" at bounding box center [290, 804] width 45 height 18
click at [919, 690] on img at bounding box center [920, 804] width 12 height 12
click at [301, 690] on div "Undo" at bounding box center [298, 804] width 19 height 8
click at [299, 690] on div "Undo" at bounding box center [290, 804] width 45 height 18
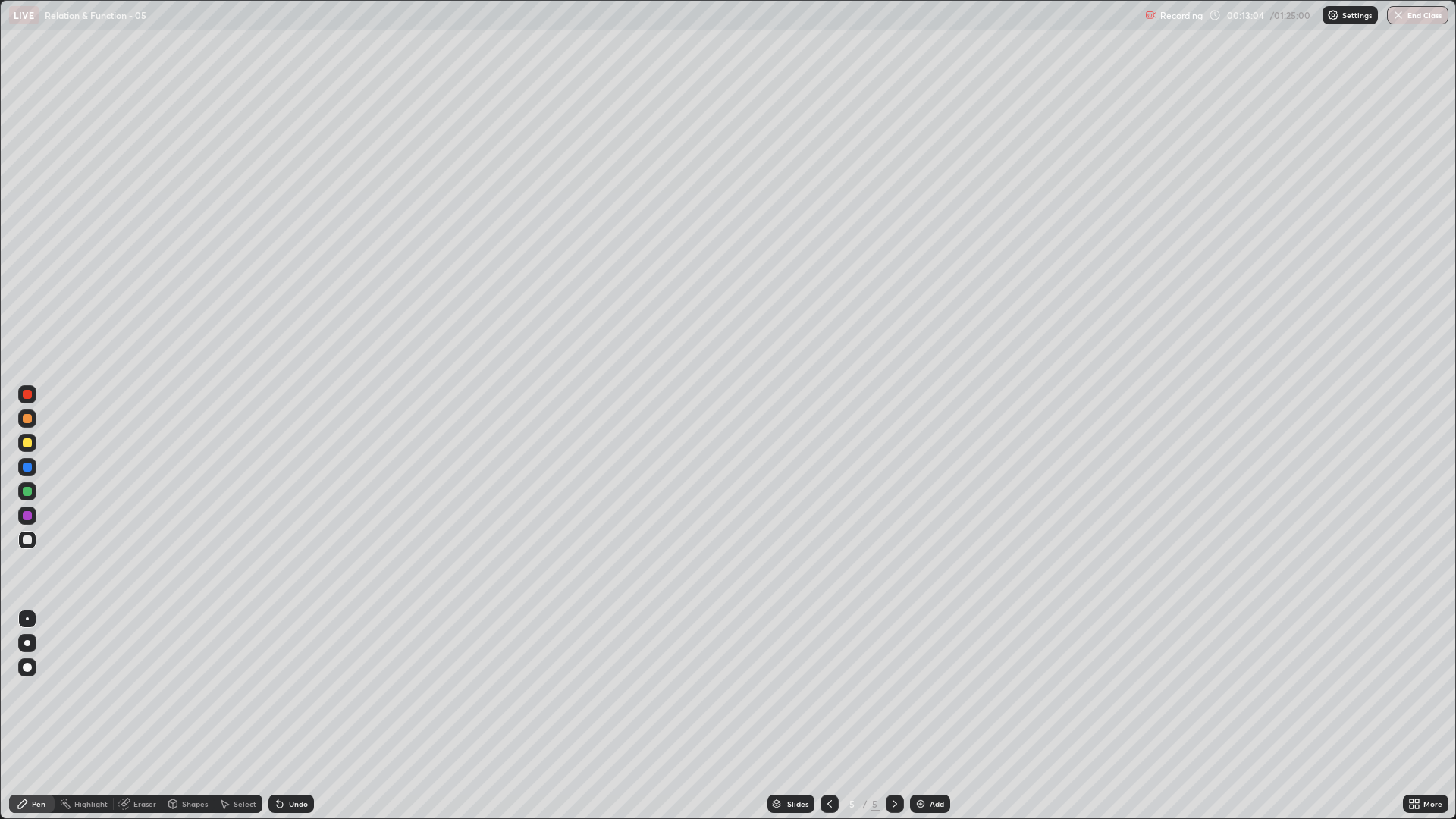
click at [298, 690] on div "Undo" at bounding box center [298, 804] width 19 height 8
click at [289, 690] on div "Undo" at bounding box center [298, 804] width 19 height 8
click at [289, 690] on div "Undo" at bounding box center [298, 804] width 19 height 8
click at [143, 690] on div "Eraser" at bounding box center [145, 804] width 23 height 8
click at [34, 690] on div "Pen" at bounding box center [31, 804] width 45 height 18
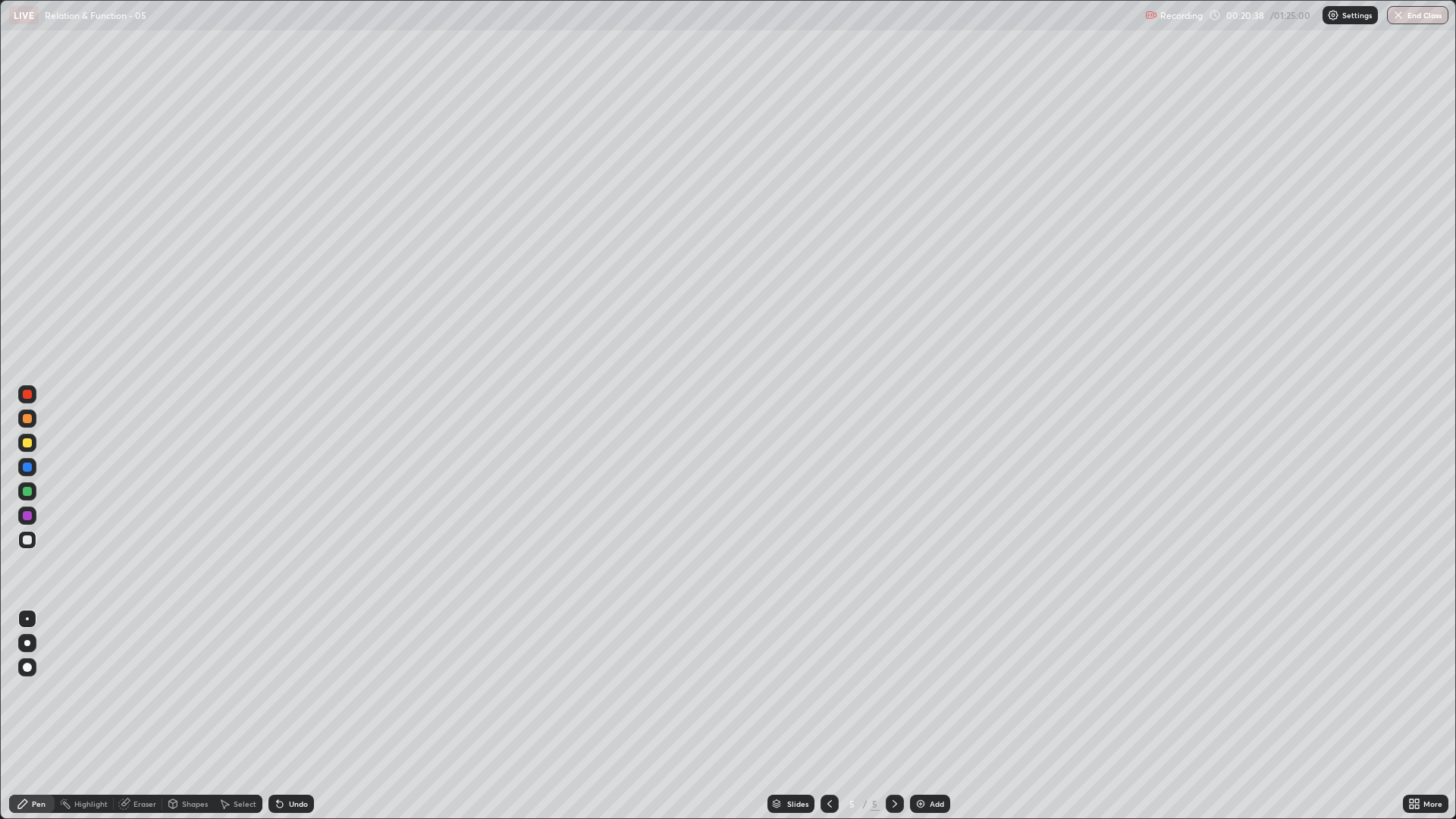
click at [127, 690] on icon at bounding box center [124, 804] width 12 height 12
click at [32, 690] on div "Pen" at bounding box center [38, 804] width 13 height 8
click at [132, 690] on div "Eraser" at bounding box center [138, 804] width 49 height 18
click at [45, 690] on div "Pen" at bounding box center [38, 804] width 13 height 8
click at [38, 690] on div "Pen" at bounding box center [38, 804] width 13 height 8
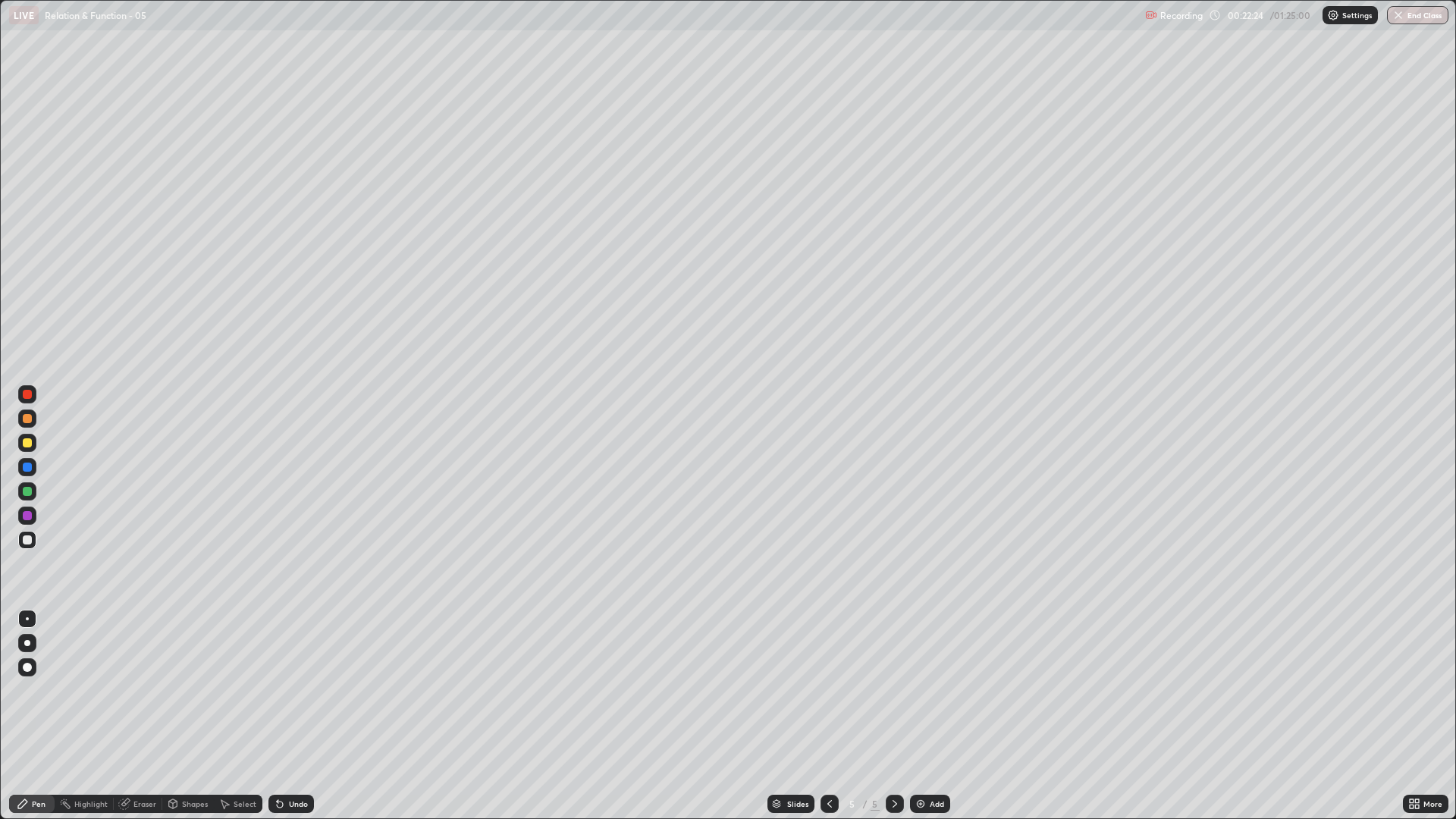
click at [37, 690] on div "Pen" at bounding box center [38, 804] width 13 height 8
click at [136, 690] on div "Eraser" at bounding box center [145, 804] width 23 height 8
click at [35, 690] on div "Pen" at bounding box center [38, 804] width 13 height 8
click at [289, 690] on div "Undo" at bounding box center [298, 804] width 19 height 8
click at [283, 690] on icon at bounding box center [280, 804] width 12 height 12
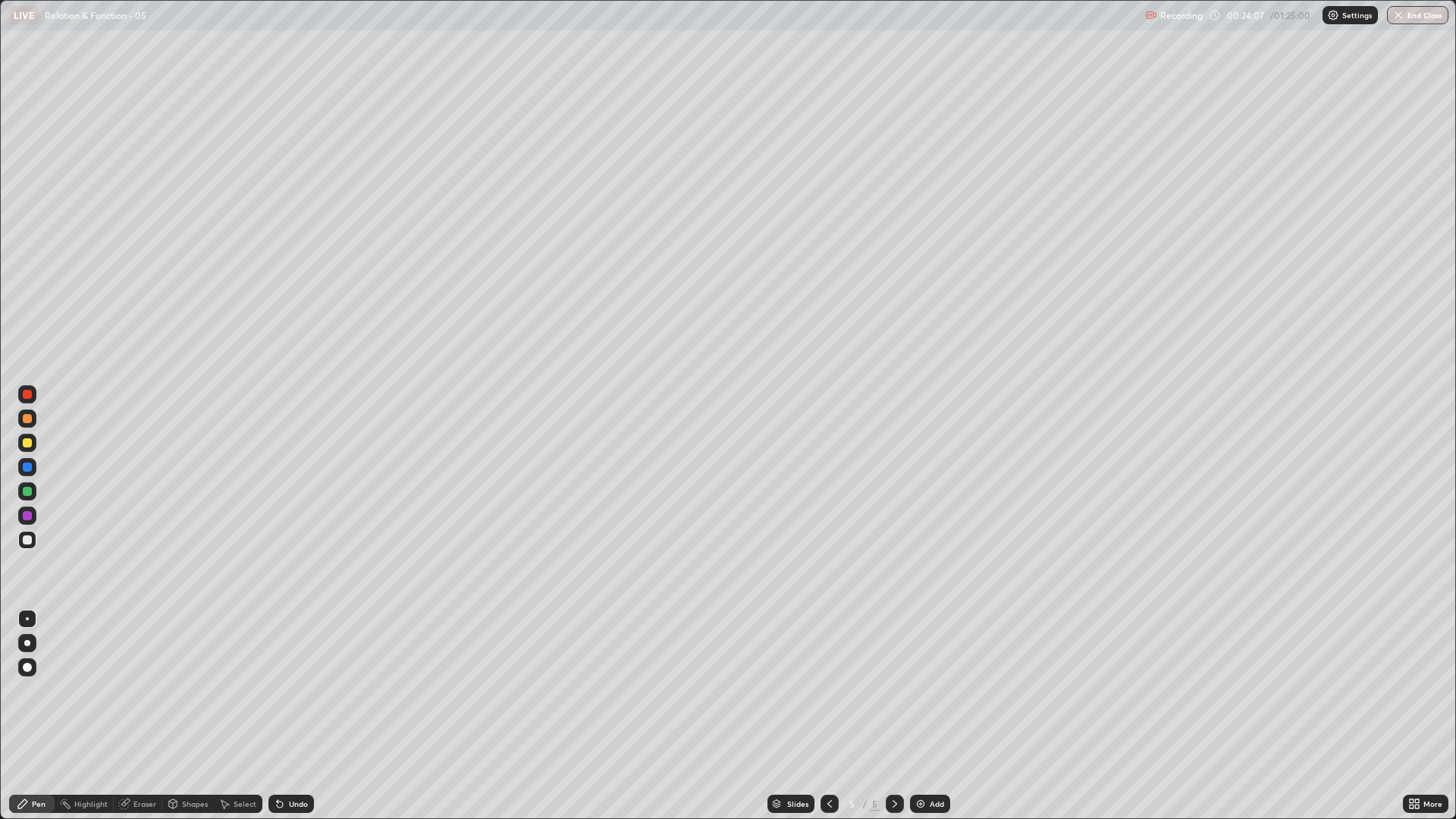
click at [286, 690] on div "Undo" at bounding box center [290, 804] width 45 height 18
click at [290, 690] on div "Undo" at bounding box center [290, 804] width 45 height 18
click at [45, 690] on div "Pen" at bounding box center [31, 804] width 45 height 18
click at [924, 690] on img at bounding box center [920, 804] width 12 height 12
click at [146, 690] on div "Eraser" at bounding box center [145, 804] width 23 height 8
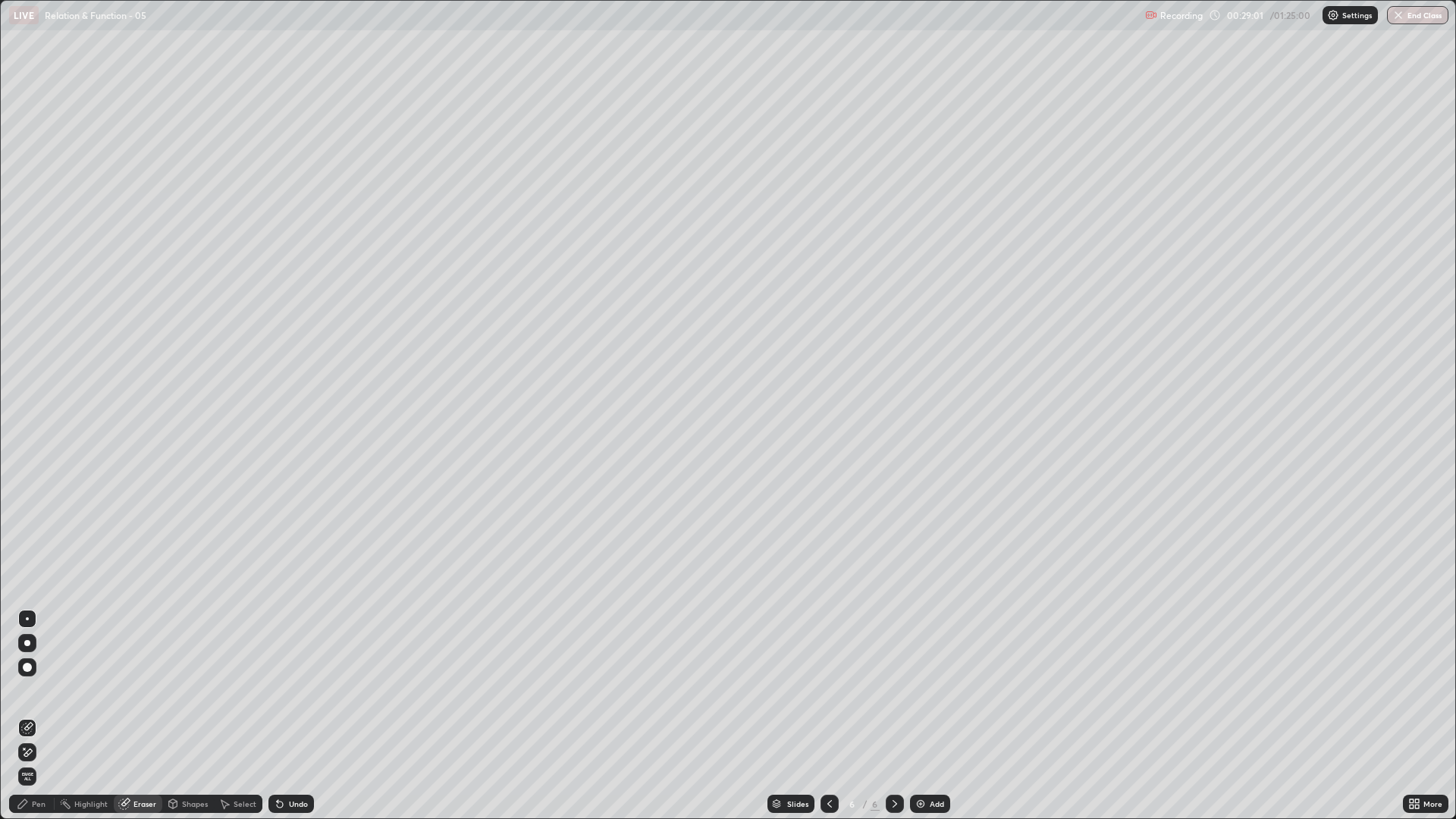
click at [36, 690] on div "Pen" at bounding box center [38, 804] width 13 height 8
click at [916, 690] on img at bounding box center [920, 804] width 12 height 12
click at [137, 690] on div "Eraser" at bounding box center [145, 804] width 23 height 8
click at [49, 690] on div "Pen" at bounding box center [31, 804] width 45 height 18
click at [140, 690] on div "Eraser" at bounding box center [138, 804] width 49 height 18
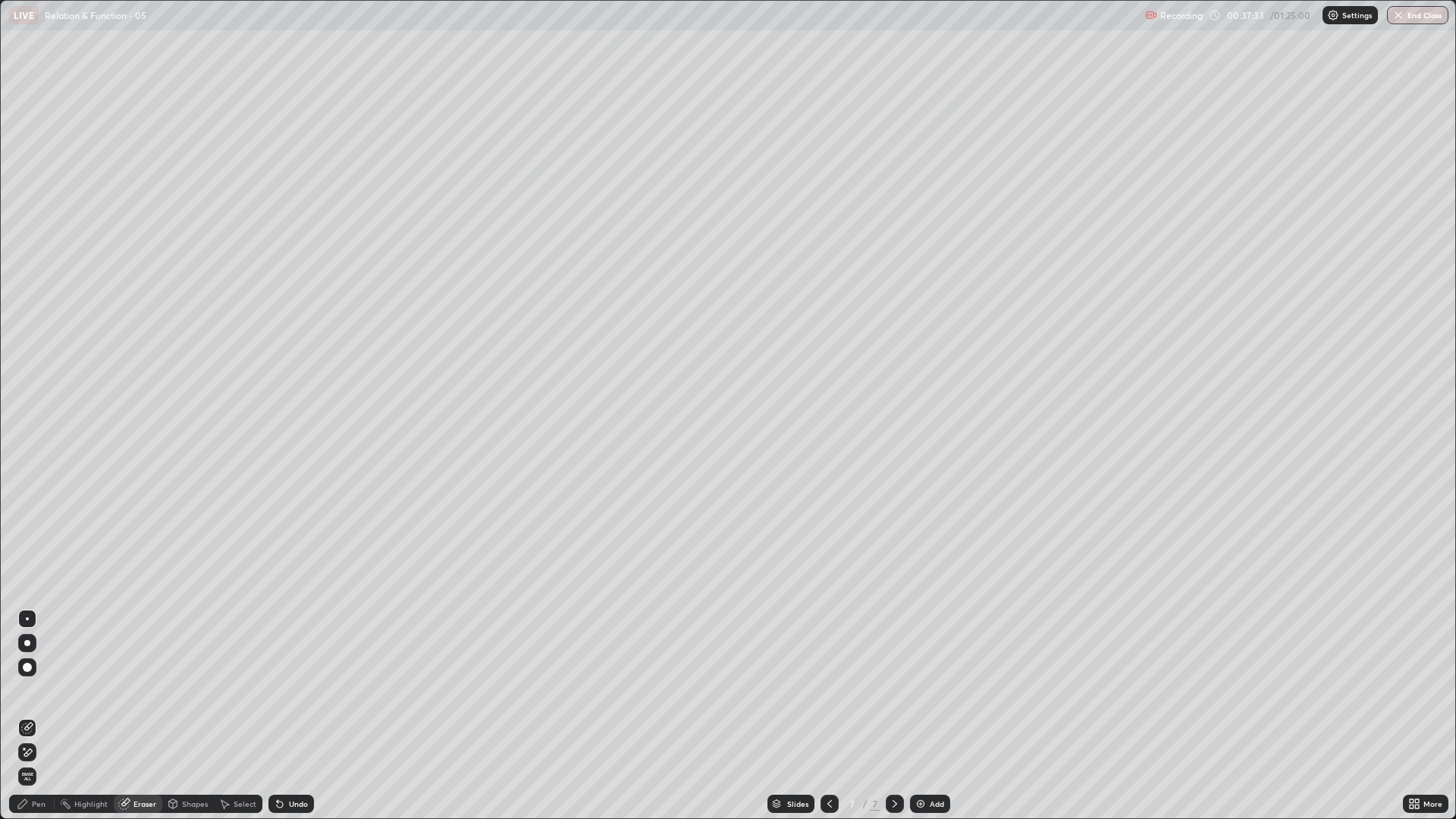
click at [38, 690] on div "Pen" at bounding box center [31, 804] width 45 height 18
click at [917, 690] on img at bounding box center [920, 804] width 12 height 12
click at [289, 690] on div "Undo" at bounding box center [298, 804] width 19 height 8
click at [285, 690] on div "Undo" at bounding box center [290, 804] width 45 height 18
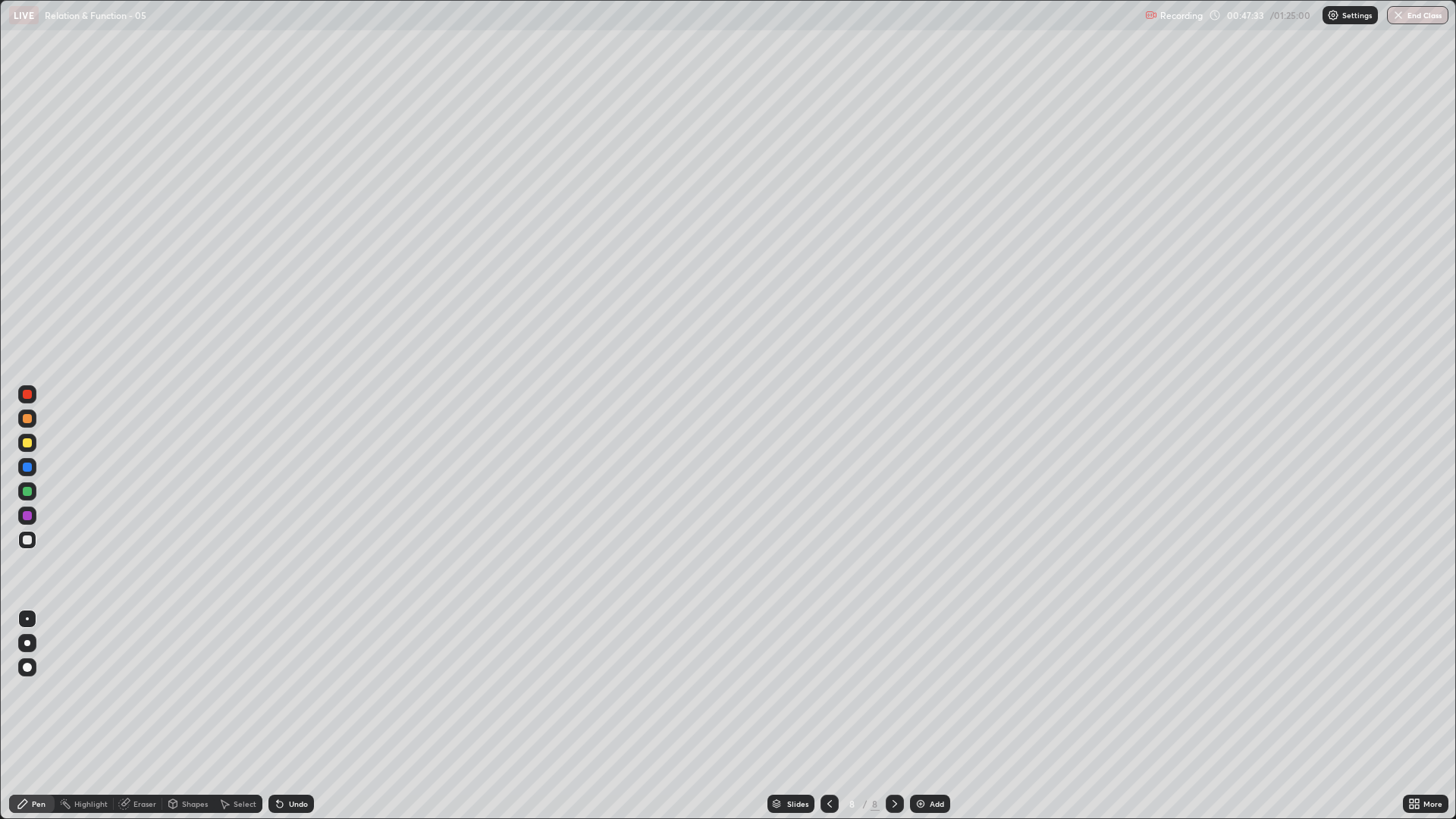
click at [289, 690] on div "Undo" at bounding box center [298, 804] width 19 height 8
click at [81, 690] on div "Highlight" at bounding box center [91, 804] width 34 height 8
click at [283, 690] on icon at bounding box center [280, 804] width 12 height 12
click at [31, 690] on div "Pen" at bounding box center [31, 804] width 45 height 18
click at [181, 690] on div "Shapes" at bounding box center [188, 804] width 52 height 18
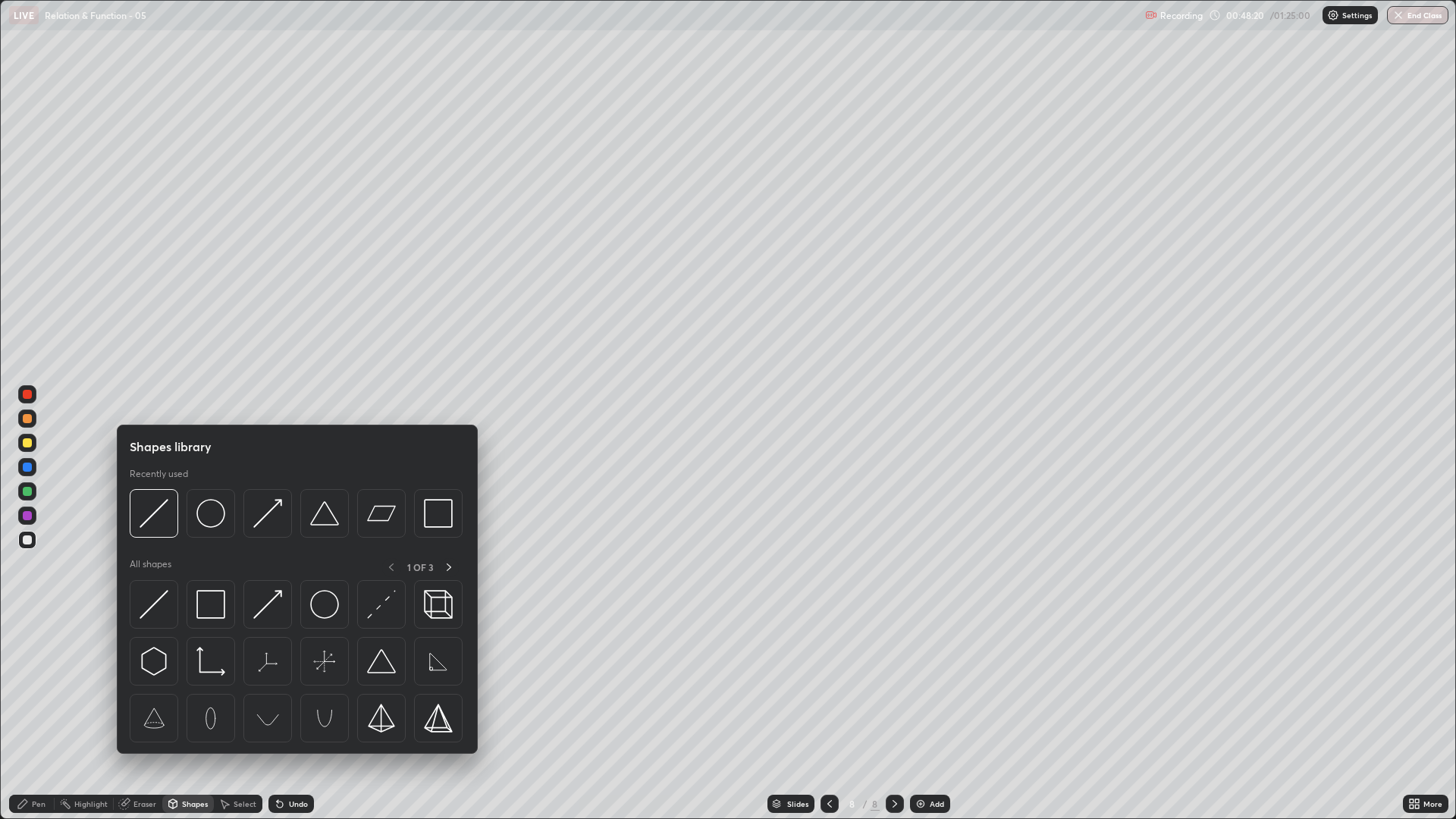
click at [151, 690] on div "Eraser" at bounding box center [145, 804] width 23 height 8
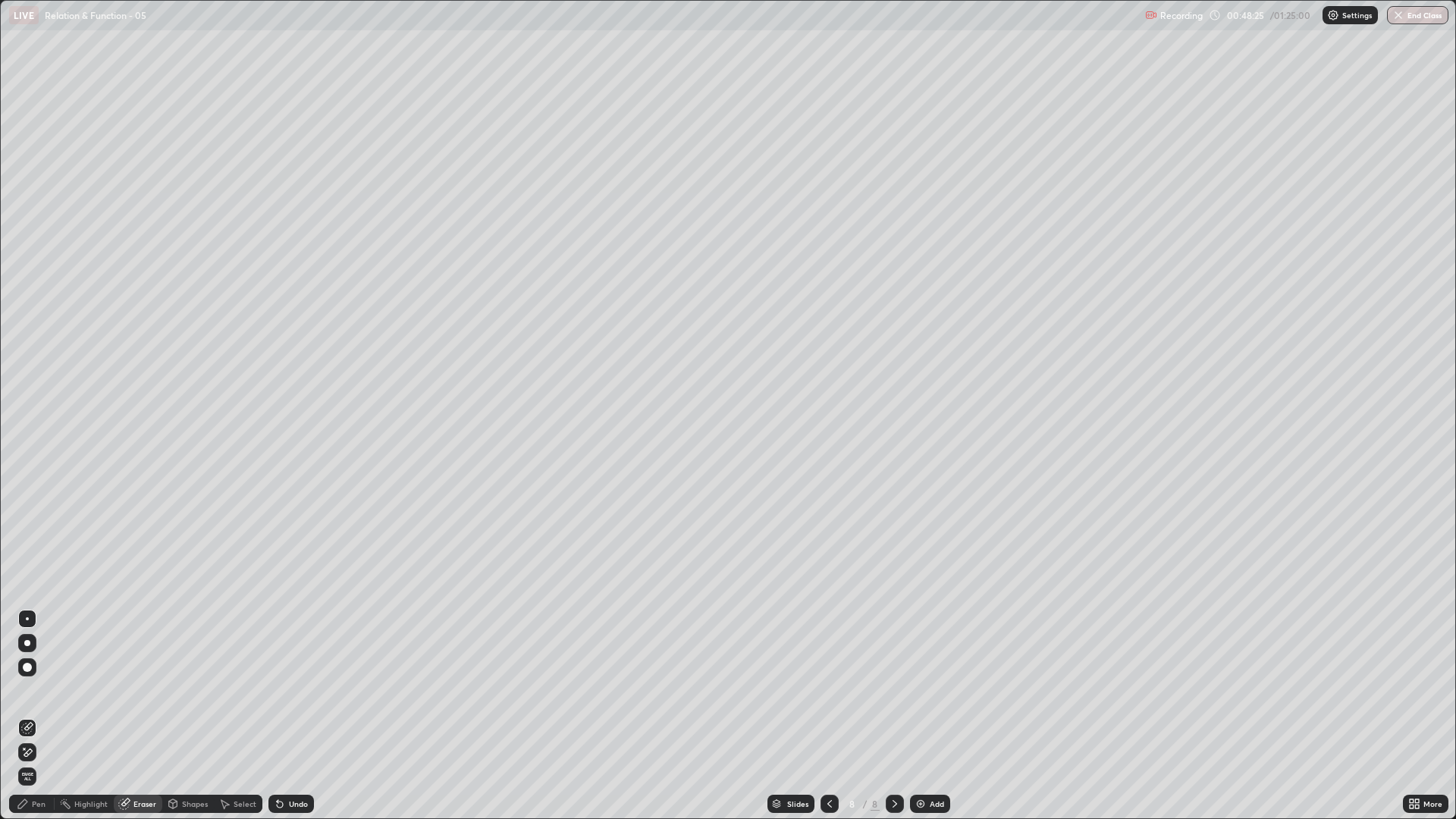
click at [29, 690] on div "Pen" at bounding box center [31, 804] width 45 height 18
click at [154, 690] on div "Eraser" at bounding box center [145, 804] width 23 height 8
click at [45, 690] on div "Pen" at bounding box center [31, 804] width 45 height 18
click at [922, 690] on img at bounding box center [920, 804] width 12 height 12
click at [298, 690] on div "Undo" at bounding box center [298, 804] width 19 height 8
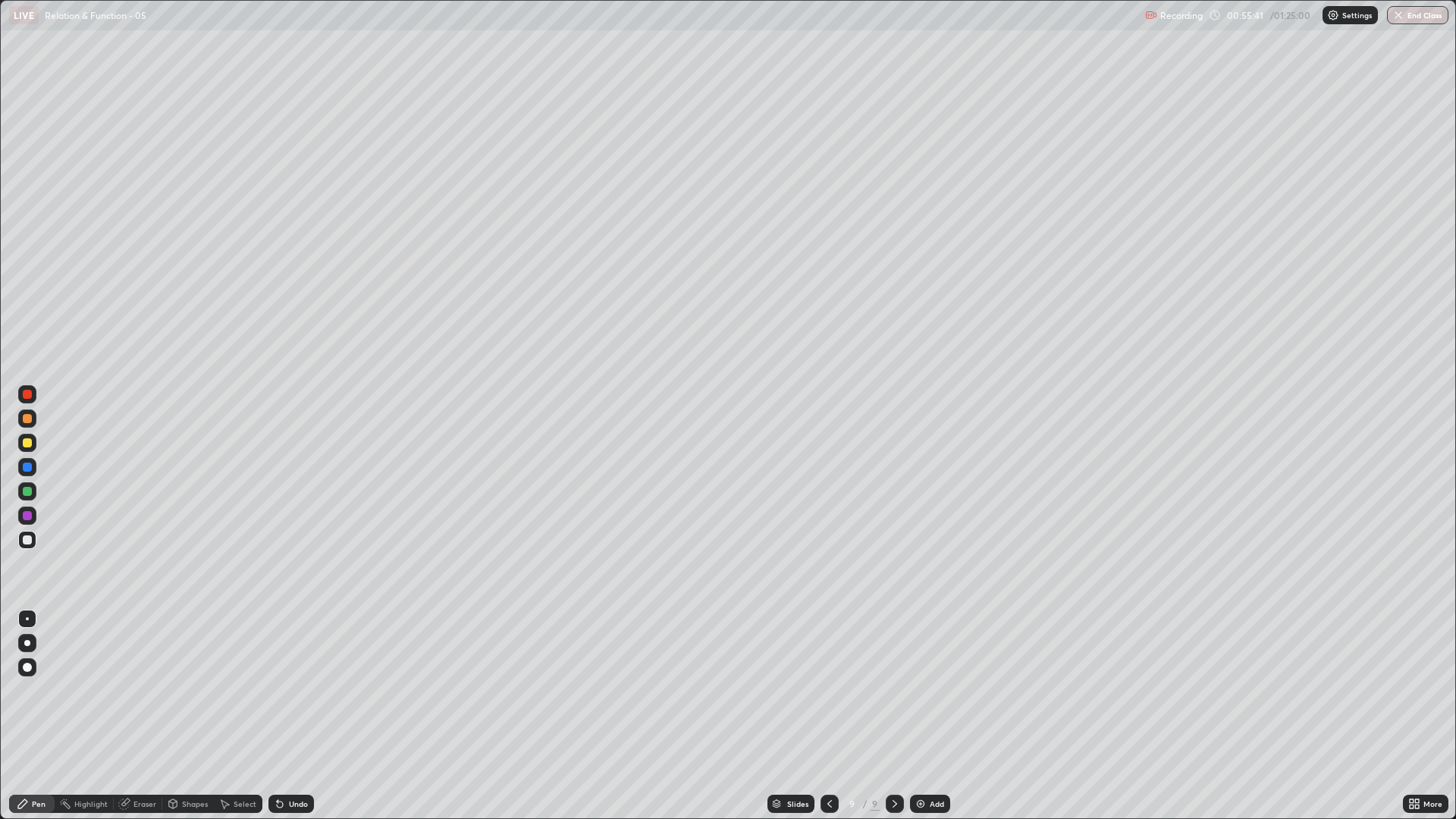
click at [34, 451] on div at bounding box center [27, 442] width 18 height 18
click at [923, 690] on div "Add" at bounding box center [930, 804] width 40 height 18
click at [922, 690] on img at bounding box center [920, 804] width 12 height 12
click at [289, 690] on div "Undo" at bounding box center [298, 804] width 19 height 8
click at [141, 690] on div "Eraser" at bounding box center [145, 804] width 23 height 8
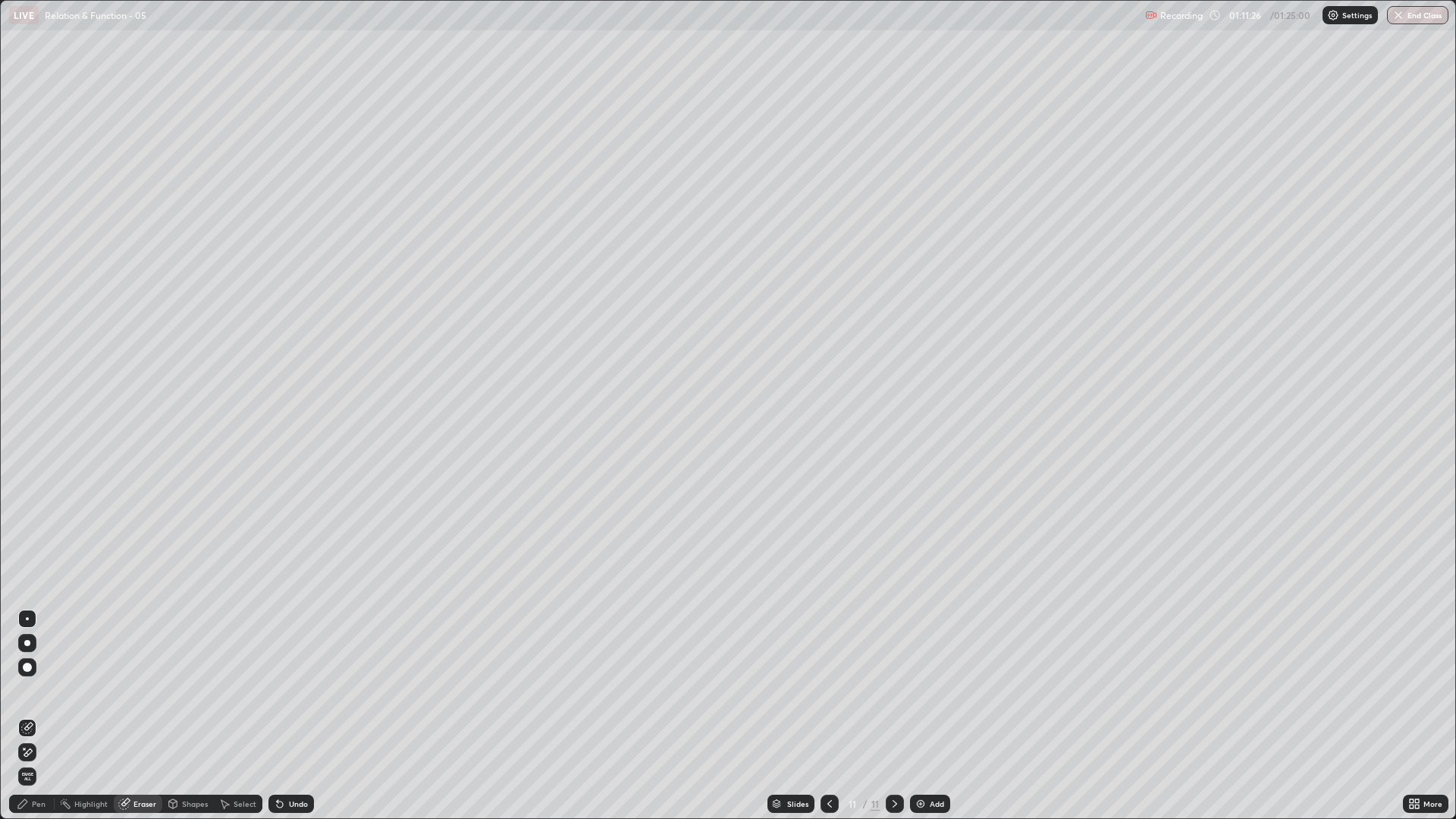
click at [37, 690] on div "Pen" at bounding box center [38, 804] width 13 height 8
click at [925, 690] on img at bounding box center [920, 804] width 12 height 12
click at [149, 690] on div "Eraser" at bounding box center [145, 804] width 23 height 8
click at [37, 690] on div "Pen" at bounding box center [38, 804] width 13 height 8
click at [139, 690] on div "Eraser" at bounding box center [145, 804] width 23 height 8
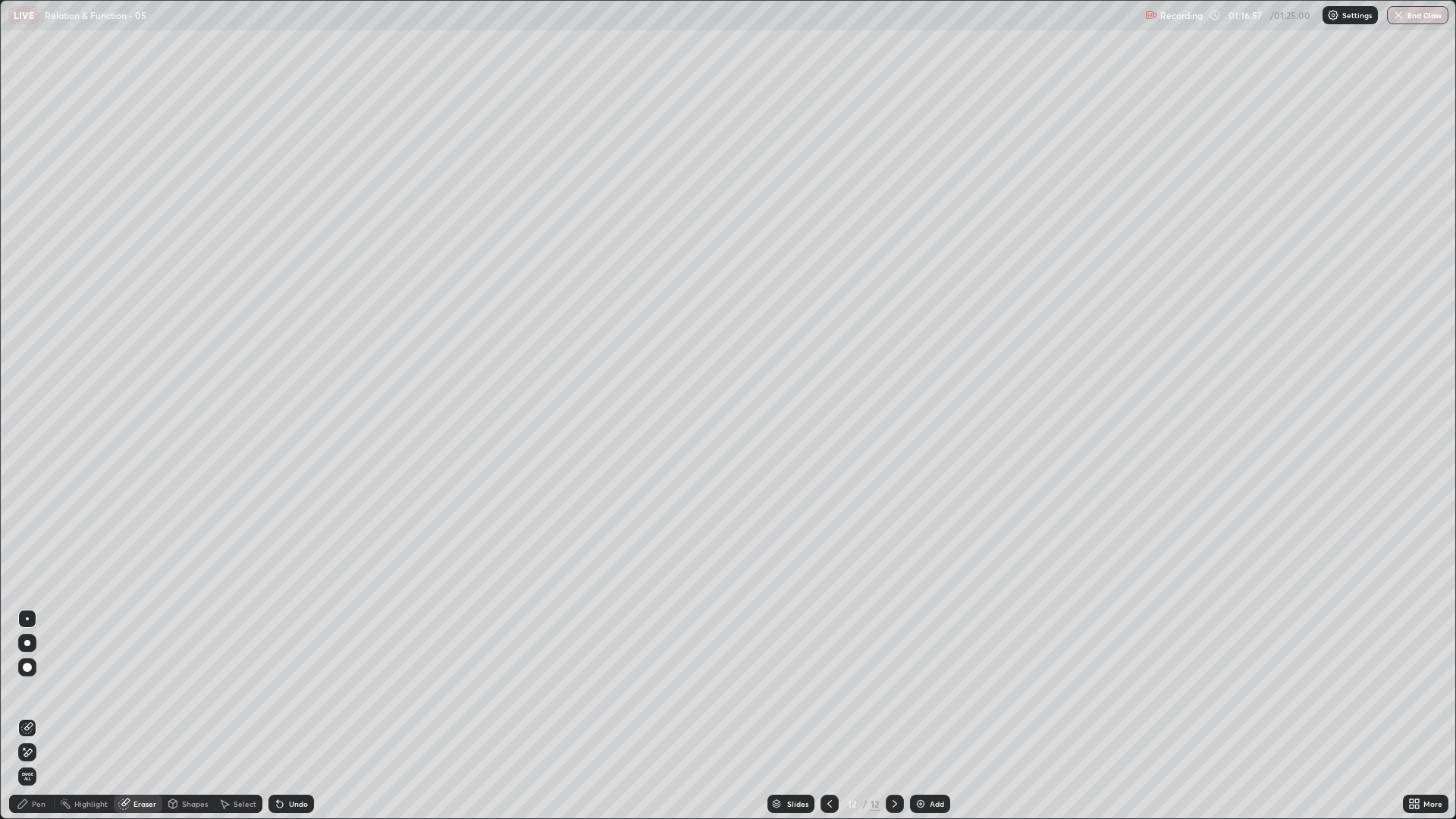
click at [35, 690] on div "Pen" at bounding box center [38, 804] width 13 height 8
click at [143, 690] on div "Eraser" at bounding box center [145, 804] width 23 height 8
click at [31, 690] on div "Pen" at bounding box center [31, 804] width 45 height 18
click at [151, 690] on div "Eraser" at bounding box center [145, 804] width 23 height 8
click at [47, 690] on div "Pen" at bounding box center [31, 804] width 45 height 18
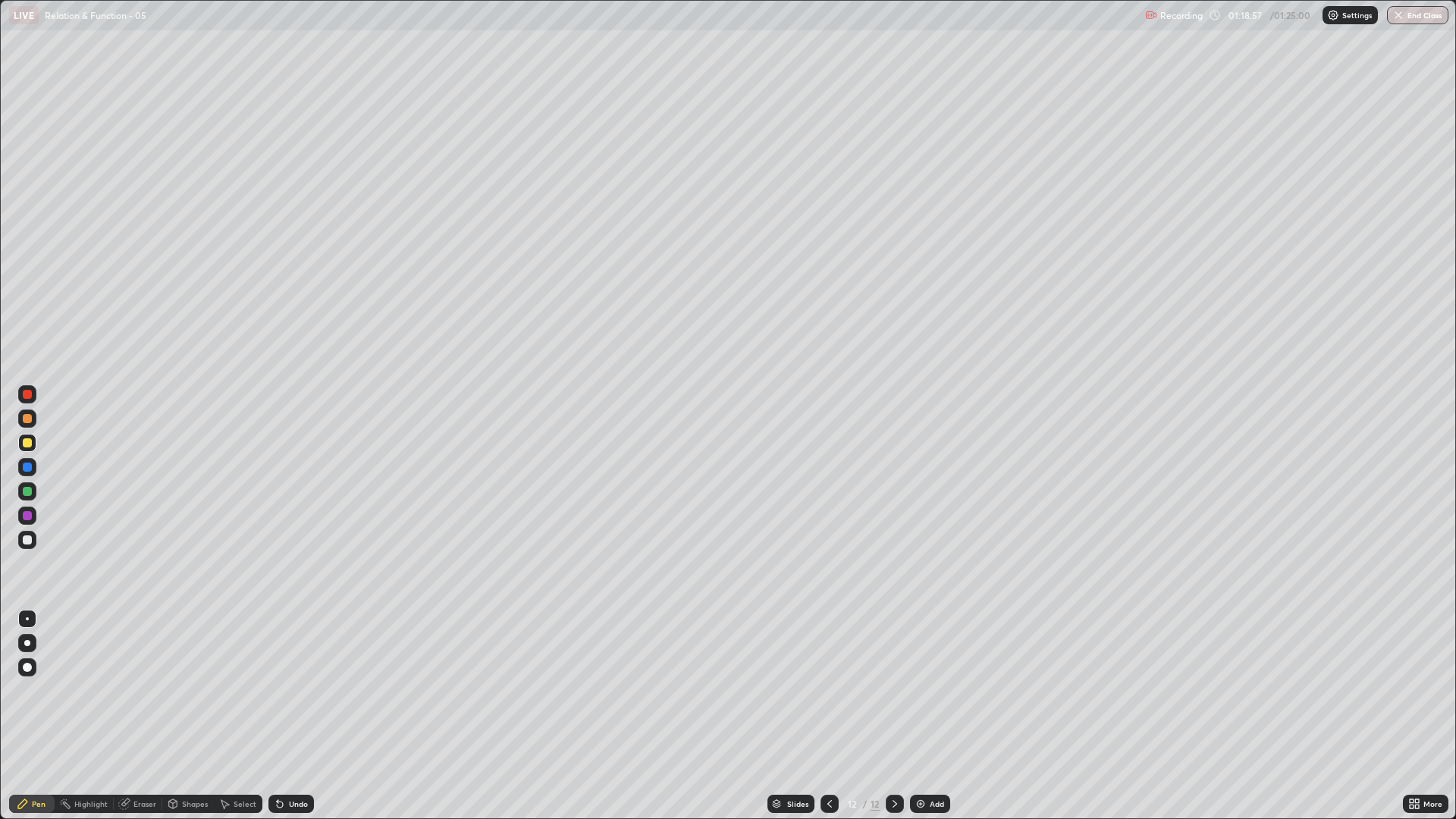
click at [136, 690] on div "Eraser" at bounding box center [138, 804] width 49 height 18
click at [1422, 16] on button "End Class" at bounding box center [1418, 14] width 61 height 18
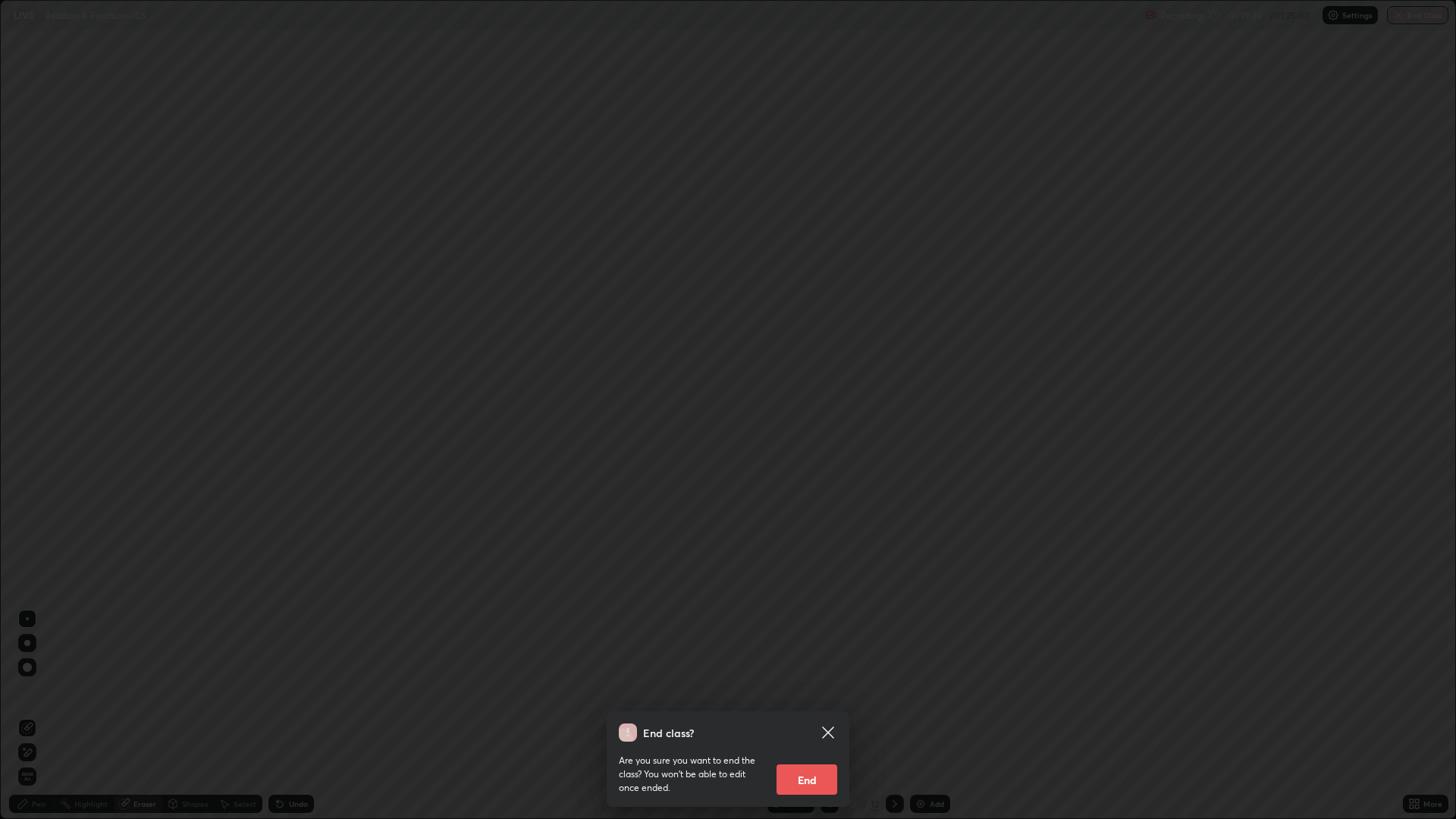
click at [810, 690] on button "End" at bounding box center [806, 780] width 60 height 31
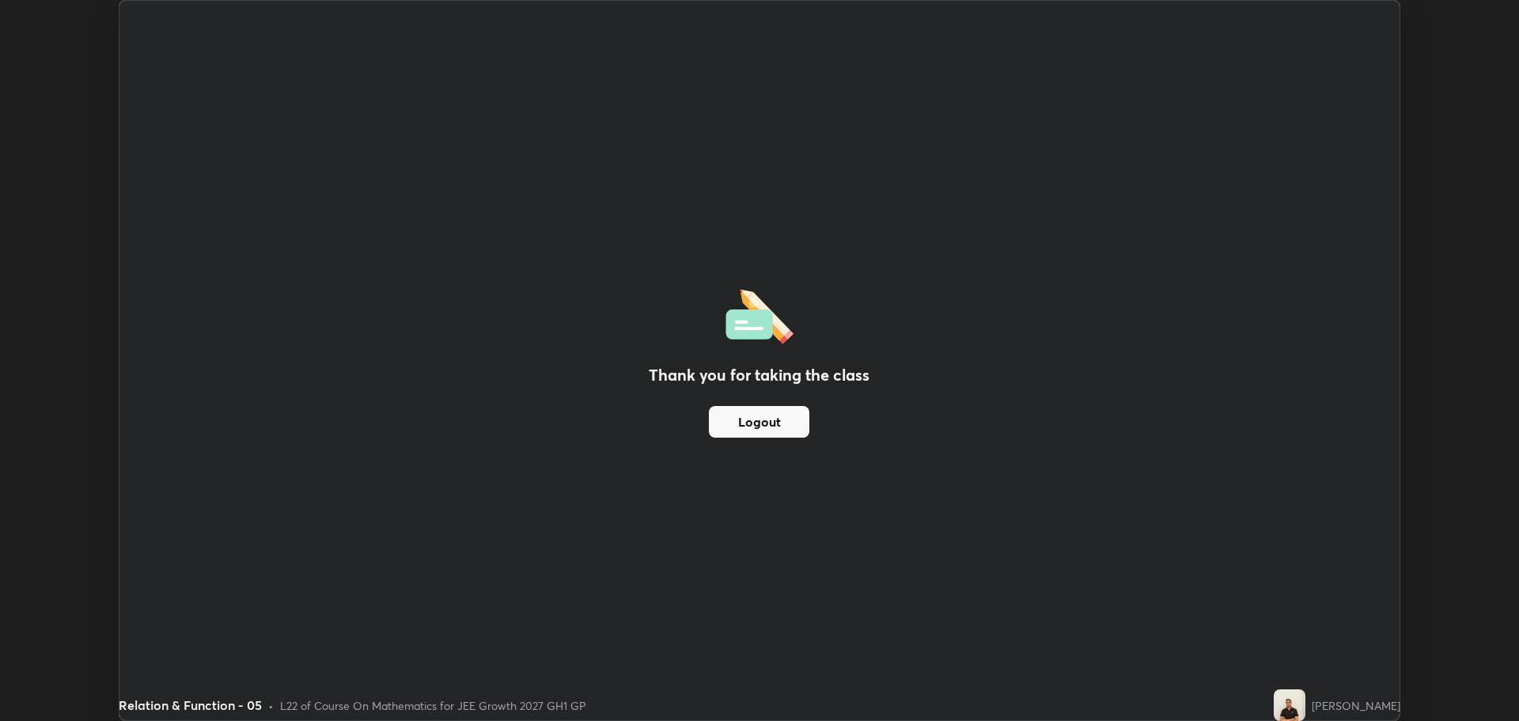
scroll to position [78373, 77575]
